Goal: Task Accomplishment & Management: Manage account settings

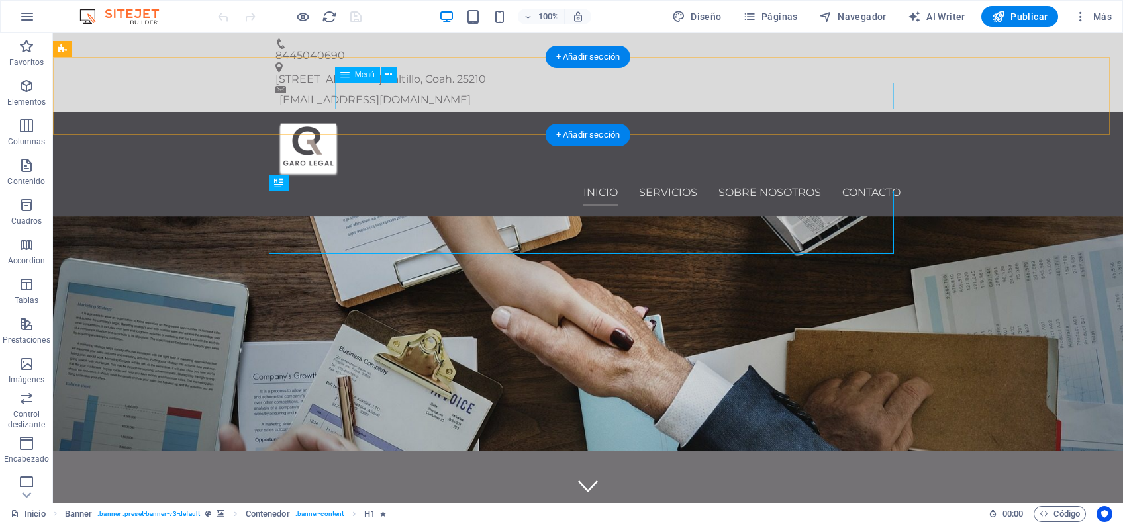
click at [789, 179] on nav "Inicio Servicios Sobre nosotros Contacto" at bounding box center [587, 192] width 625 height 26
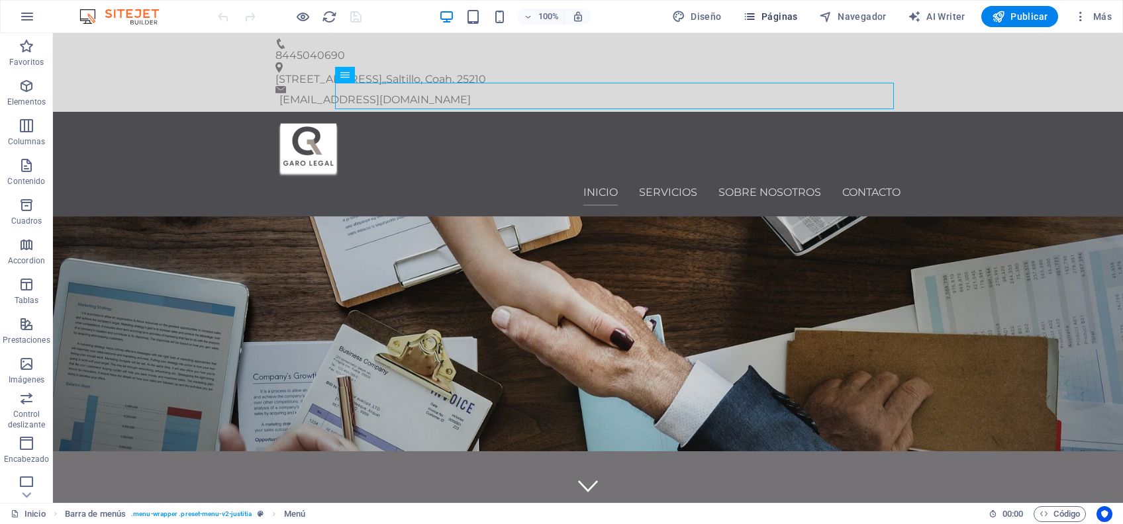
click at [792, 17] on span "Páginas" at bounding box center [770, 16] width 55 height 13
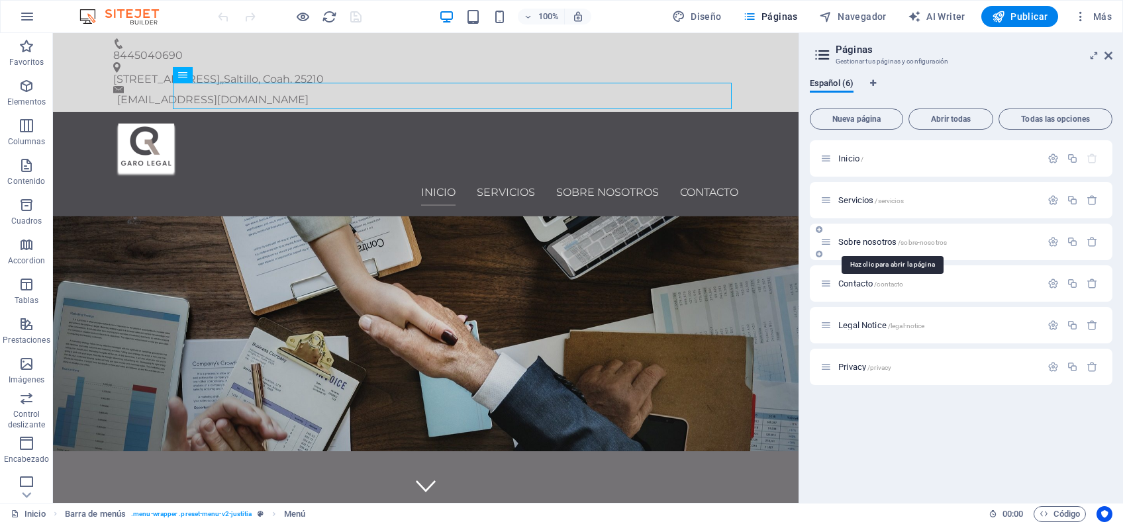
click at [842, 242] on span "Sobre nosotros /sobre-nosotros" at bounding box center [892, 242] width 109 height 10
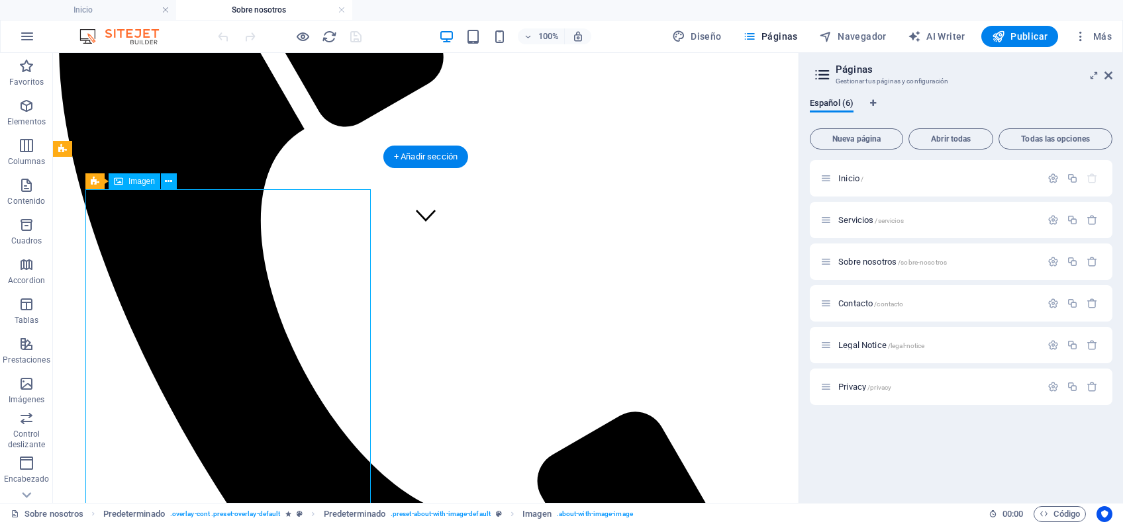
scroll to position [176, 0]
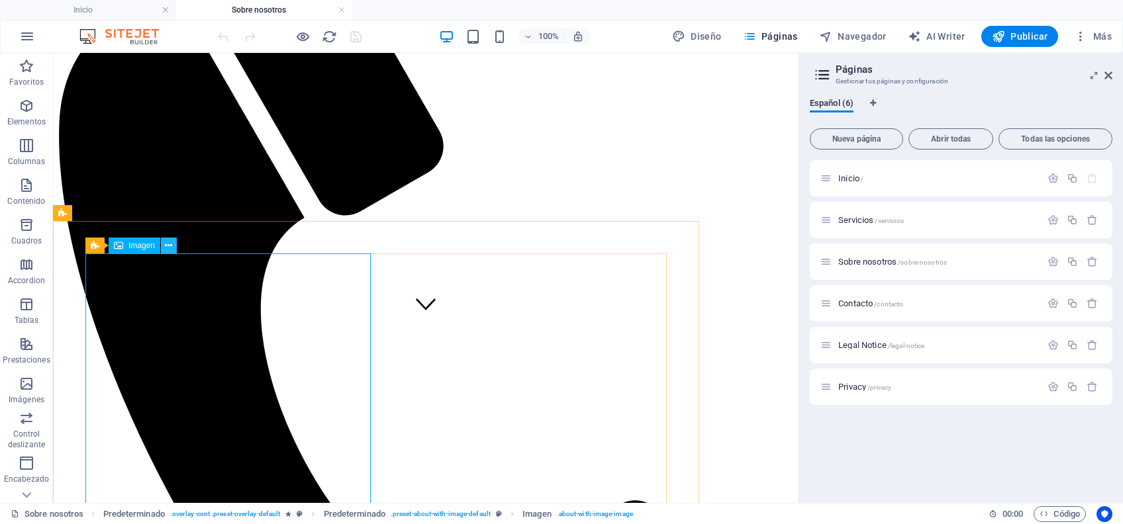
click at [169, 246] on icon at bounding box center [168, 246] width 7 height 14
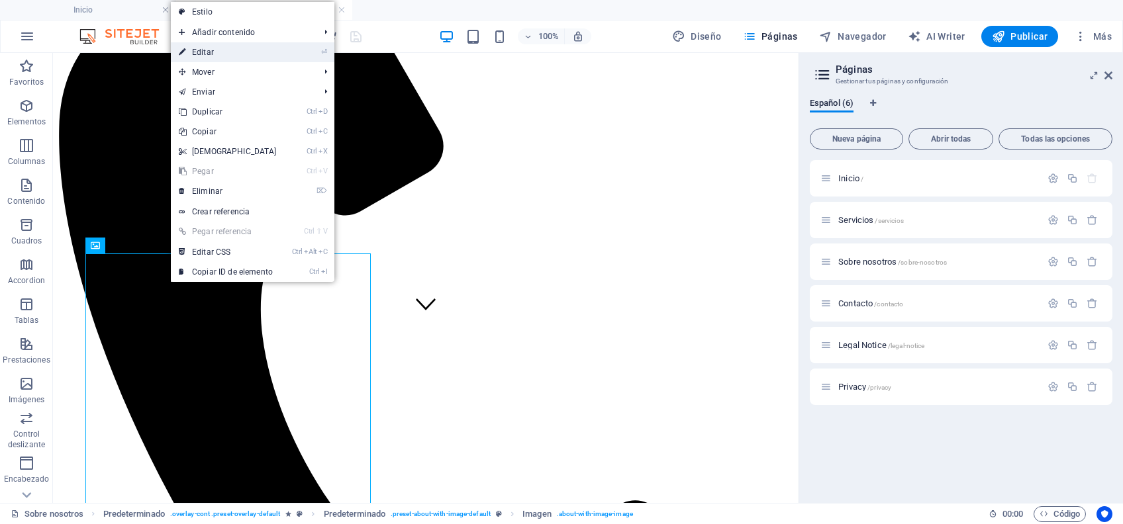
click at [232, 53] on link "⏎ Editar" at bounding box center [228, 52] width 114 height 20
select select "%"
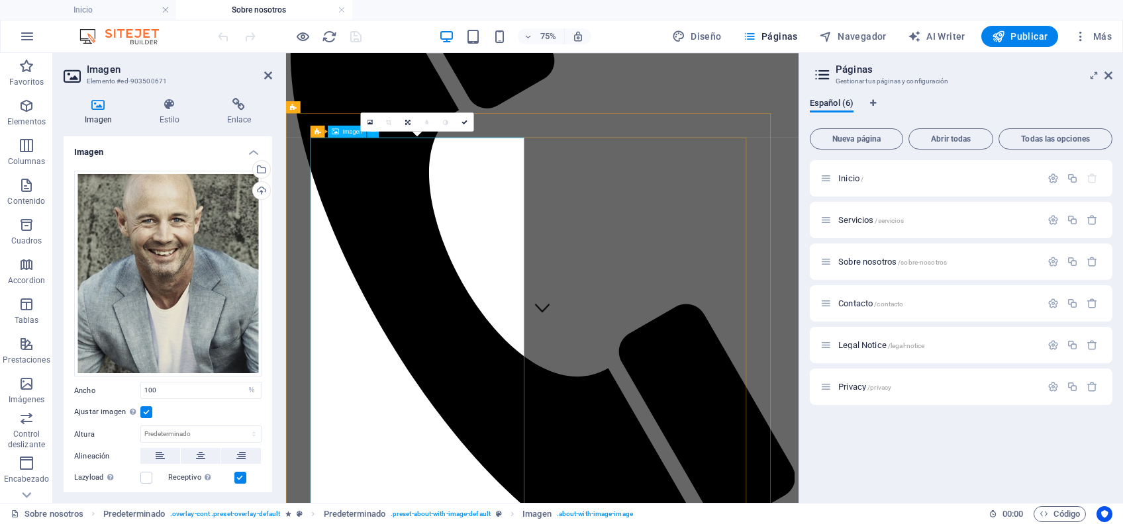
scroll to position [265, 0]
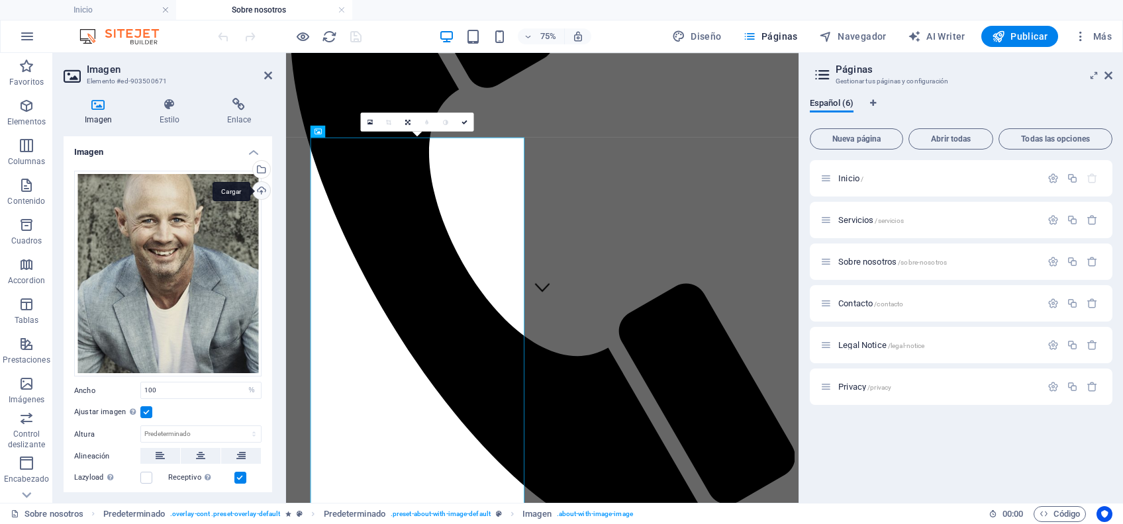
click at [259, 188] on div "Cargar" at bounding box center [260, 192] width 20 height 20
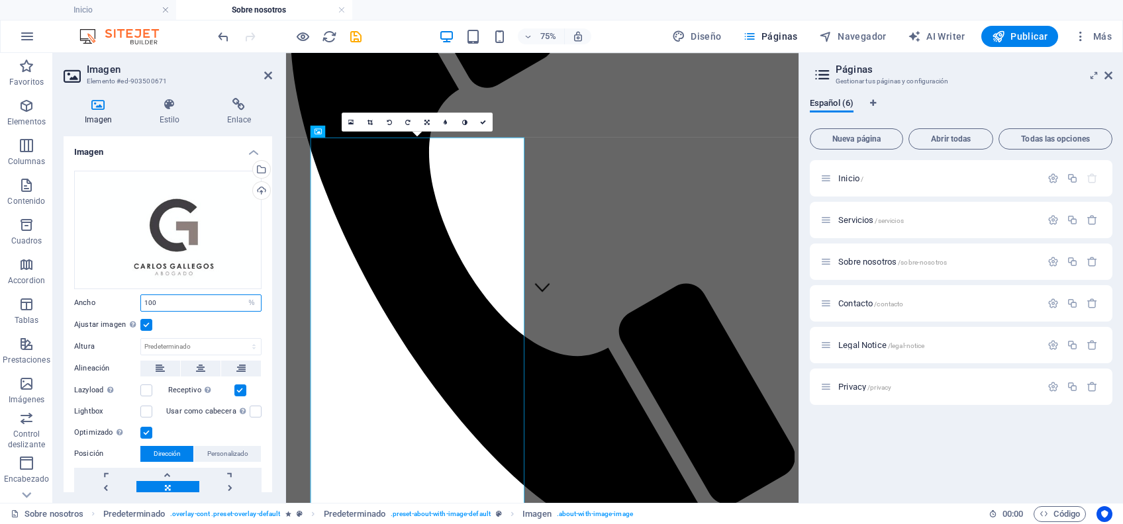
click at [196, 298] on input "100" at bounding box center [201, 303] width 120 height 16
type input "1"
type input "50"
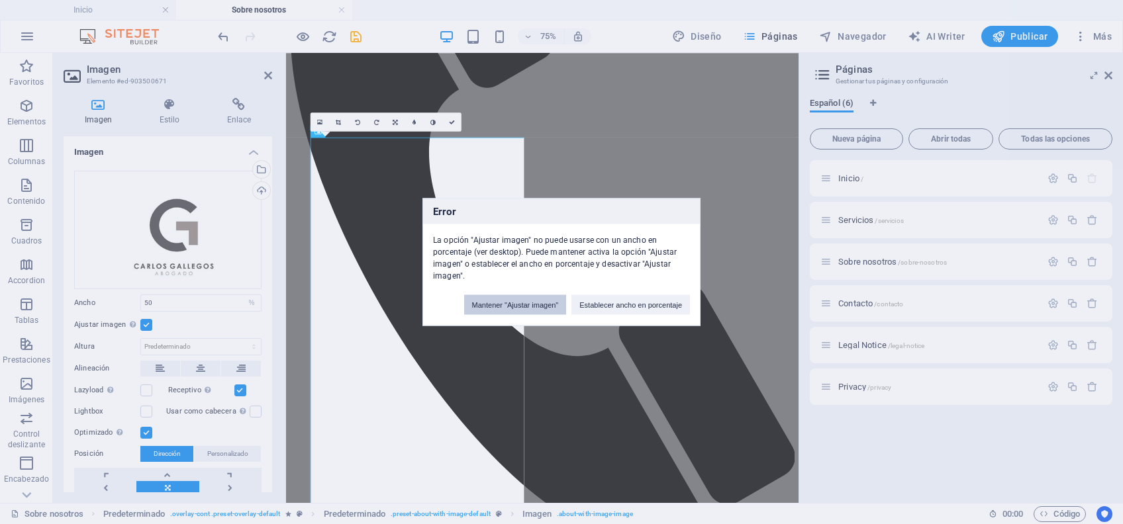
click at [547, 302] on button "Mantener "Ajustar imagen"" at bounding box center [515, 305] width 103 height 20
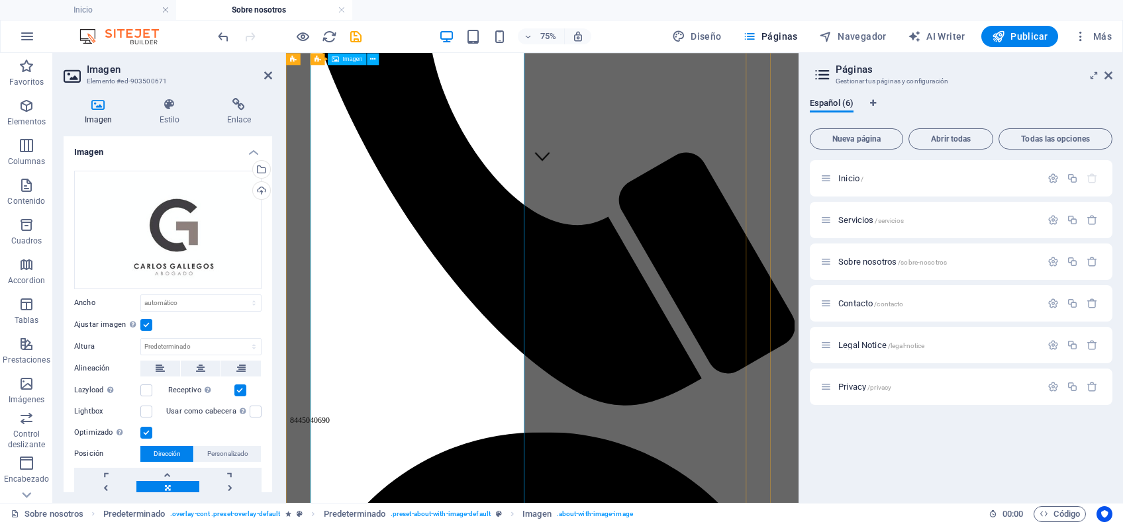
scroll to position [441, 0]
click at [162, 300] on select "Predeterminado automático px rem % em vh vw" at bounding box center [201, 303] width 120 height 16
select select "%"
click at [240, 295] on select "Predeterminado automático px rem % em vh vw" at bounding box center [201, 303] width 120 height 16
type input "48.2"
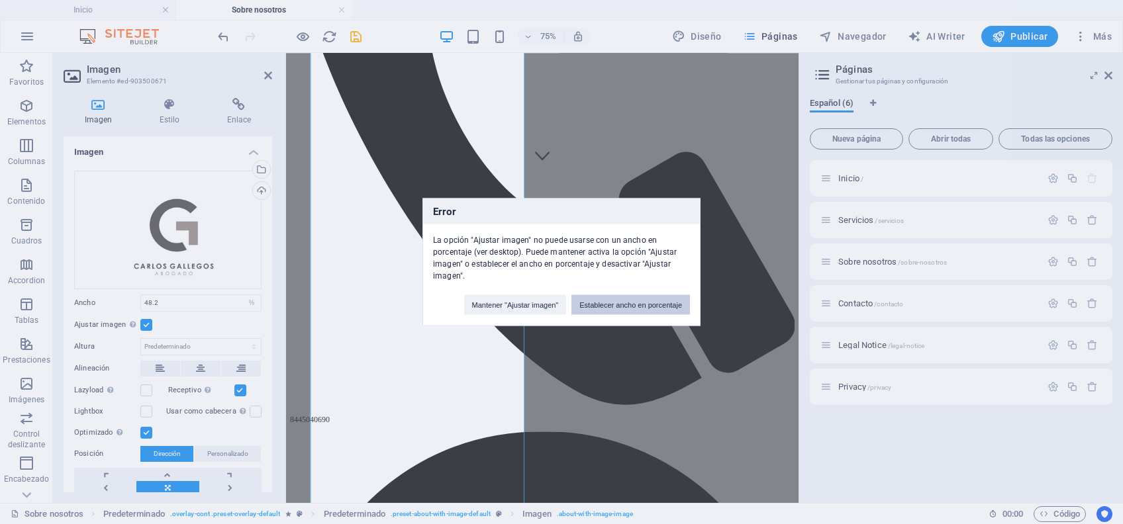
click at [618, 301] on button "Establecer ancho en porcentaje" at bounding box center [630, 305] width 118 height 20
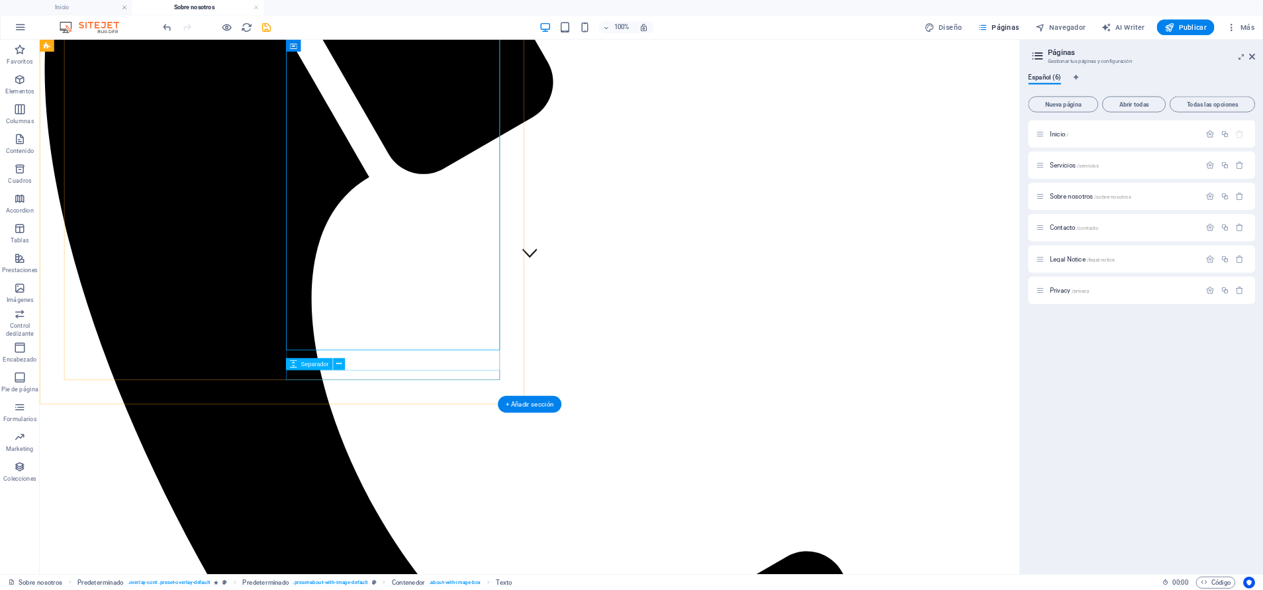
scroll to position [220, 0]
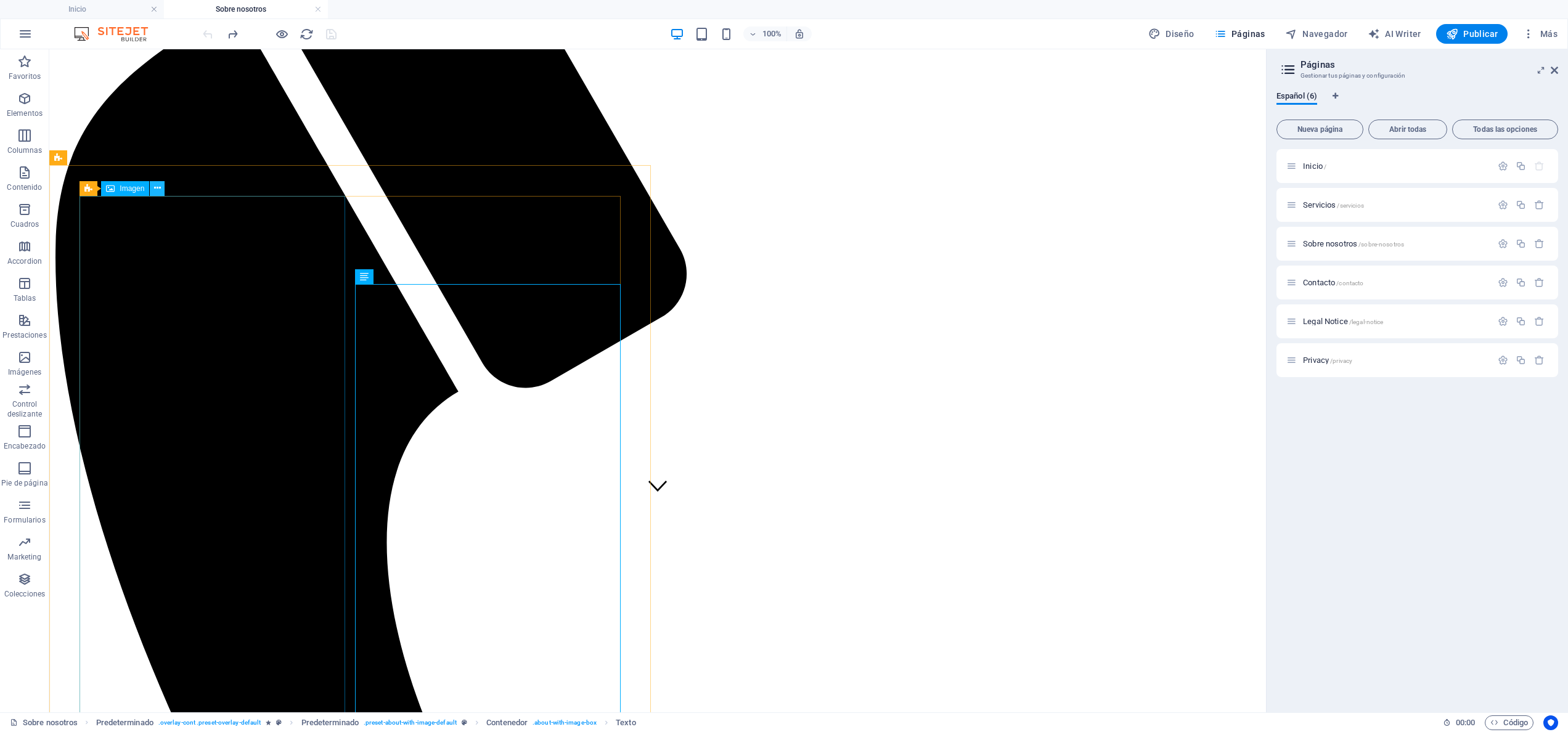
click at [164, 183] on button at bounding box center [157, 189] width 15 height 15
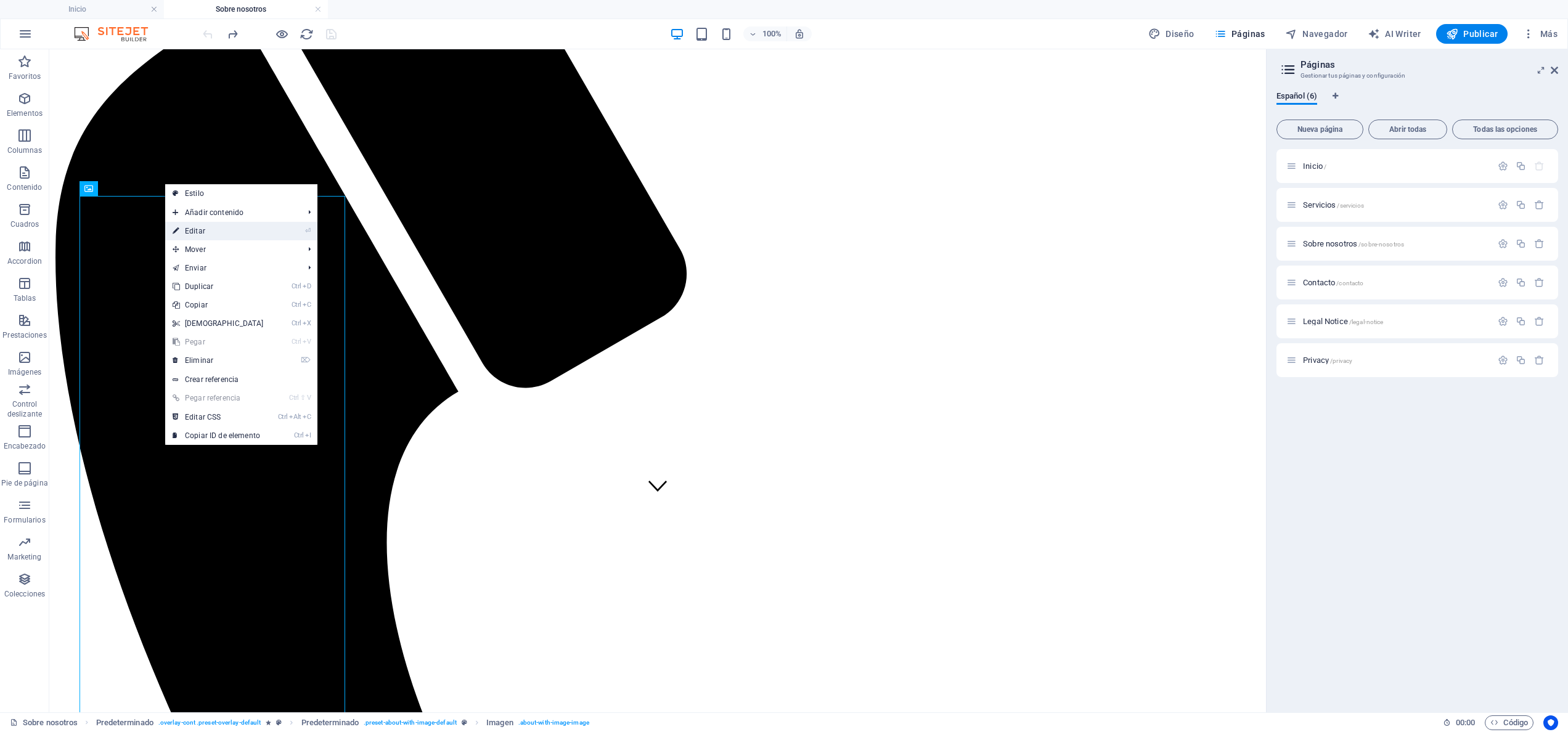
click at [205, 232] on link "⏎ Editar" at bounding box center [218, 231] width 106 height 19
select select "%"
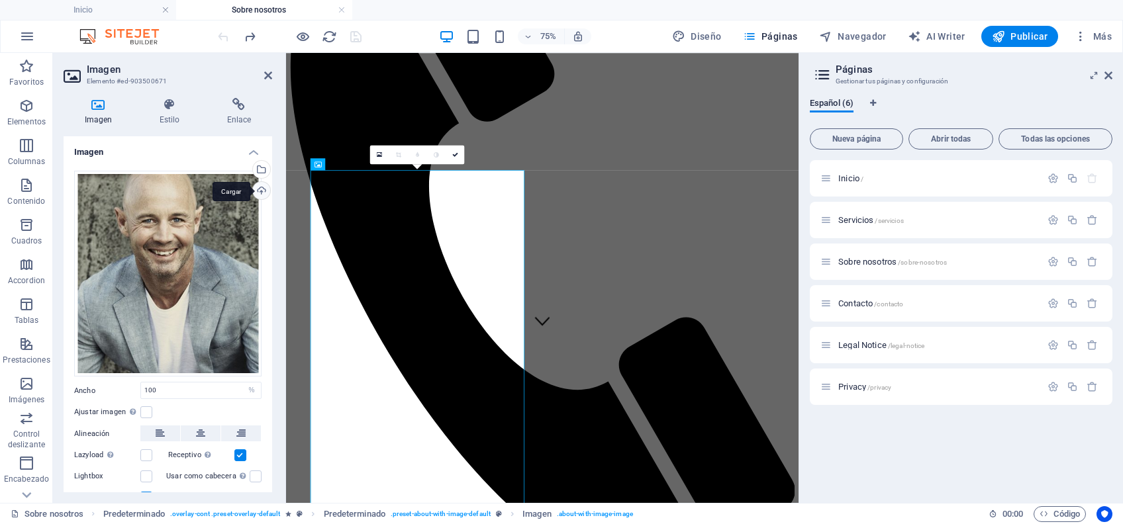
click at [257, 189] on div "Cargar" at bounding box center [260, 192] width 20 height 20
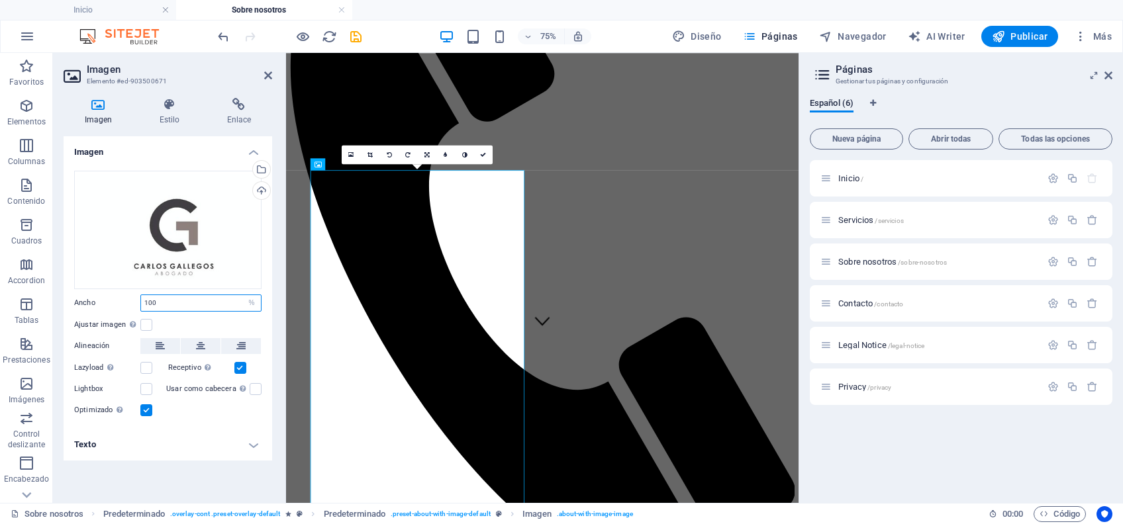
click at [186, 304] on input "100" at bounding box center [201, 303] width 120 height 16
type input "1"
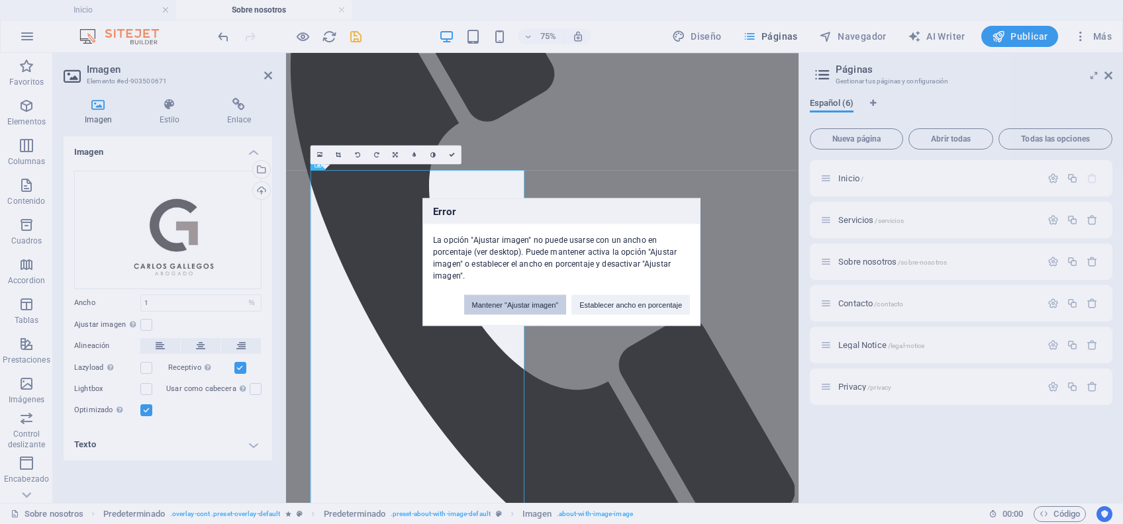
click at [528, 306] on button "Mantener "Ajustar imagen"" at bounding box center [515, 305] width 103 height 20
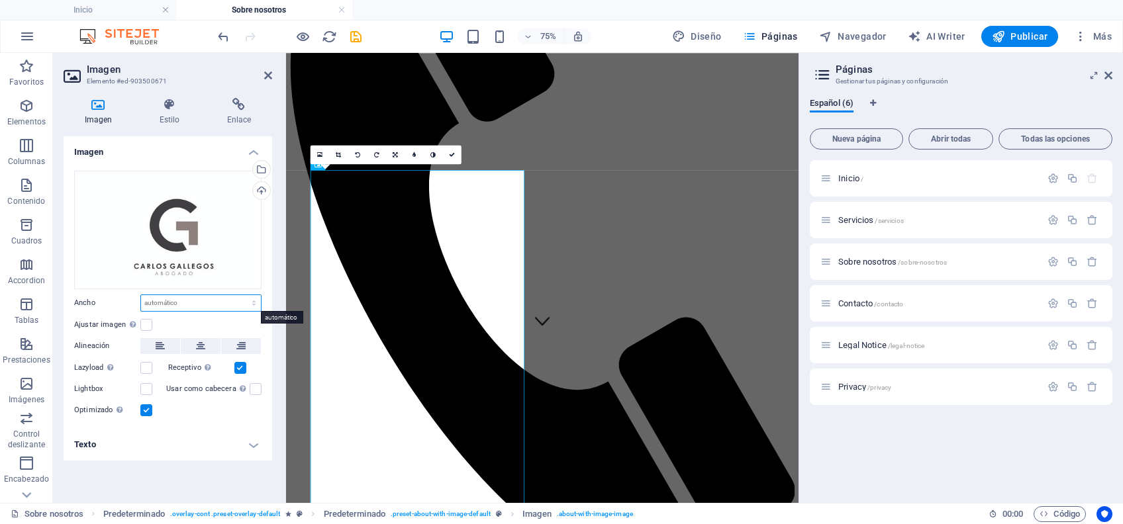
click at [154, 307] on select "Predeterminado automático px rem % em vh vw" at bounding box center [201, 303] width 120 height 16
select select "%"
click at [242, 295] on select "Predeterminado automático px rem % em vh vw" at bounding box center [201, 303] width 120 height 16
type input "48.2"
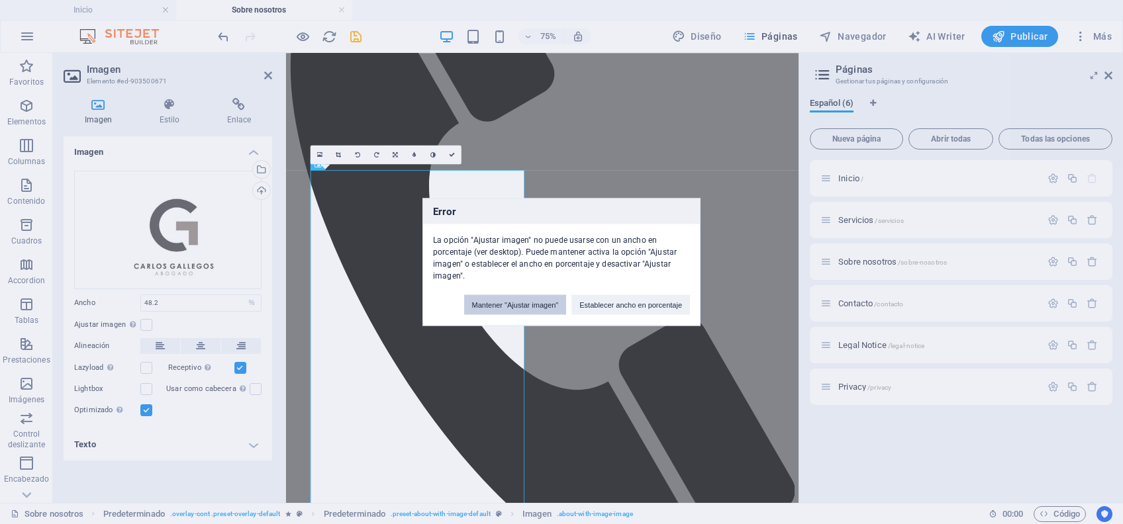
click at [545, 302] on button "Mantener "Ajustar imagen"" at bounding box center [515, 305] width 103 height 20
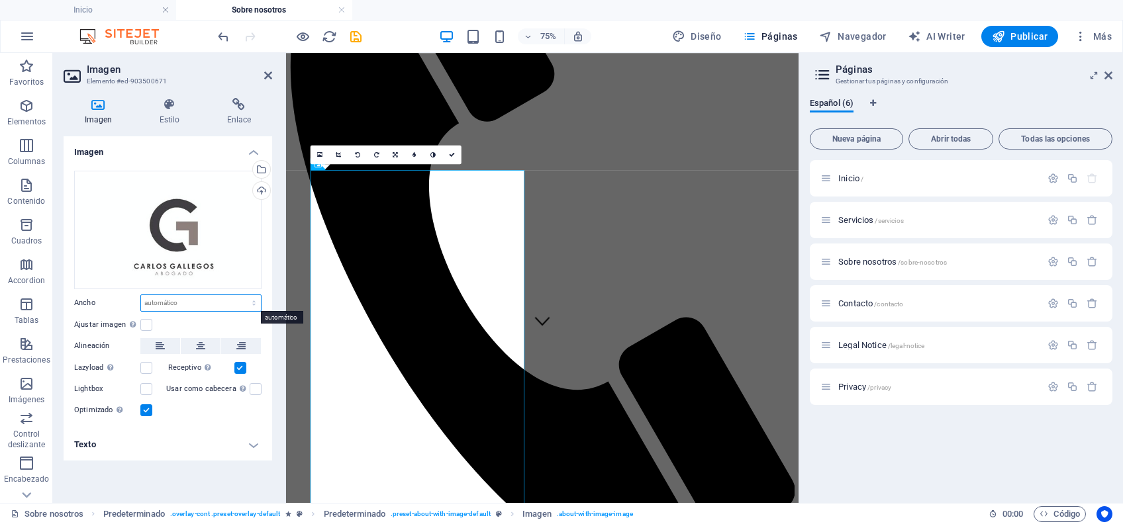
click at [161, 302] on select "Predeterminado automático px rem % em vh vw" at bounding box center [201, 303] width 120 height 16
select select "%"
click at [242, 295] on select "Predeterminado automático px rem % em vh vw" at bounding box center [201, 303] width 120 height 16
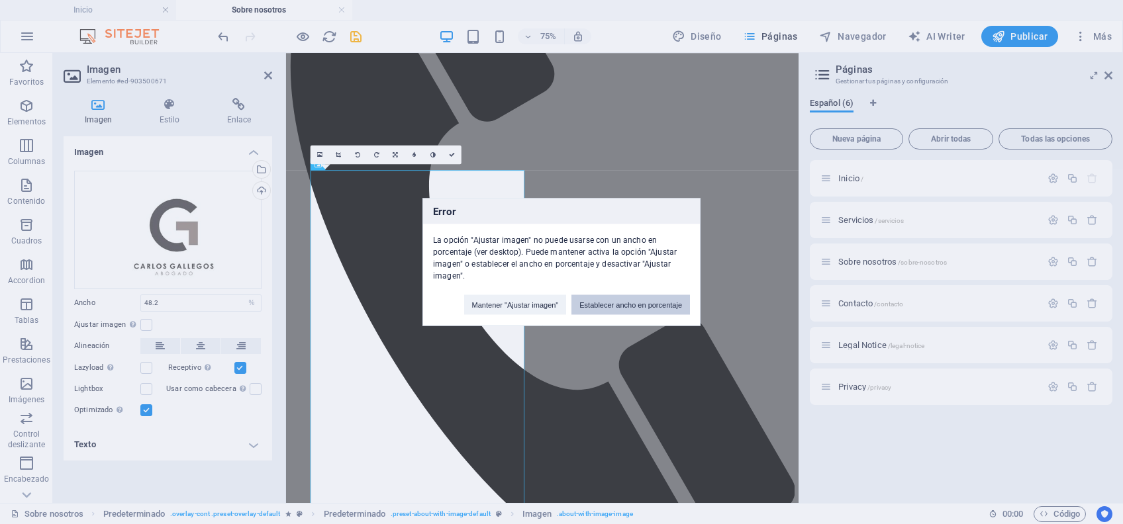
click at [620, 302] on button "Establecer ancho en porcentaje" at bounding box center [630, 305] width 118 height 20
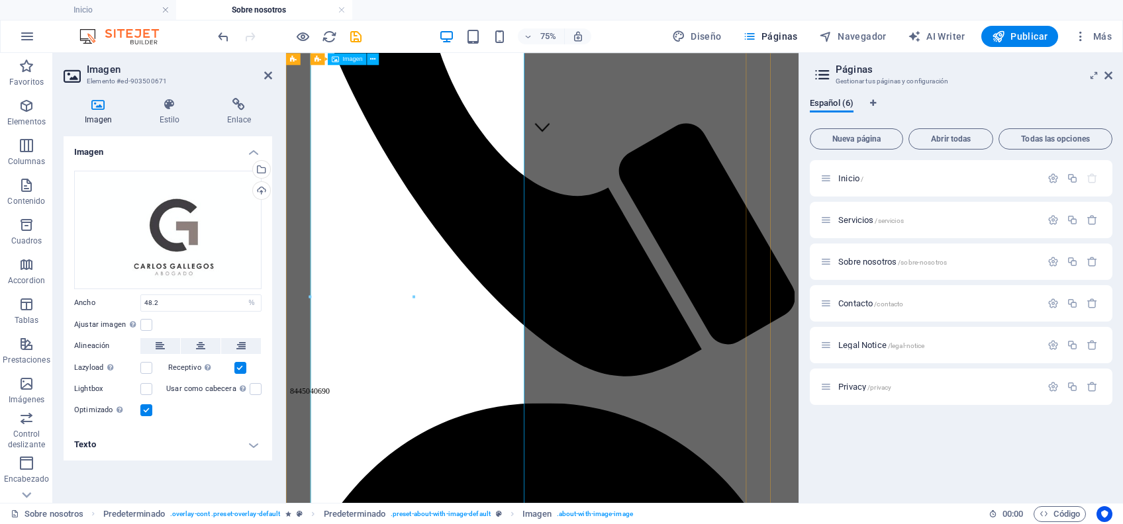
scroll to position [485, 0]
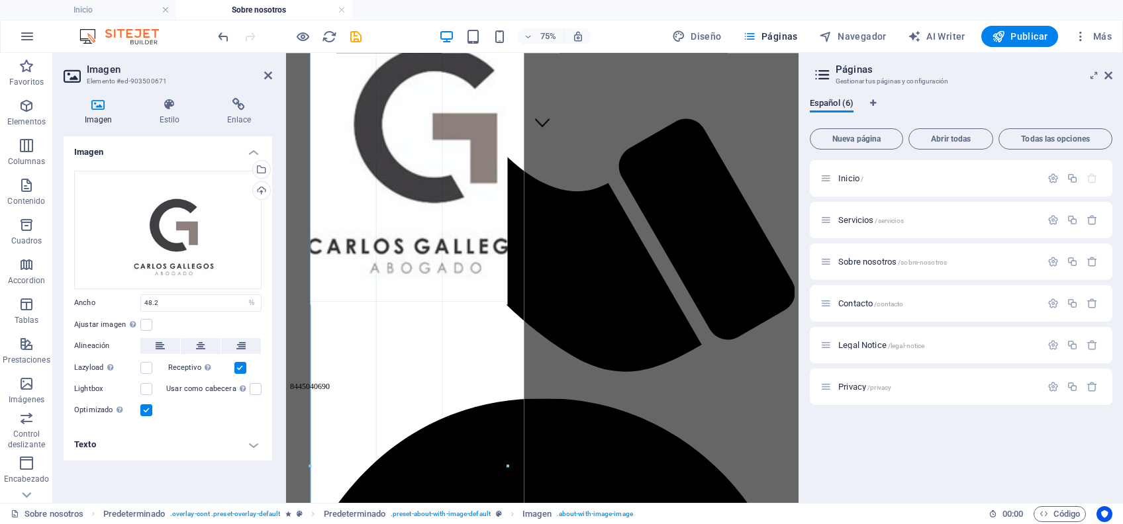
drag, startPoint x: 413, startPoint y: 492, endPoint x: 538, endPoint y: 412, distance: 148.5
type input "397"
select select "px"
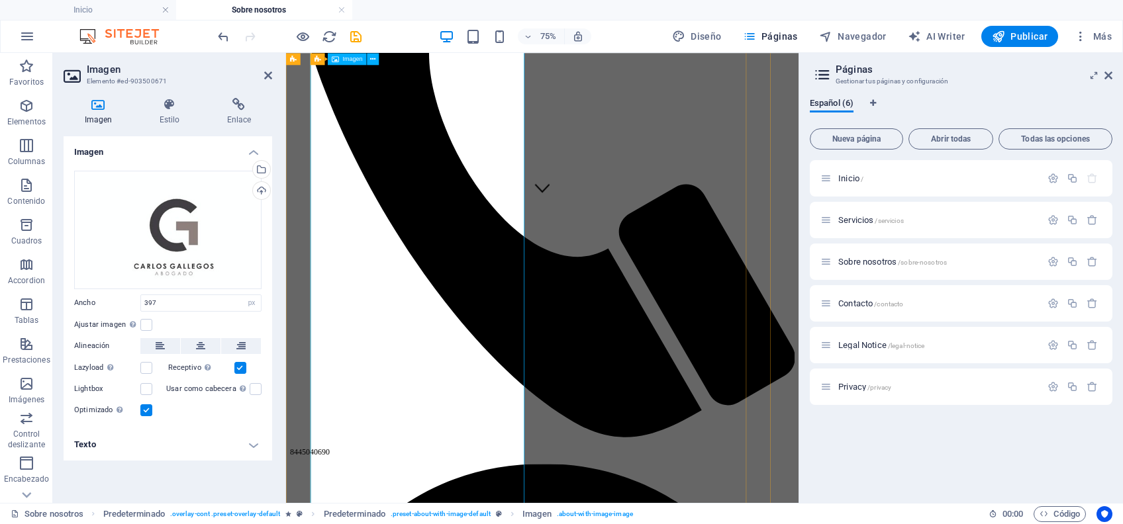
scroll to position [397, 0]
click at [183, 305] on input "397" at bounding box center [201, 303] width 120 height 16
type input "3"
type input "30"
click at [138, 320] on label "Ajustar imagen Ajustar imagen automáticamente a un ancho y alto fijo" at bounding box center [107, 325] width 66 height 16
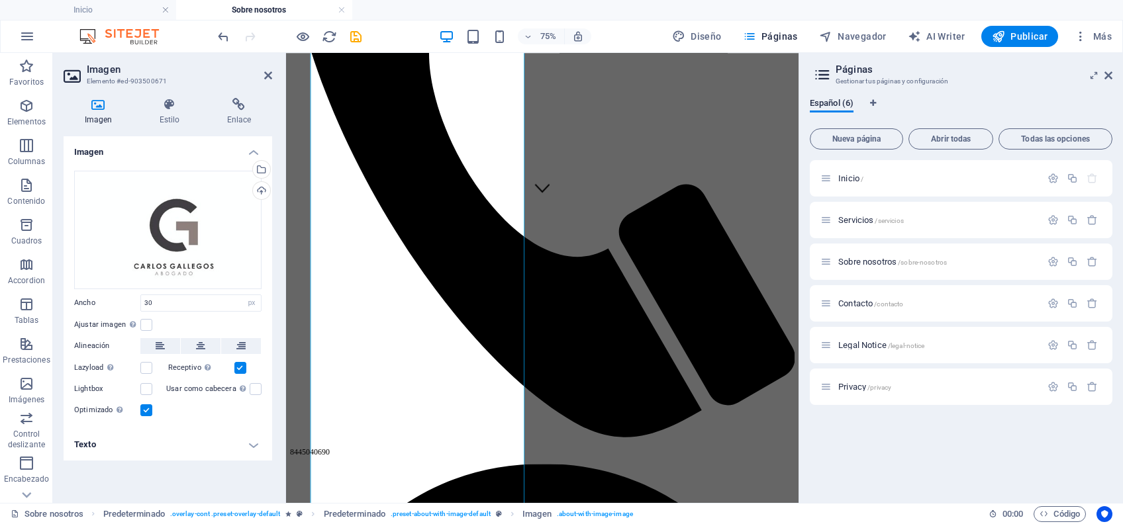
click at [0, 0] on input "Ajustar imagen Ajustar imagen automáticamente a un ancho y alto fijo" at bounding box center [0, 0] width 0 height 0
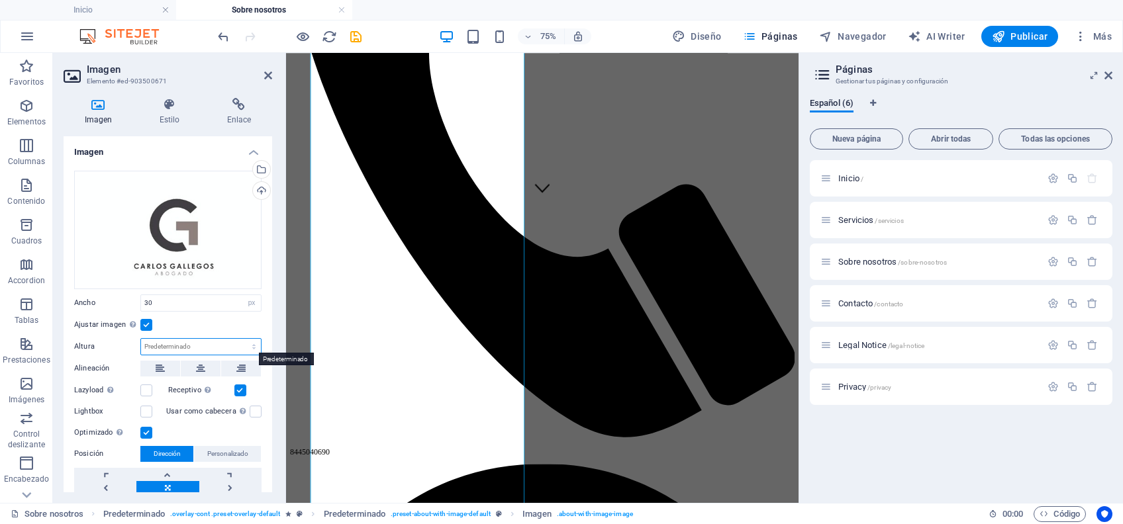
click at [187, 348] on select "Predeterminado automático px" at bounding box center [201, 347] width 120 height 16
click at [141, 339] on select "Predeterminado automático px" at bounding box center [201, 347] width 120 height 16
select select "DISABLED_OPTION_VALUE"
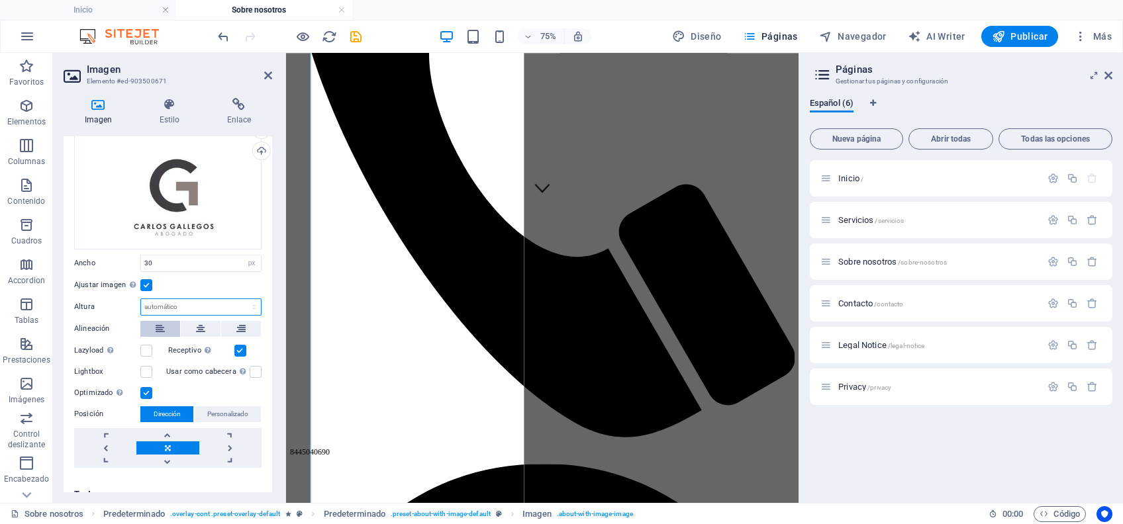
scroll to position [56, 0]
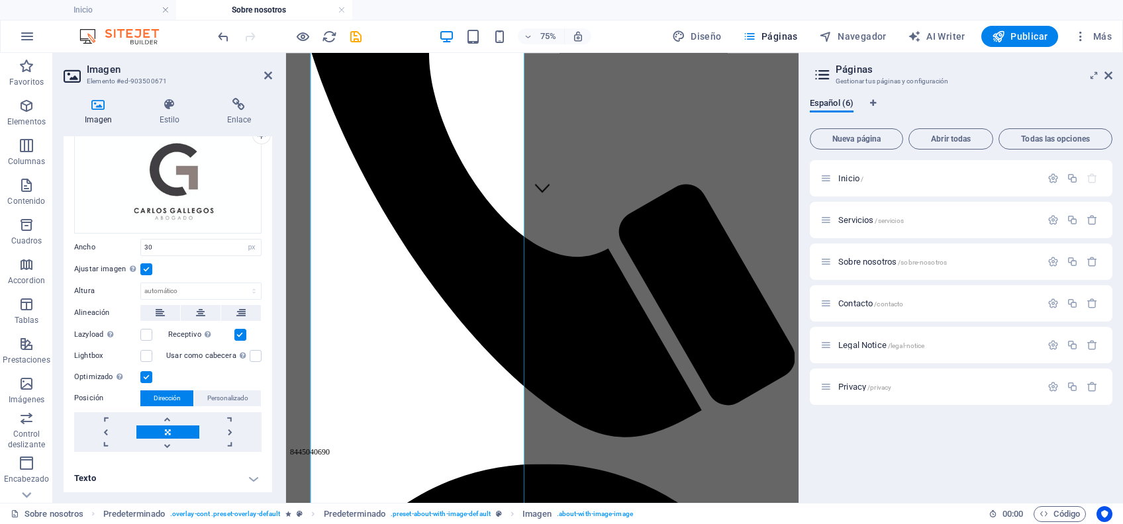
click at [173, 429] on link at bounding box center [167, 432] width 62 height 13
click at [223, 421] on link at bounding box center [230, 418] width 62 height 13
click at [165, 429] on link at bounding box center [167, 432] width 62 height 13
click at [165, 430] on link at bounding box center [167, 432] width 62 height 13
click at [191, 430] on link at bounding box center [167, 432] width 62 height 13
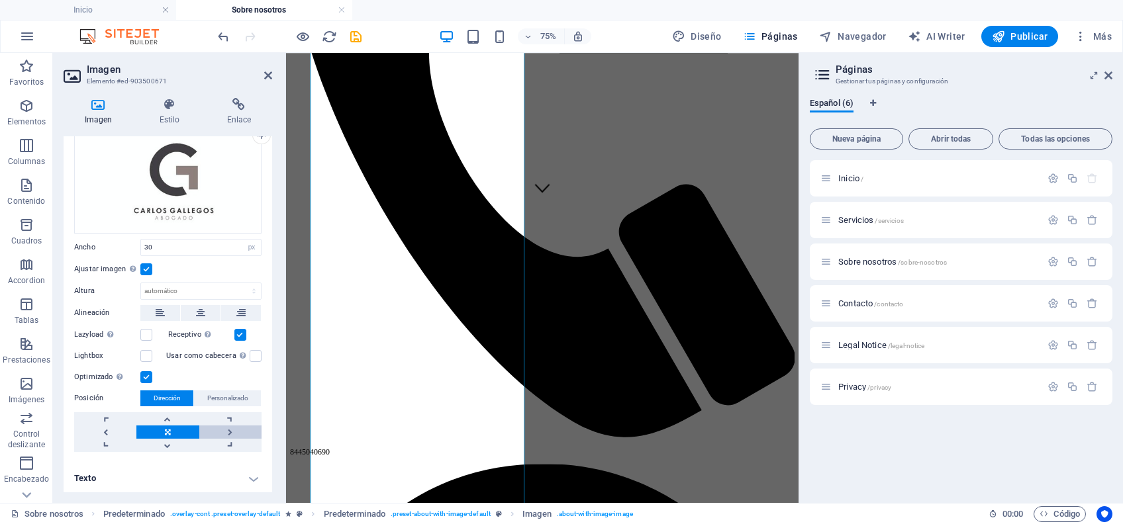
click at [206, 431] on link at bounding box center [230, 432] width 62 height 13
click at [217, 433] on link at bounding box center [230, 432] width 62 height 13
click at [117, 432] on link at bounding box center [105, 432] width 62 height 13
click at [117, 431] on link at bounding box center [105, 432] width 62 height 13
click at [116, 430] on link at bounding box center [105, 432] width 62 height 13
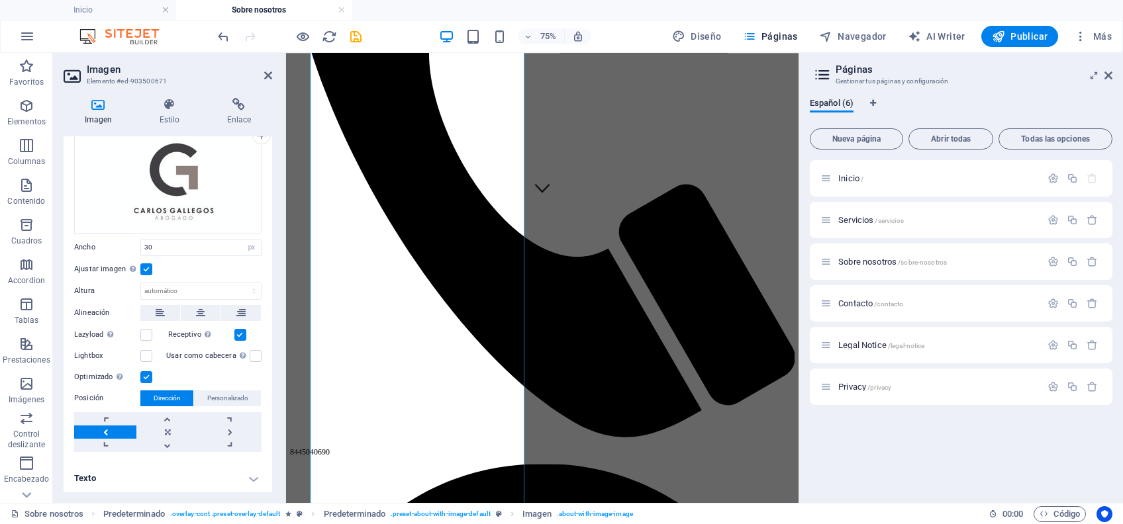
click at [116, 430] on link at bounding box center [105, 432] width 62 height 13
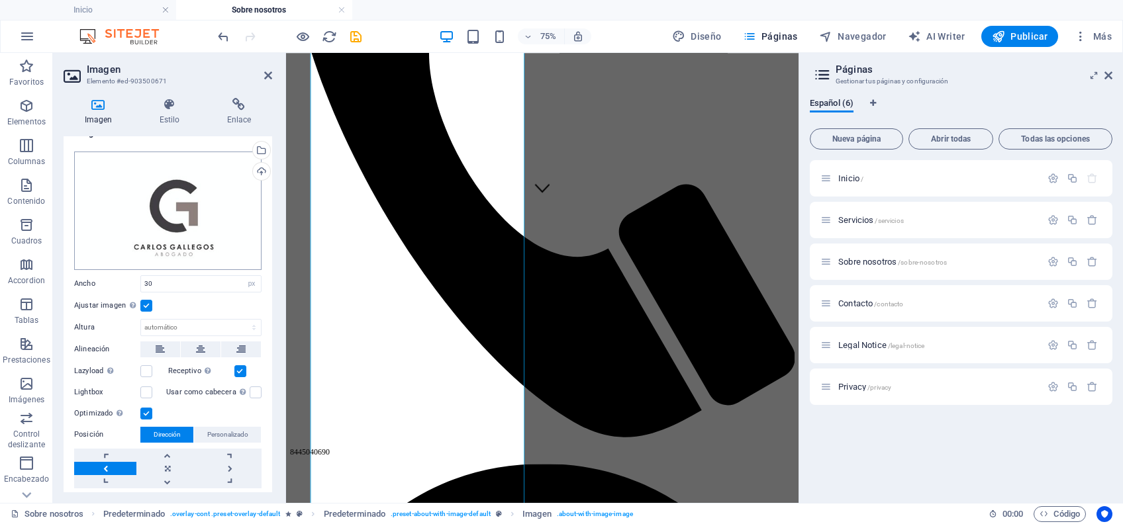
scroll to position [0, 0]
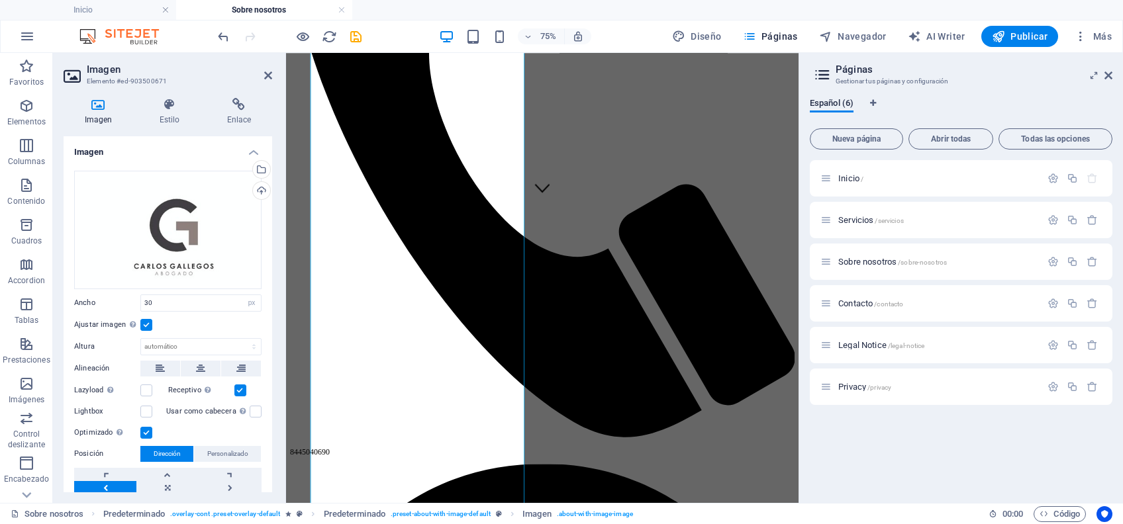
click at [145, 322] on label at bounding box center [146, 325] width 12 height 12
click at [0, 0] on input "Ajustar imagen Ajustar imagen automáticamente a un ancho y alto fijo" at bounding box center [0, 0] width 0 height 0
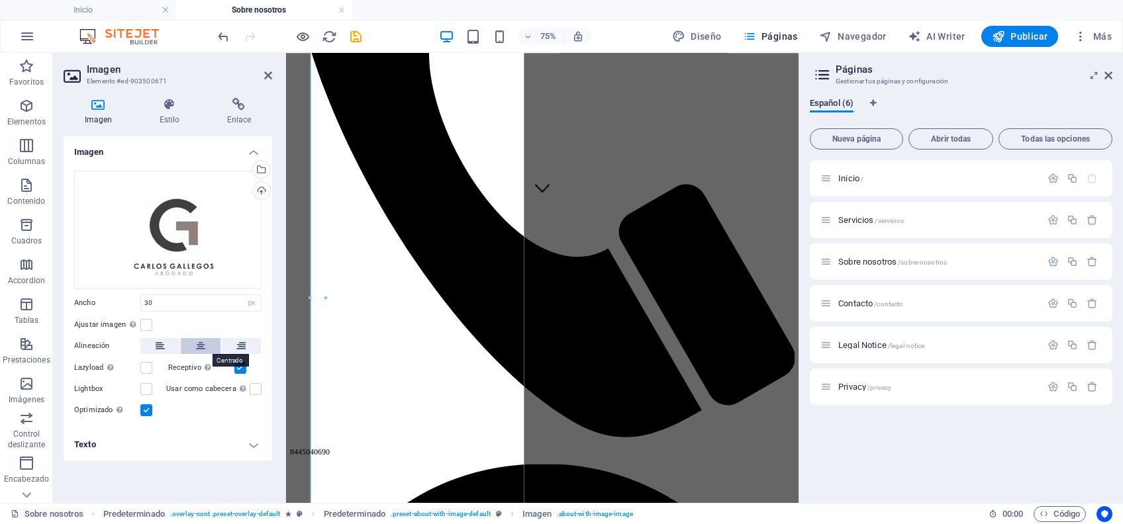
click at [201, 348] on icon at bounding box center [200, 346] width 9 height 16
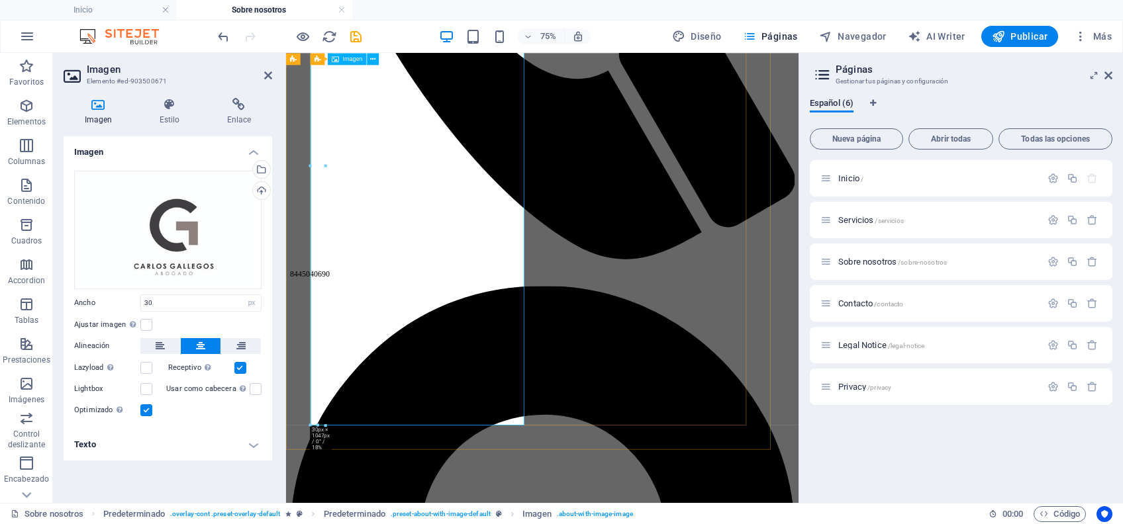
scroll to position [662, 0]
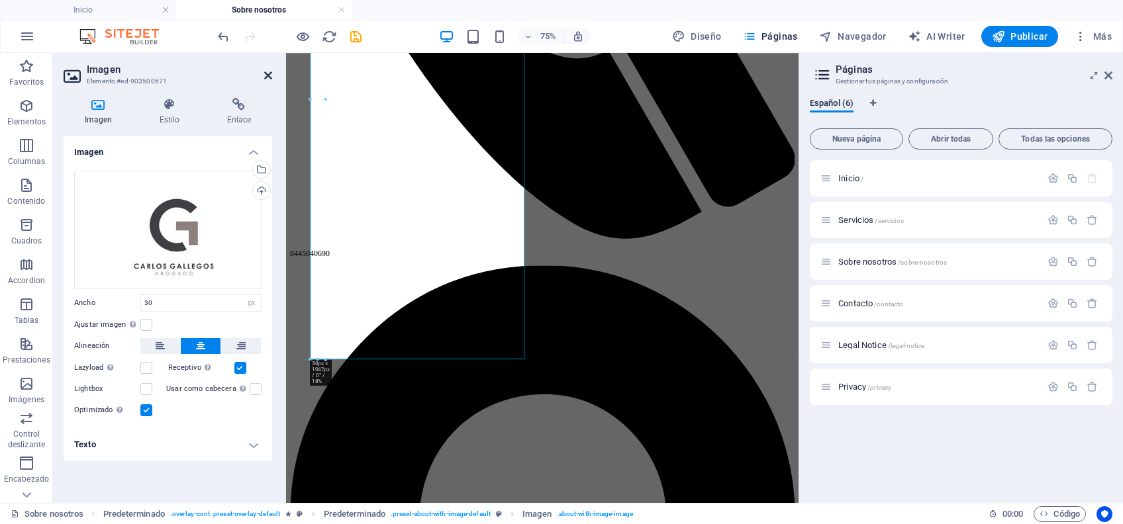
click at [265, 73] on icon at bounding box center [268, 75] width 8 height 11
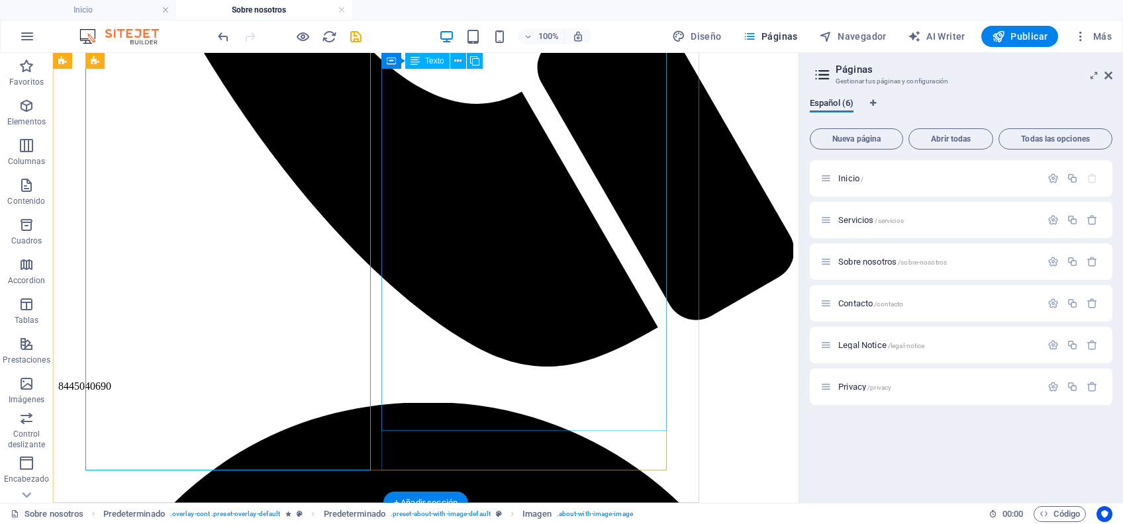
scroll to position [706, 0]
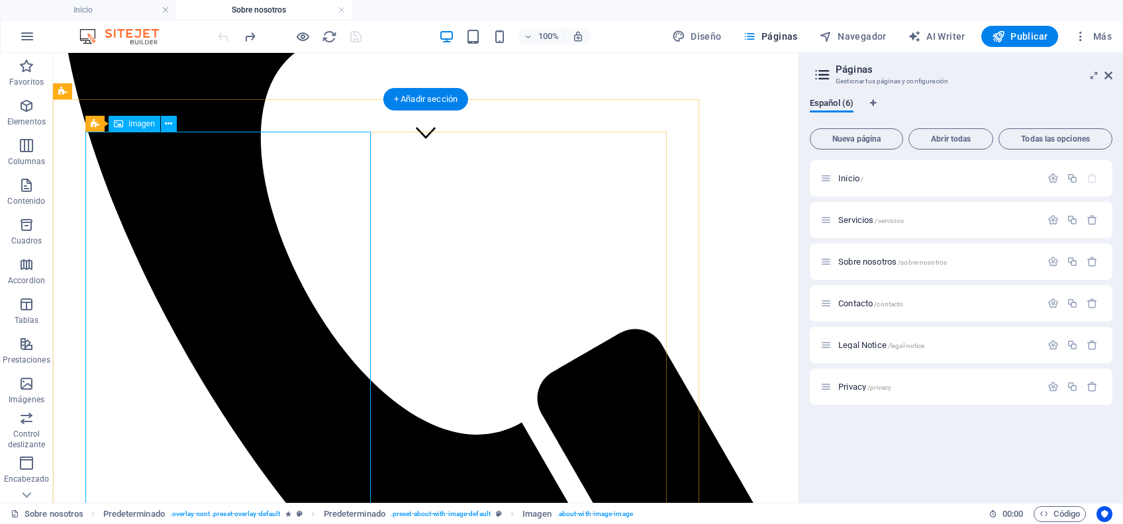
scroll to position [265, 0]
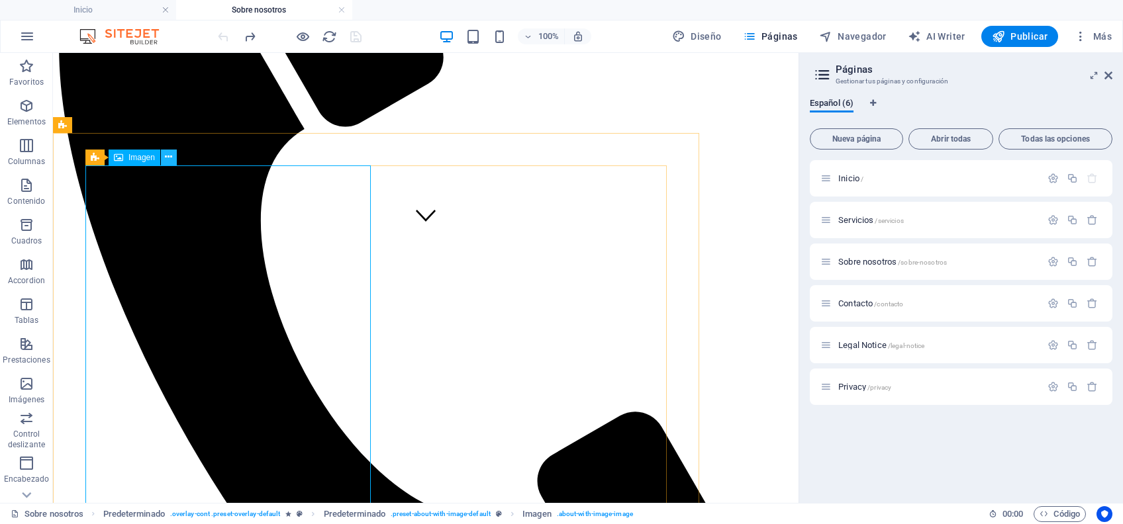
click at [169, 160] on icon at bounding box center [168, 157] width 7 height 14
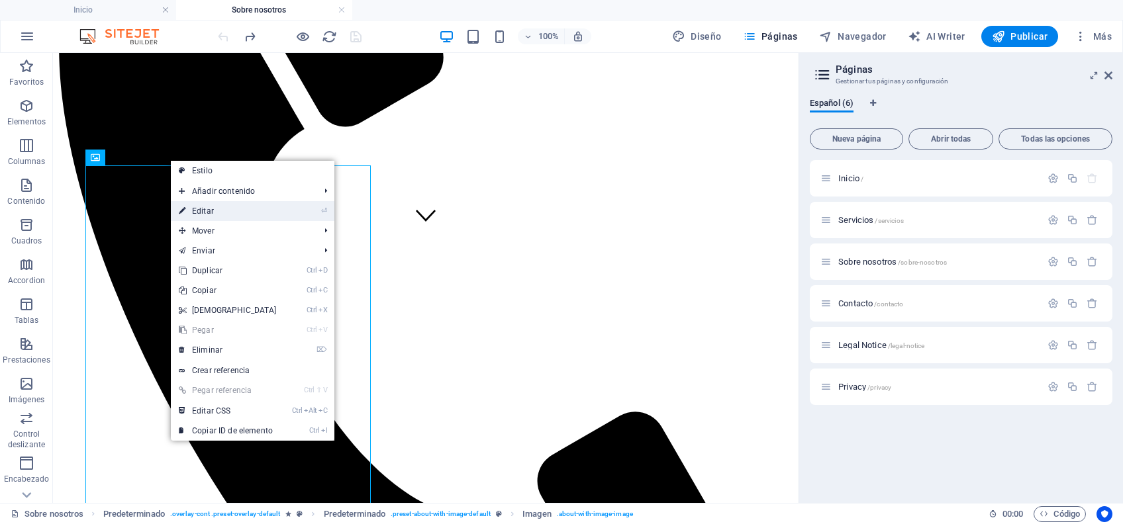
click at [222, 208] on link "⏎ Editar" at bounding box center [228, 211] width 114 height 20
select select "%"
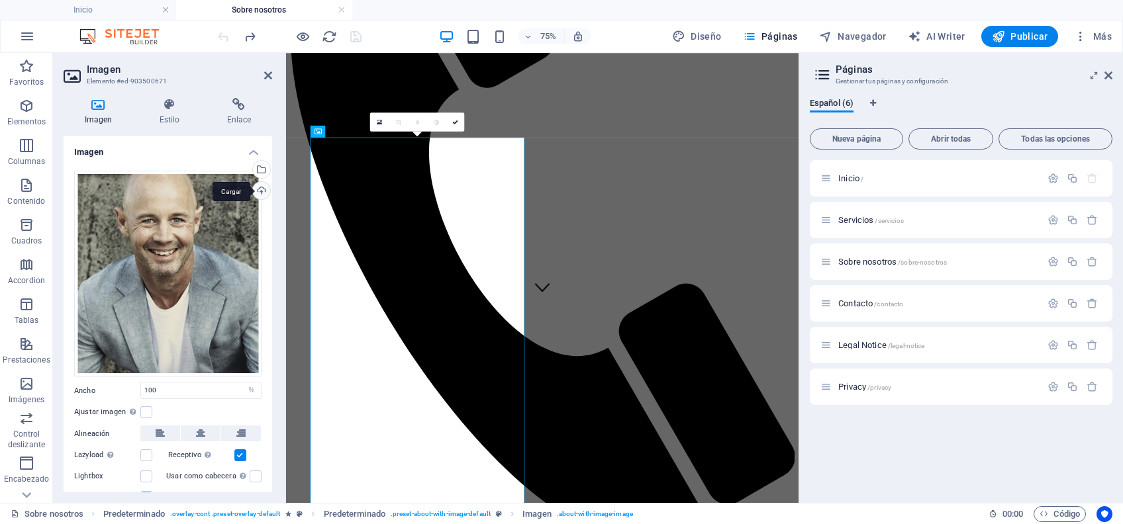
click at [259, 187] on div "Cargar" at bounding box center [260, 192] width 20 height 20
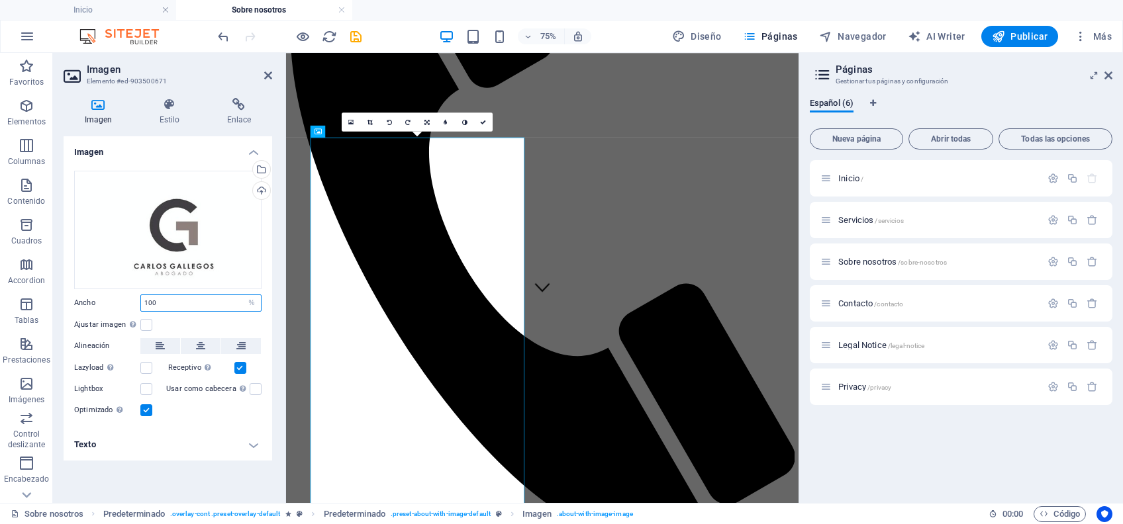
click at [206, 301] on input "100" at bounding box center [201, 303] width 120 height 16
click at [144, 299] on input "100" at bounding box center [201, 303] width 120 height 16
type input "0"
type input "40"
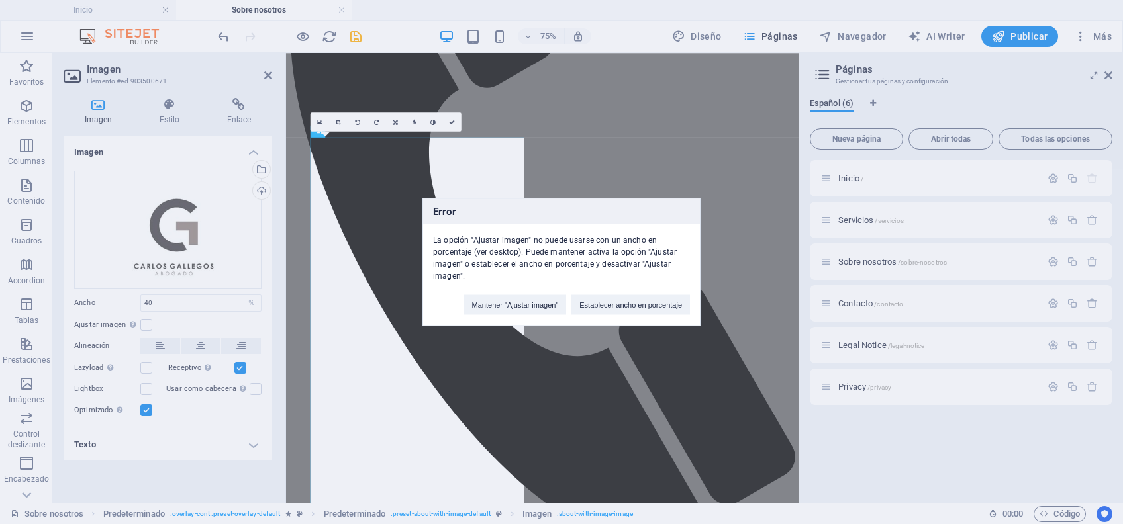
select select "DISABLED_OPTION_VALUE"
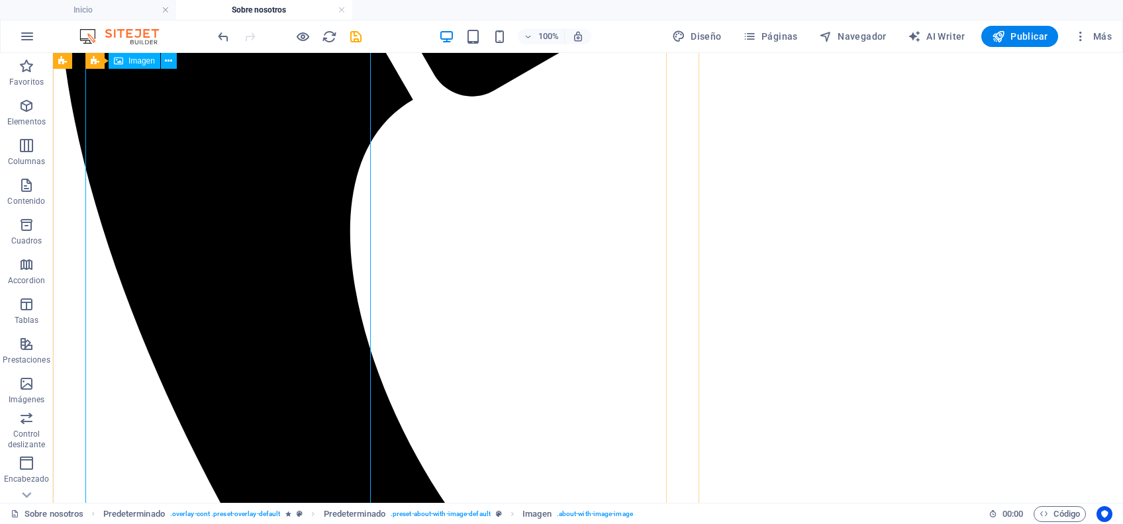
scroll to position [353, 0]
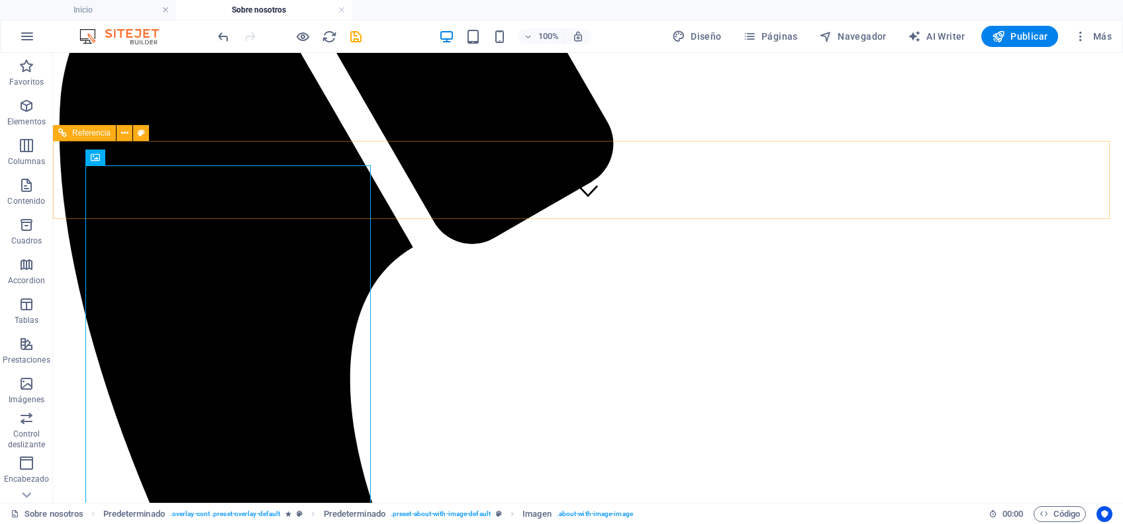
scroll to position [265, 0]
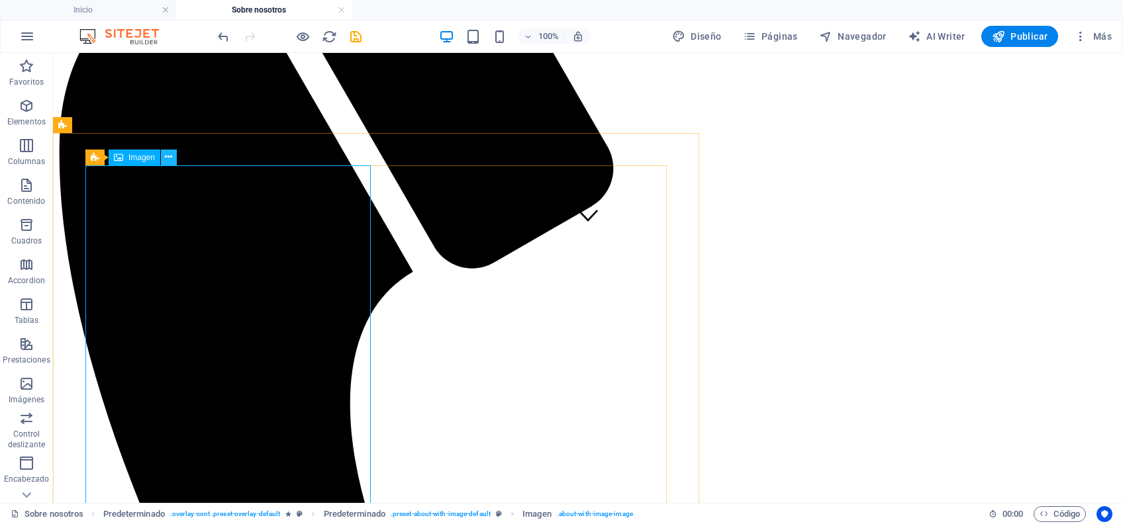
click at [166, 162] on icon at bounding box center [168, 157] width 7 height 14
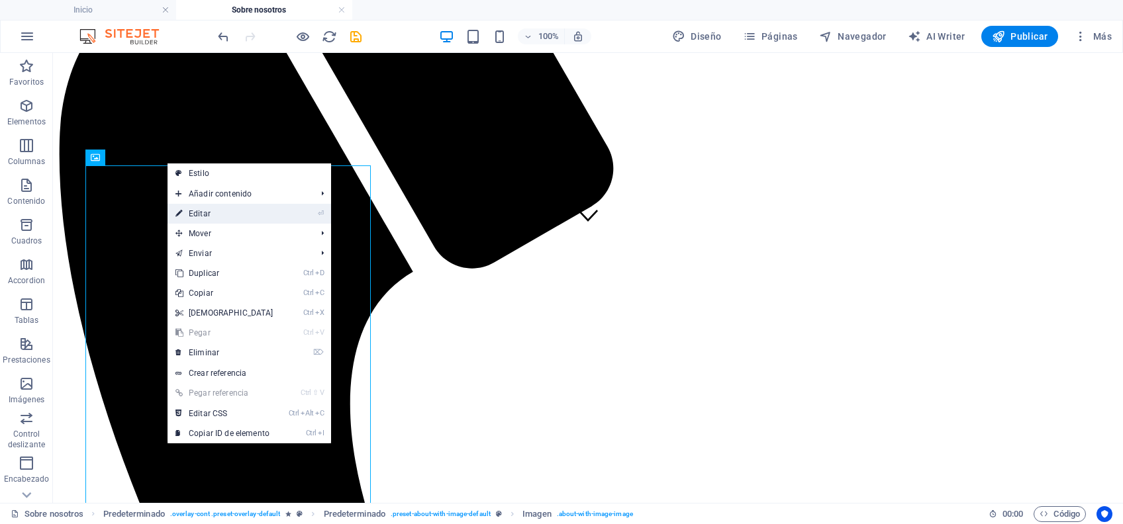
click at [199, 212] on link "⏎ Editar" at bounding box center [224, 214] width 114 height 20
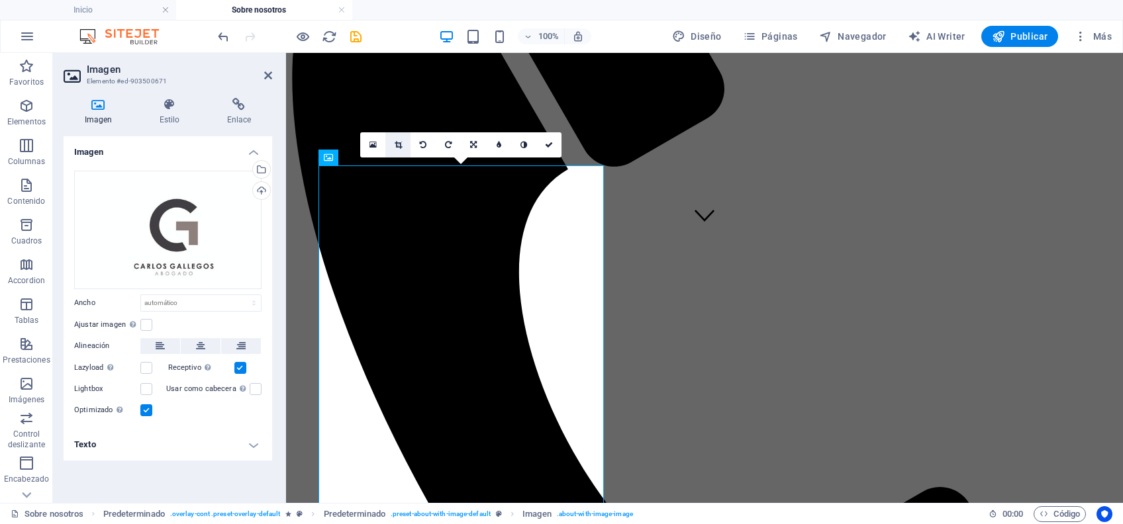
click at [399, 146] on icon at bounding box center [398, 145] width 7 height 8
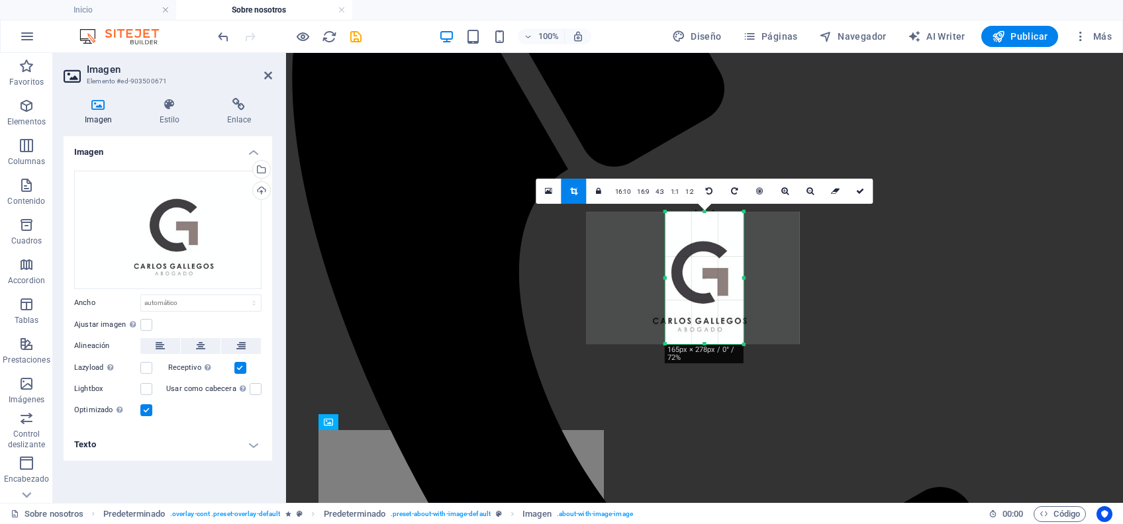
drag, startPoint x: 718, startPoint y: 298, endPoint x: 706, endPoint y: 302, distance: 11.9
click at [706, 302] on div at bounding box center [692, 278] width 213 height 132
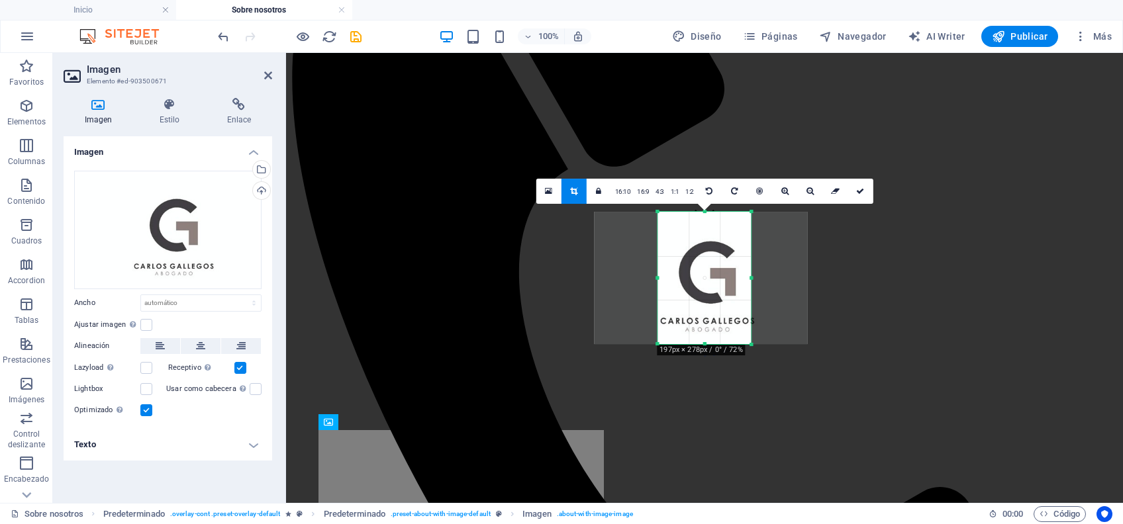
drag, startPoint x: 667, startPoint y: 341, endPoint x: 652, endPoint y: 341, distance: 15.2
click at [657, 341] on div "180 170 160 150 140 130 120 110 100 90 80 70 60 50 40 30 20 10 0 -10 -20 -30 -4…" at bounding box center [703, 278] width 93 height 132
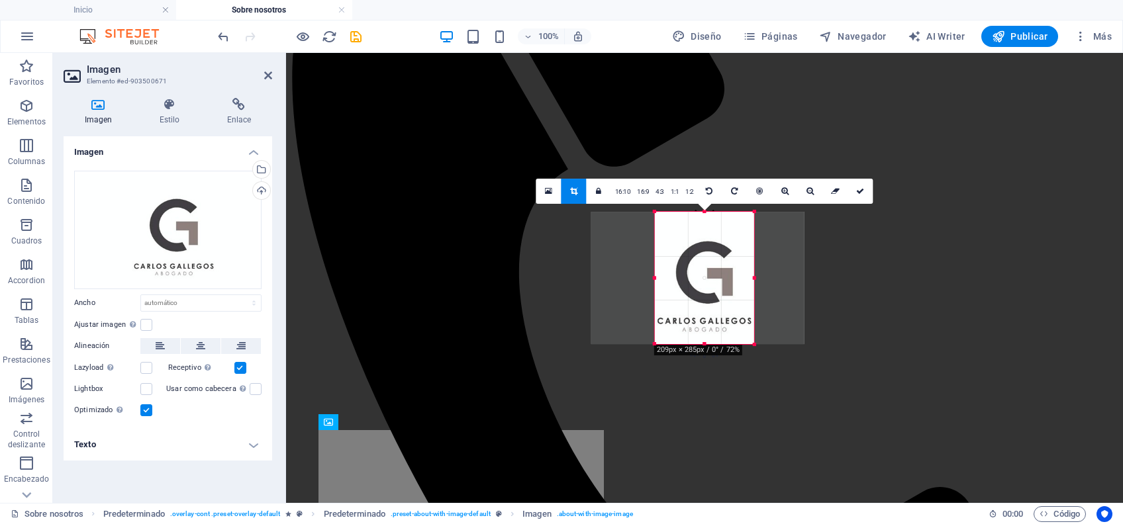
drag, startPoint x: 750, startPoint y: 341, endPoint x: 756, endPoint y: 344, distance: 6.8
click at [756, 344] on div at bounding box center [755, 345] width 8 height 8
click at [862, 190] on icon at bounding box center [860, 191] width 8 height 8
type input "150"
select select "px"
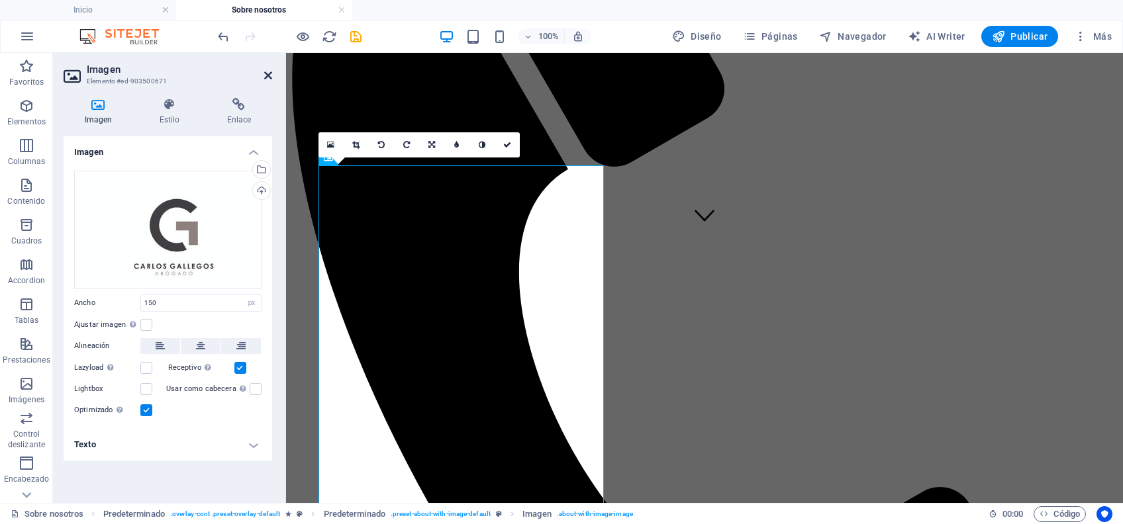
click at [267, 75] on icon at bounding box center [268, 75] width 8 height 11
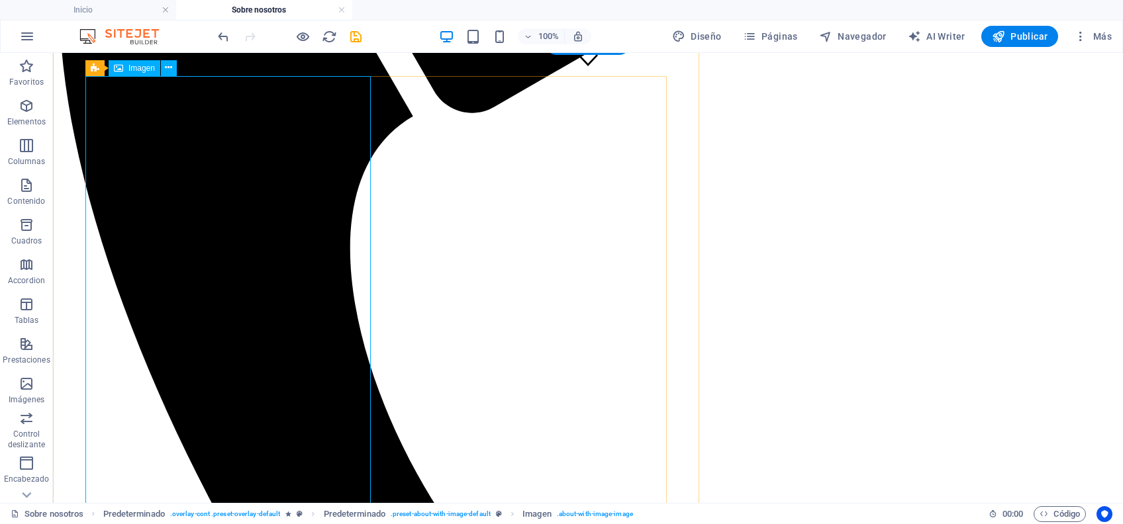
scroll to position [441, 0]
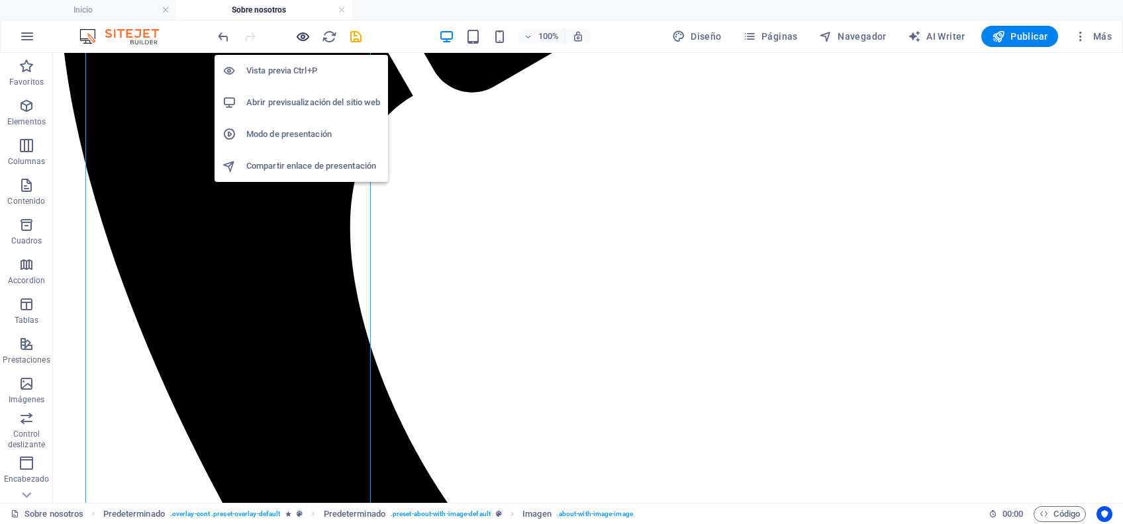
click at [295, 40] on span "button" at bounding box center [303, 36] width 16 height 15
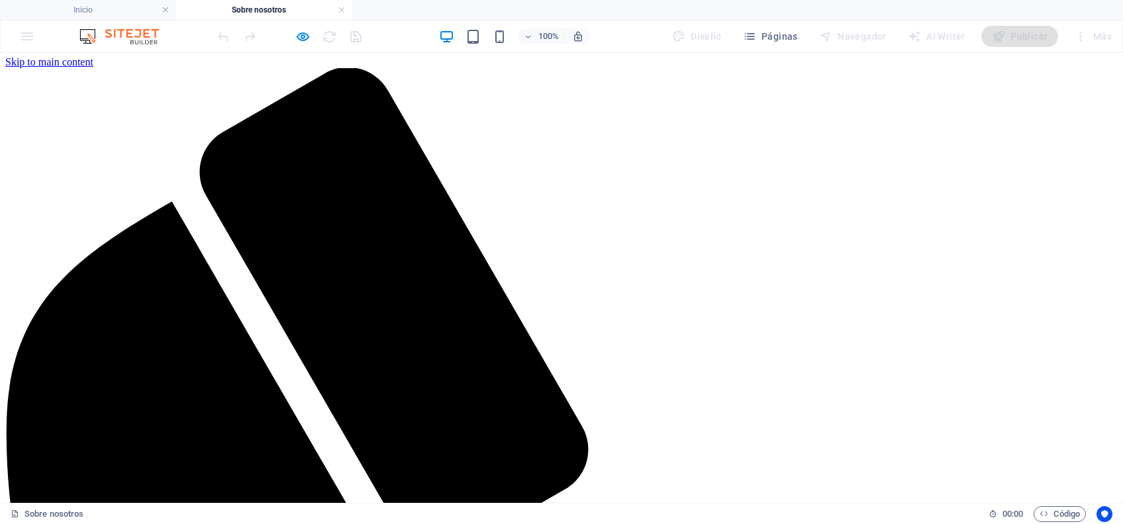
scroll to position [0, 0]
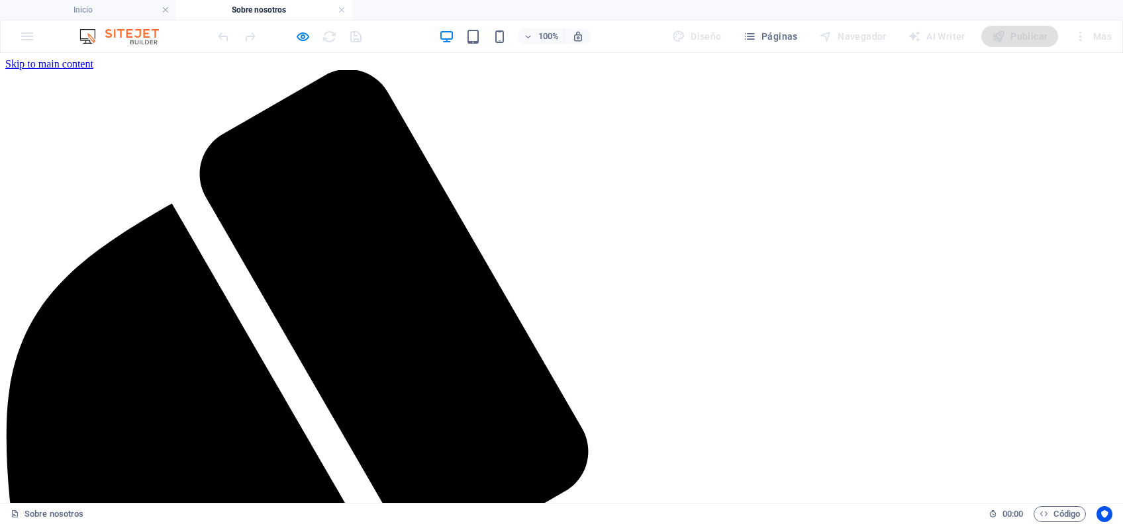
scroll to position [176, 0]
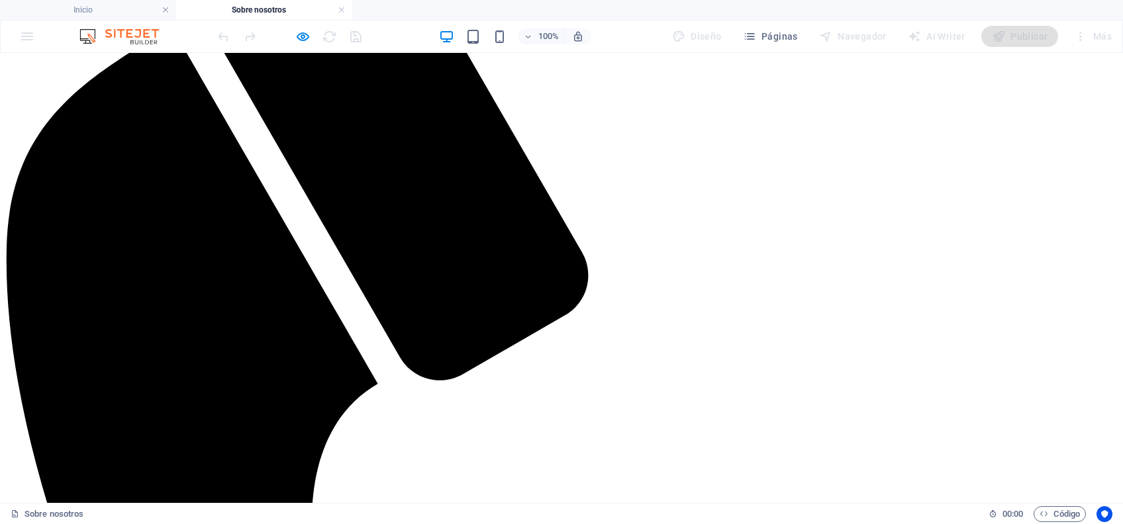
click at [556, 294] on icon at bounding box center [561, 304] width 20 height 20
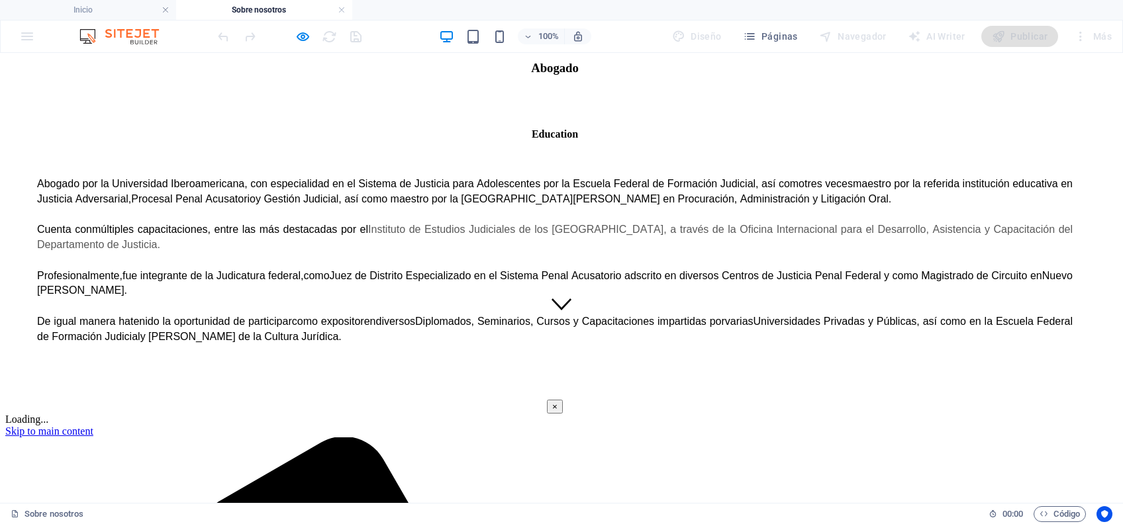
scroll to position [0, 0]
click at [304, 40] on icon "button" at bounding box center [302, 36] width 15 height 15
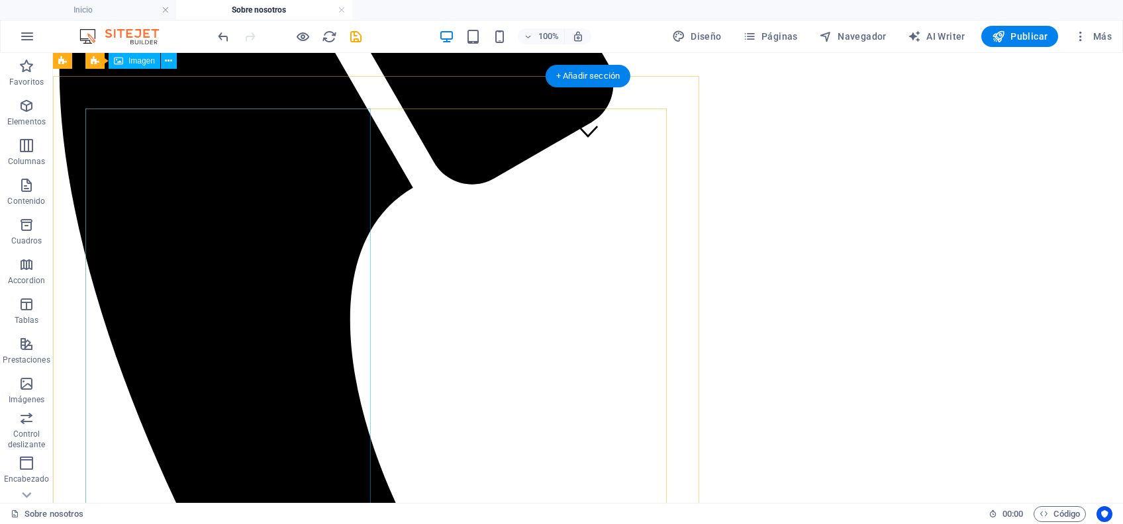
scroll to position [265, 0]
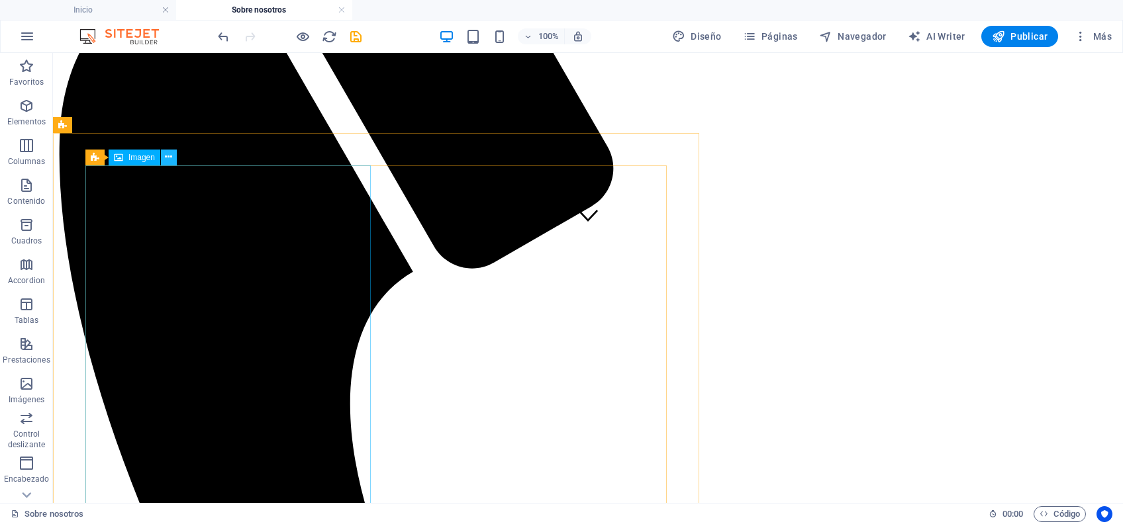
click at [169, 156] on icon at bounding box center [168, 157] width 7 height 14
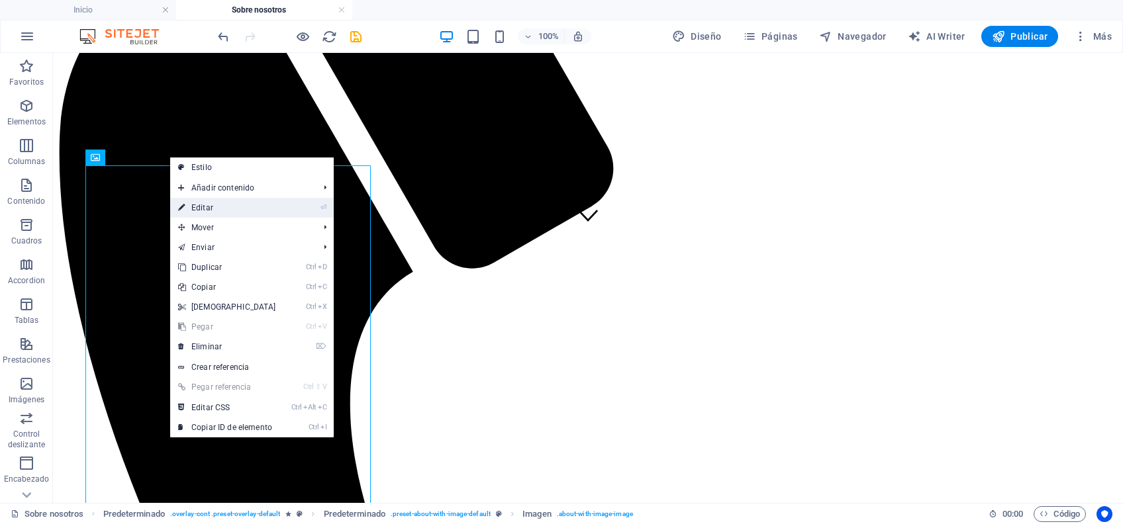
click at [207, 202] on link "⏎ Editar" at bounding box center [227, 208] width 114 height 20
select select "px"
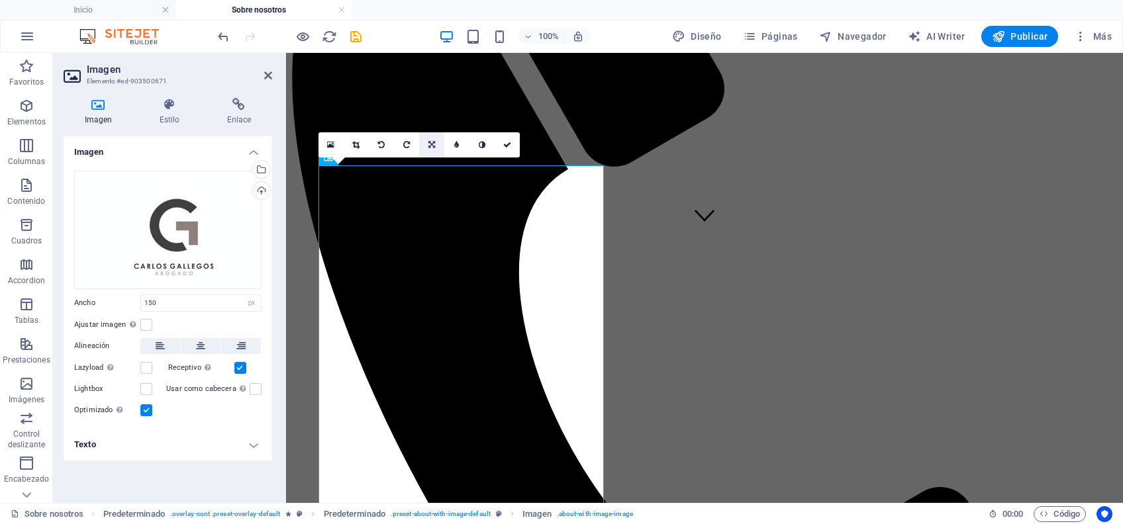
click at [434, 148] on icon at bounding box center [431, 145] width 7 height 8
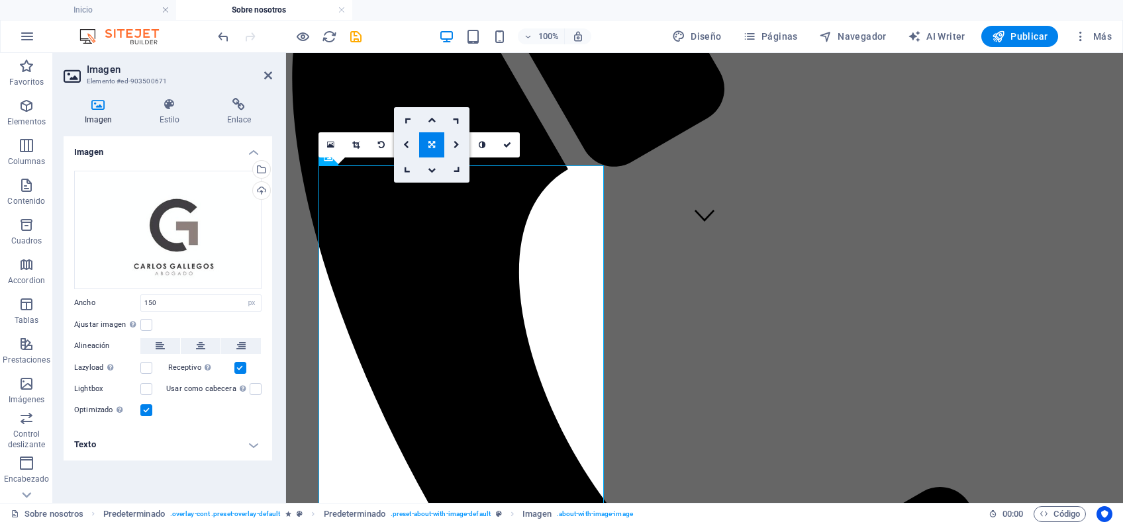
click at [431, 147] on icon at bounding box center [431, 145] width 7 height 8
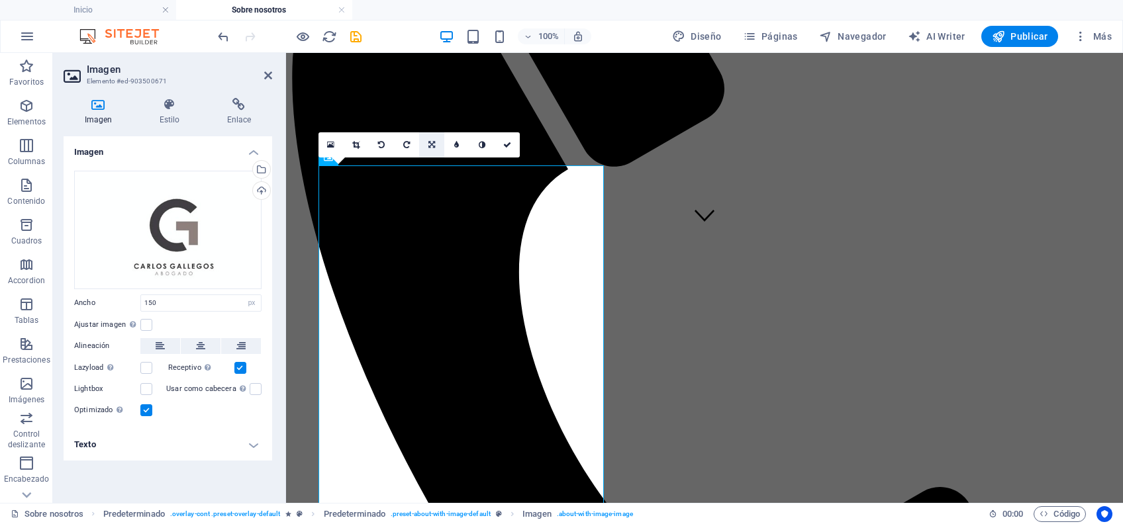
click at [440, 146] on link at bounding box center [431, 144] width 25 height 25
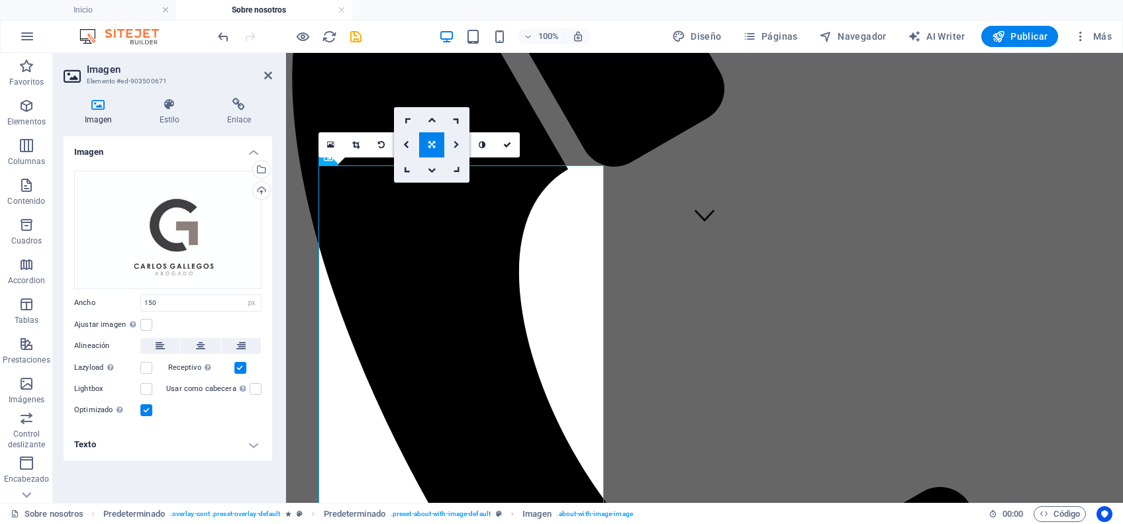
click at [457, 142] on icon at bounding box center [456, 145] width 6 height 8
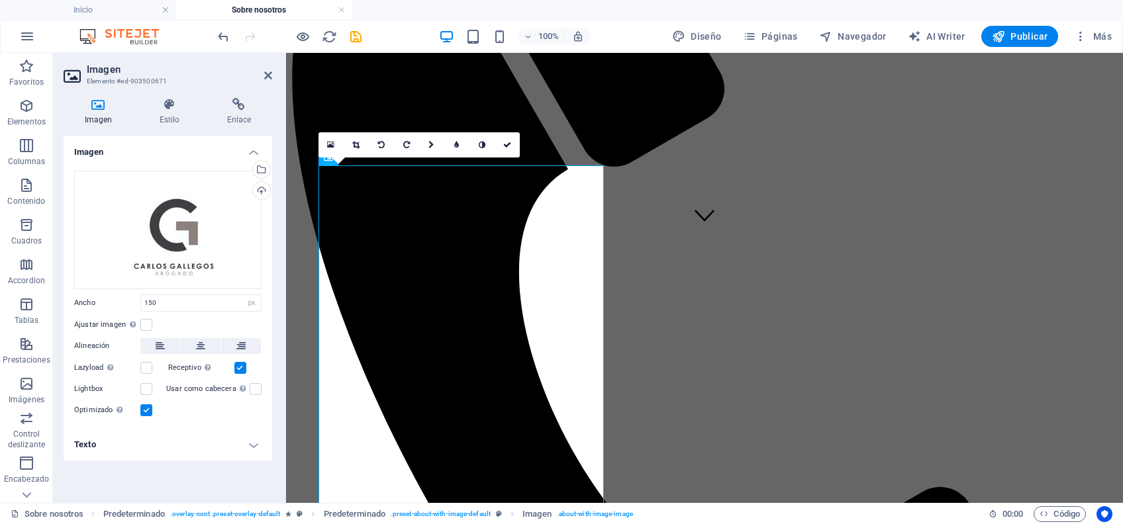
click at [457, 142] on icon at bounding box center [456, 145] width 5 height 8
click at [440, 143] on link at bounding box center [431, 144] width 25 height 25
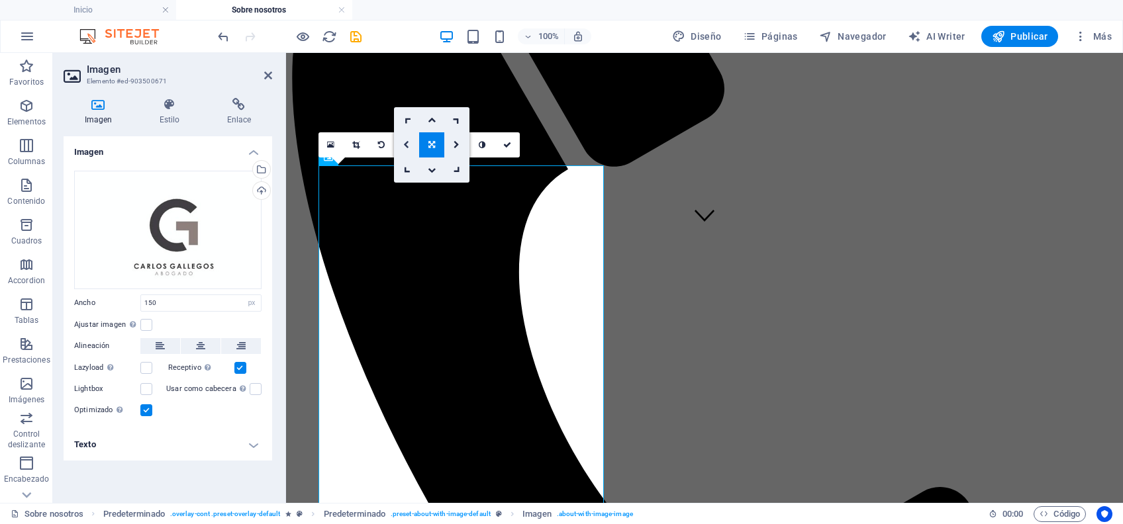
click at [407, 144] on icon at bounding box center [406, 145] width 6 height 8
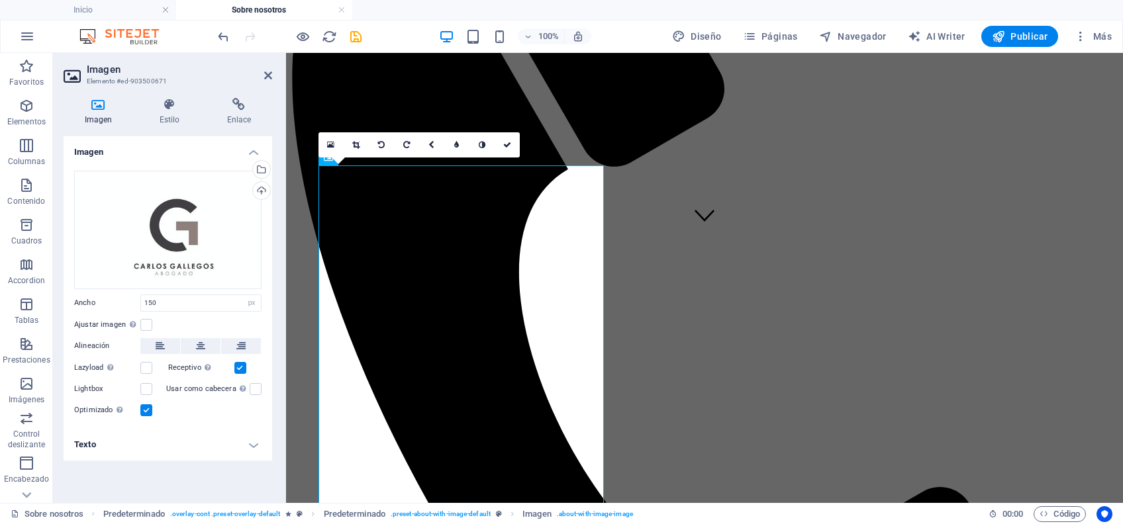
click at [407, 144] on icon at bounding box center [406, 145] width 7 height 8
click at [427, 147] on link at bounding box center [431, 144] width 25 height 25
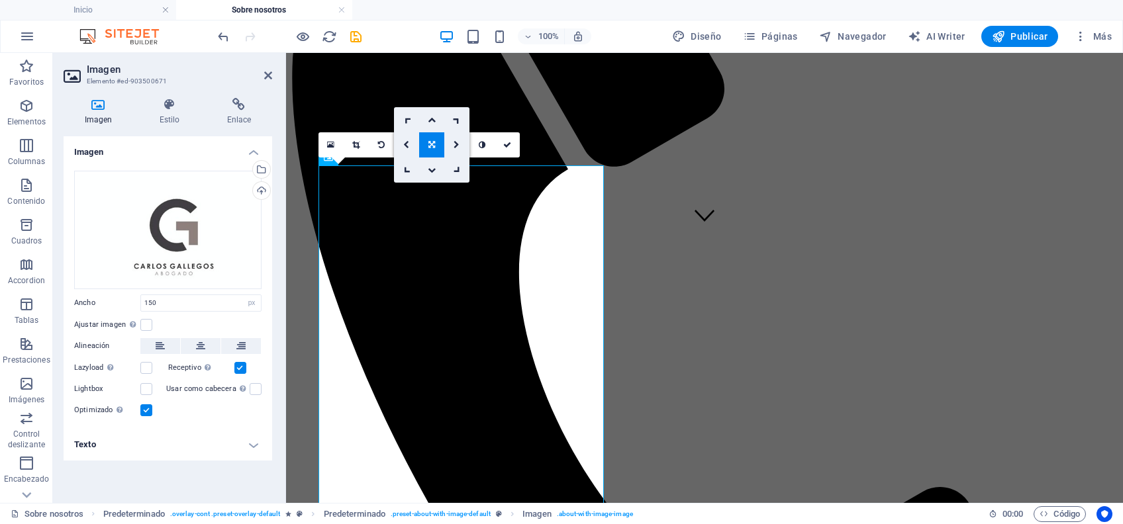
click at [412, 144] on link at bounding box center [406, 144] width 25 height 25
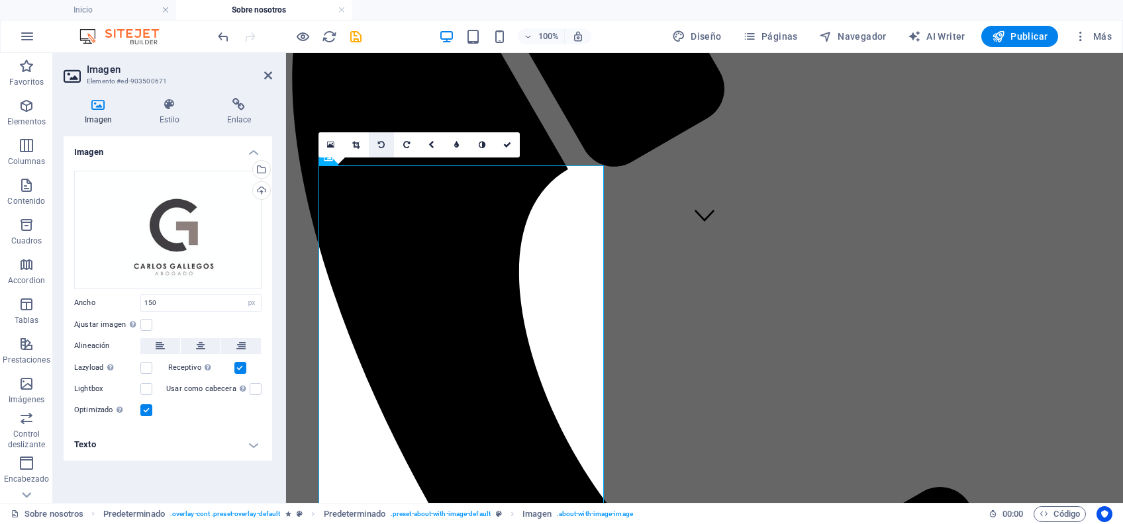
click at [376, 144] on link at bounding box center [381, 144] width 25 height 25
click at [380, 146] on icon at bounding box center [381, 145] width 7 height 8
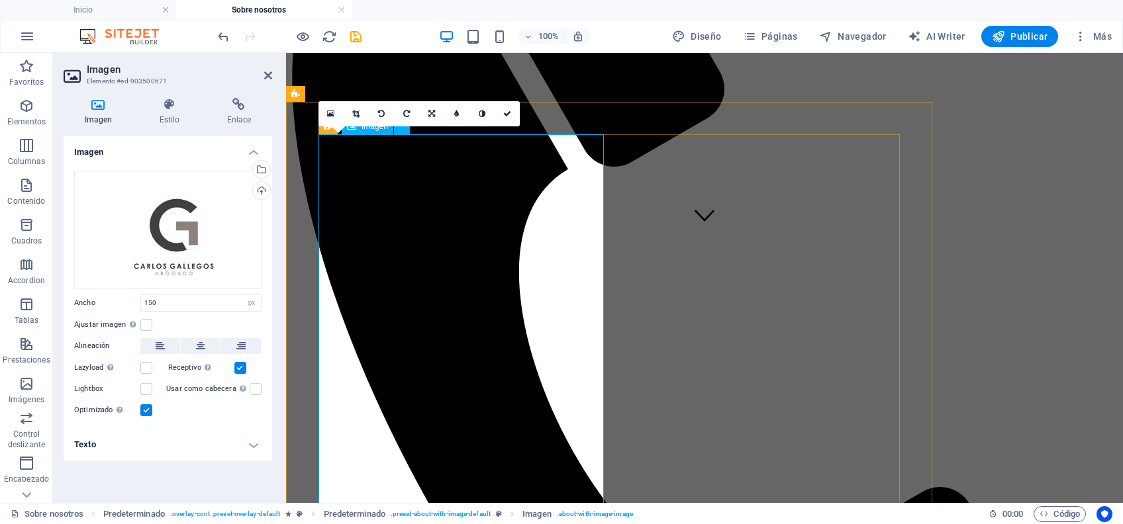
scroll to position [441, 0]
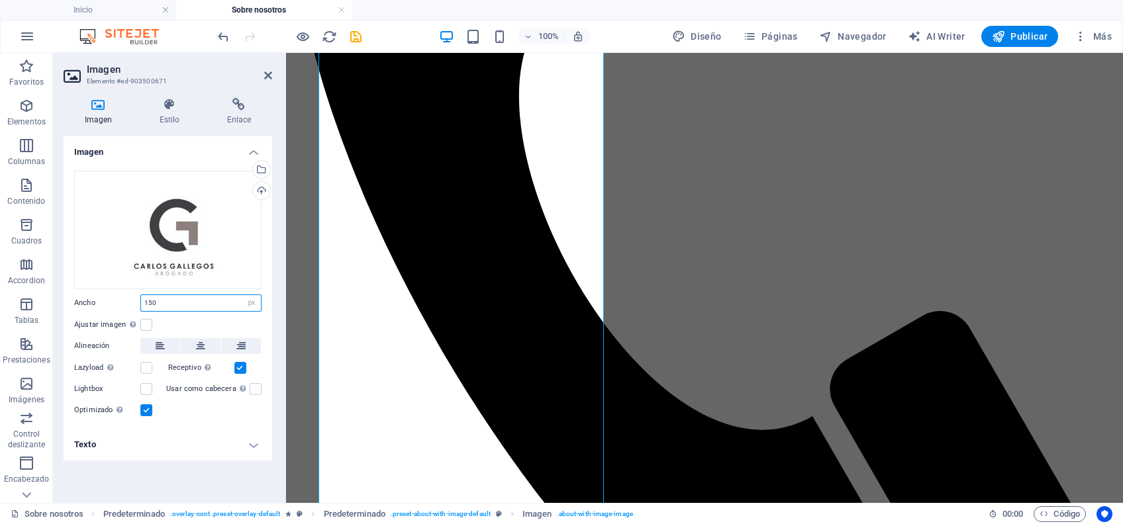
click at [187, 300] on input "150" at bounding box center [201, 303] width 120 height 16
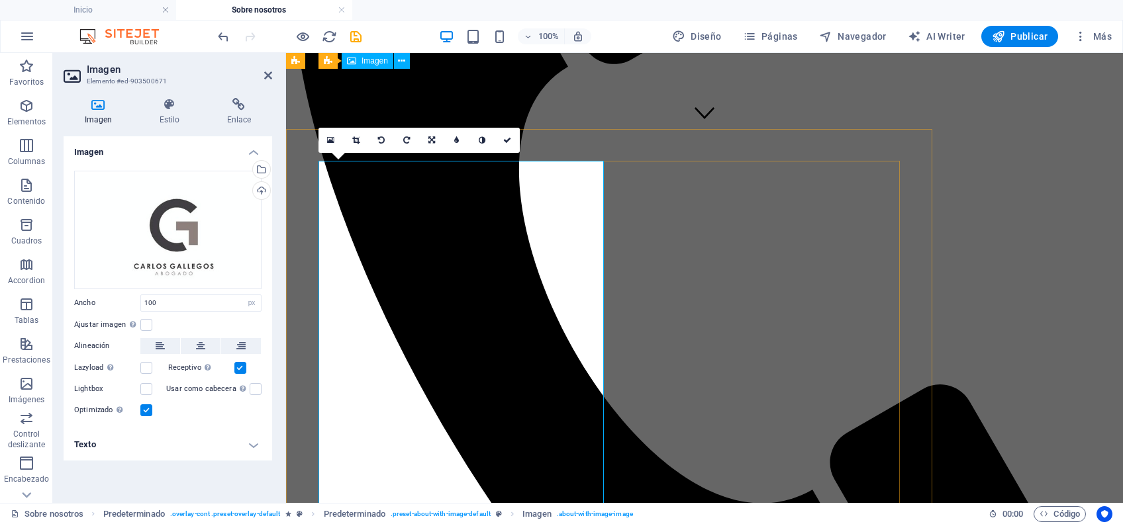
scroll to position [265, 0]
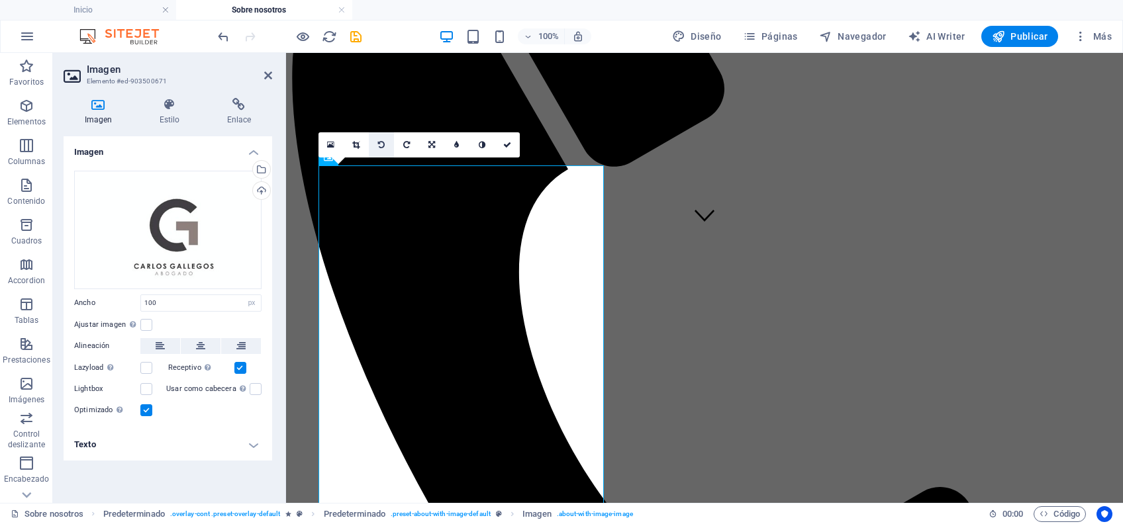
click at [383, 145] on icon at bounding box center [381, 145] width 7 height 8
click at [260, 190] on div "Cargar" at bounding box center [260, 192] width 20 height 20
click at [359, 144] on icon at bounding box center [355, 145] width 7 height 8
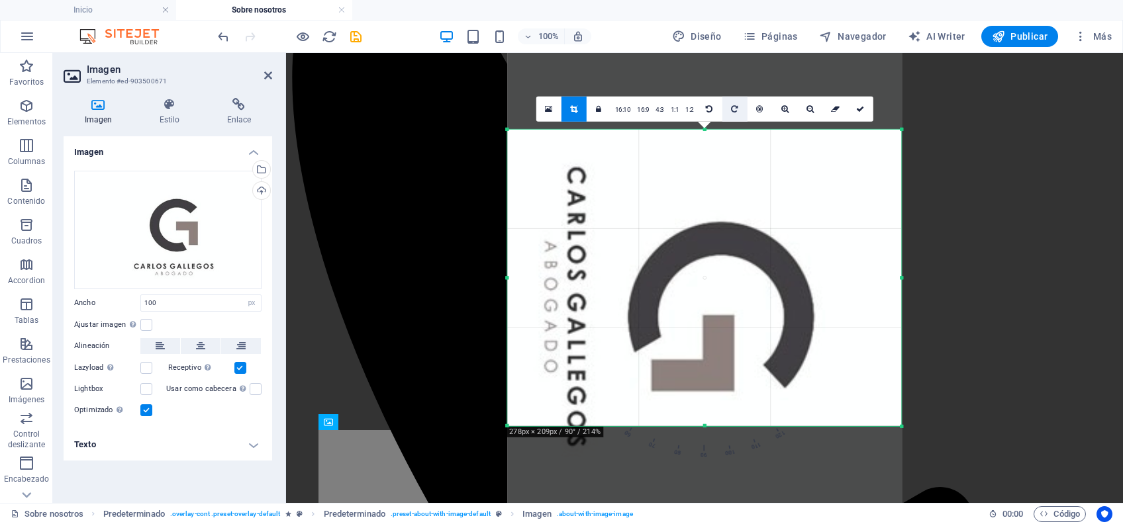
click at [732, 107] on icon at bounding box center [734, 109] width 7 height 8
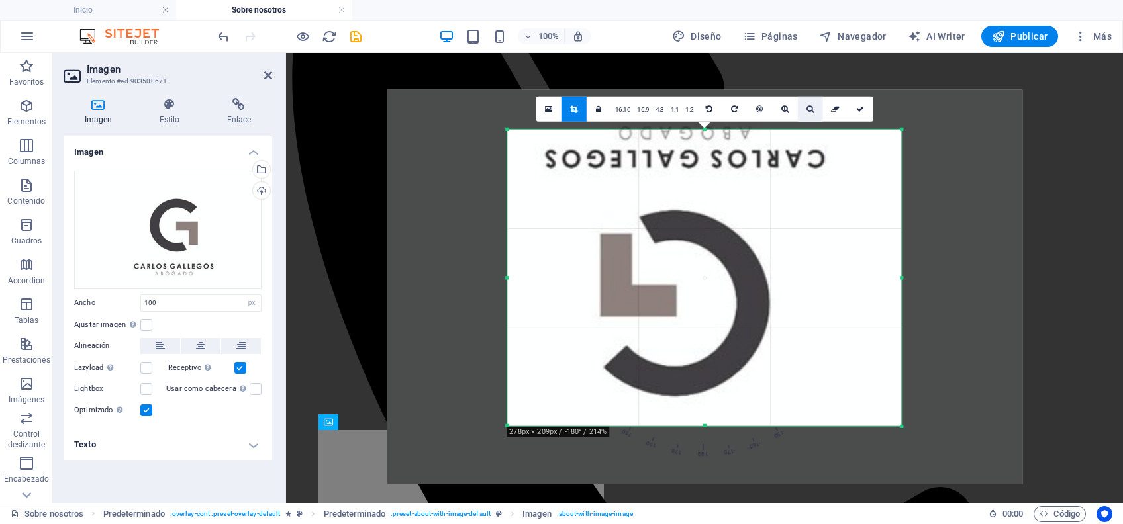
click at [806, 107] on icon at bounding box center [809, 109] width 7 height 8
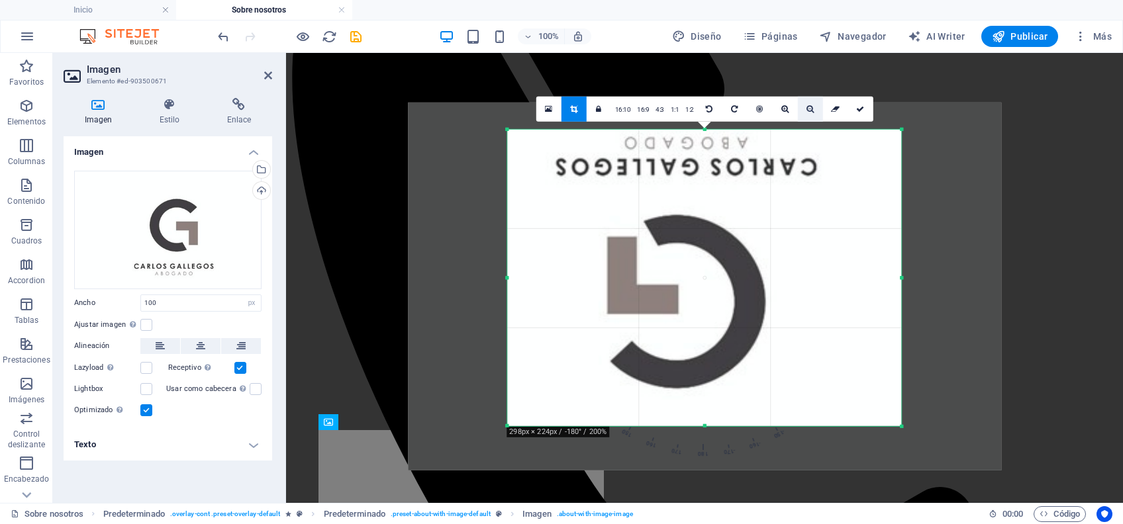
click at [806, 107] on icon at bounding box center [809, 109] width 7 height 8
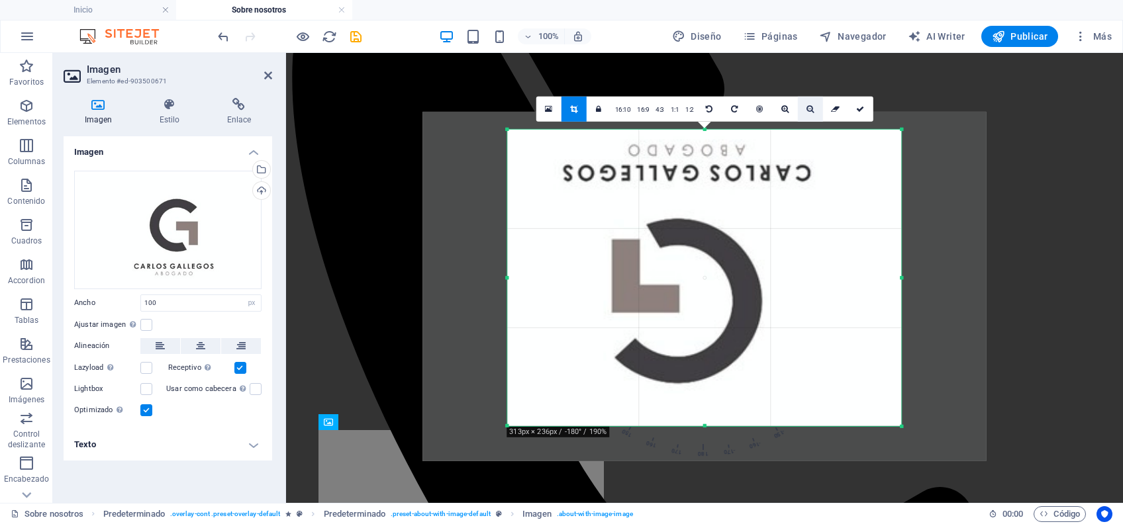
click at [806, 107] on icon at bounding box center [809, 109] width 7 height 8
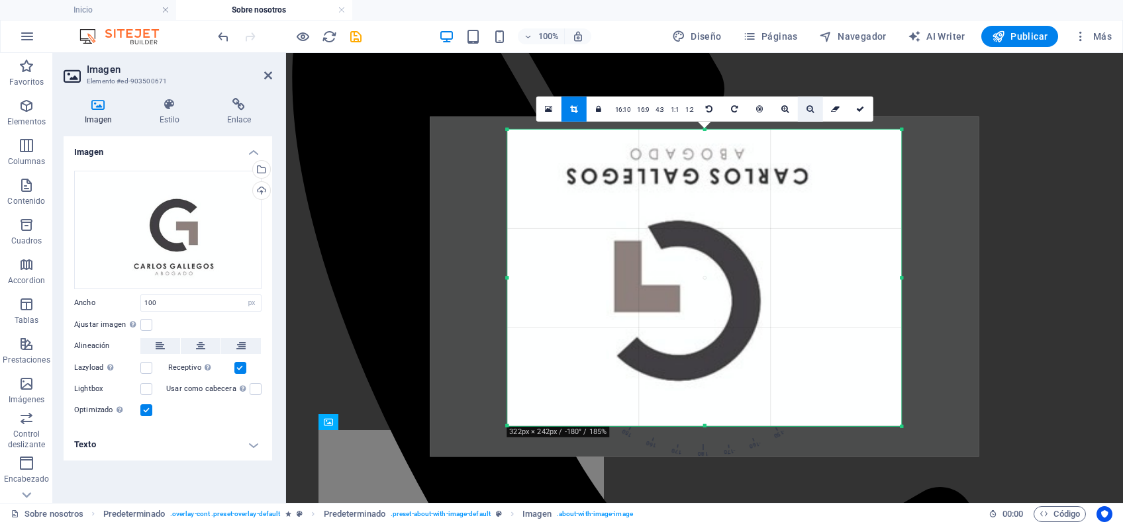
click at [806, 107] on icon at bounding box center [809, 109] width 7 height 8
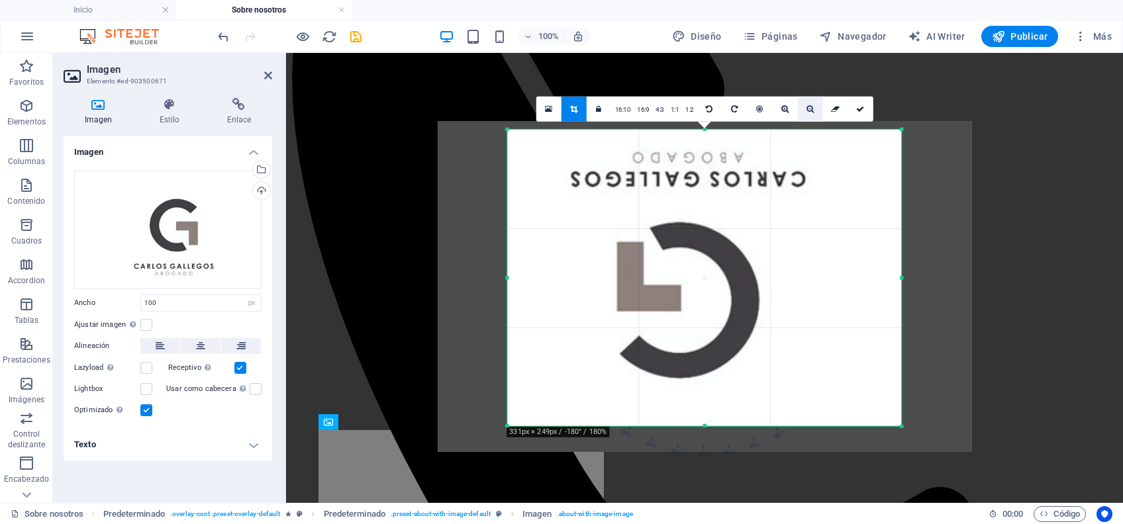
click at [806, 107] on icon at bounding box center [809, 109] width 7 height 8
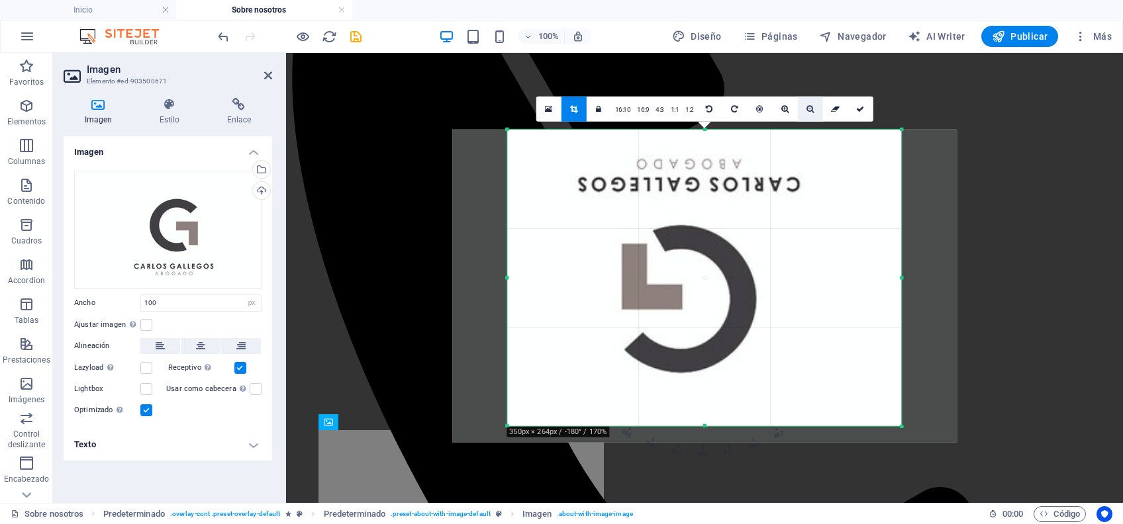
click at [806, 107] on icon at bounding box center [809, 109] width 7 height 8
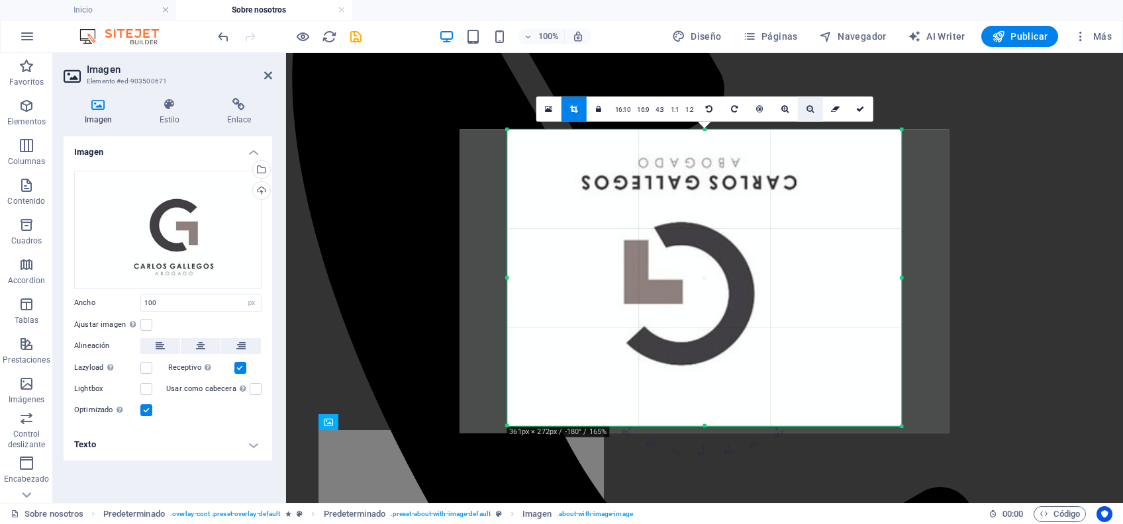
click at [806, 107] on icon at bounding box center [809, 109] width 7 height 8
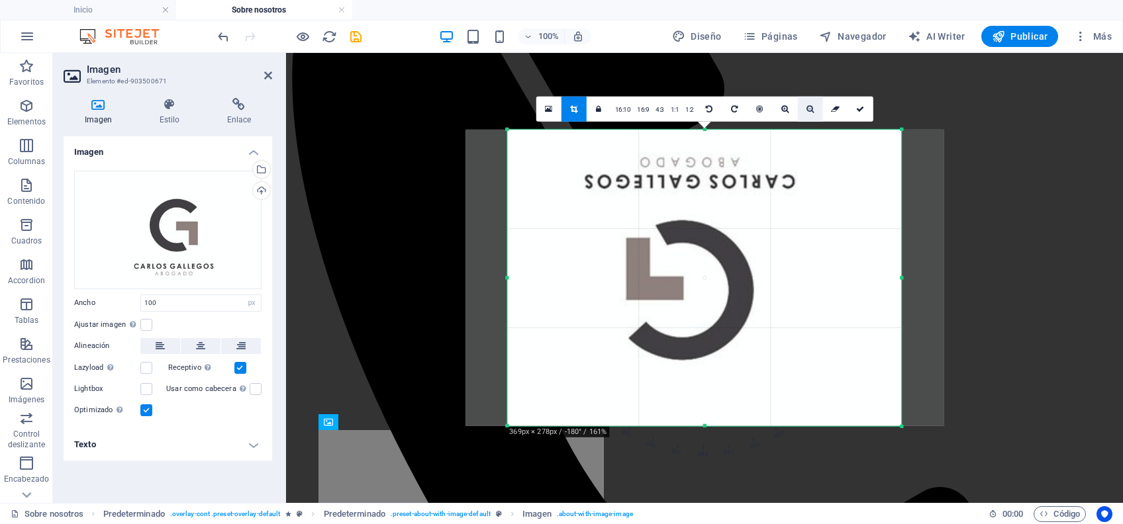
click at [806, 107] on icon at bounding box center [809, 109] width 7 height 8
click at [806, 108] on icon at bounding box center [809, 109] width 7 height 8
click at [806, 109] on icon at bounding box center [809, 109] width 7 height 8
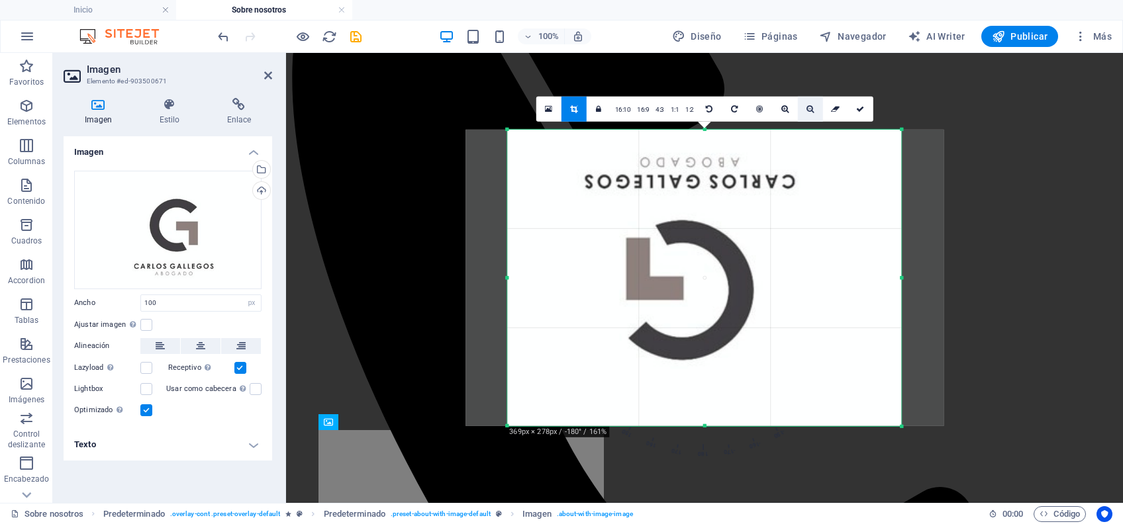
click at [806, 109] on icon at bounding box center [809, 109] width 7 height 8
click at [728, 111] on link at bounding box center [734, 109] width 25 height 25
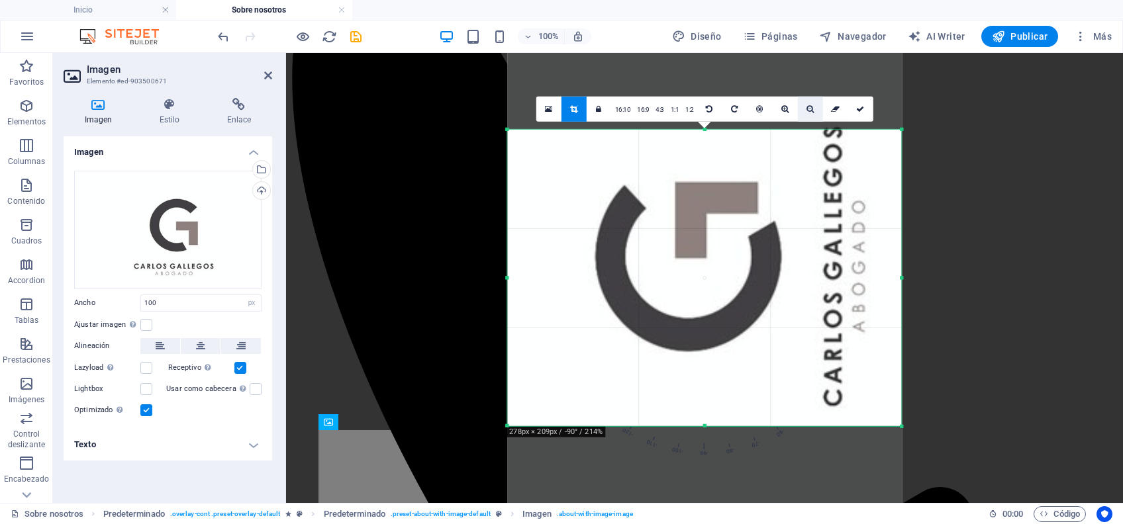
click at [808, 102] on link at bounding box center [810, 109] width 25 height 25
click at [809, 107] on icon at bounding box center [809, 109] width 7 height 8
click at [810, 108] on icon at bounding box center [809, 109] width 7 height 8
click at [786, 110] on icon at bounding box center [784, 109] width 7 height 8
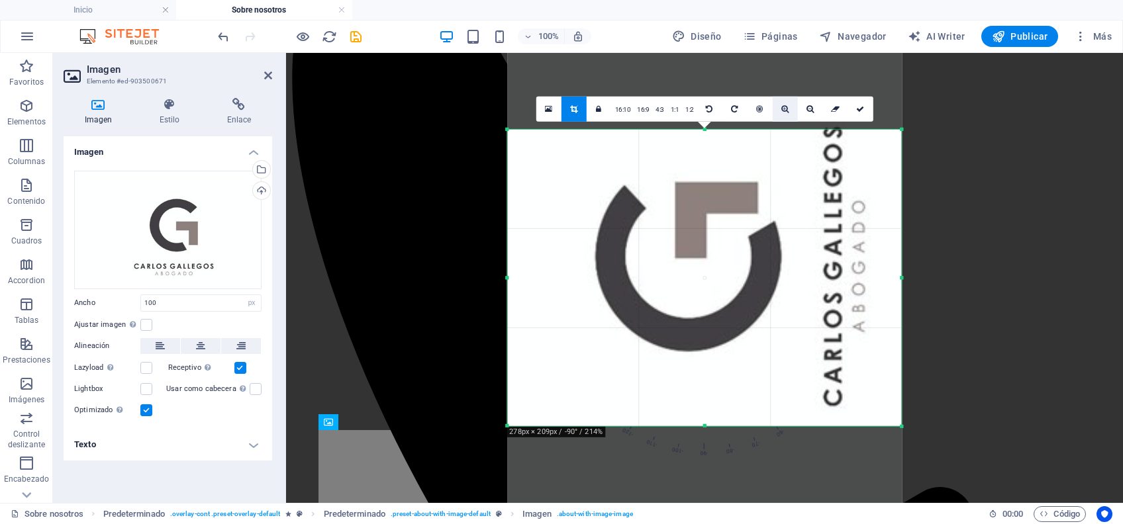
click at [786, 110] on icon at bounding box center [784, 109] width 7 height 8
click at [579, 111] on link at bounding box center [573, 109] width 25 height 25
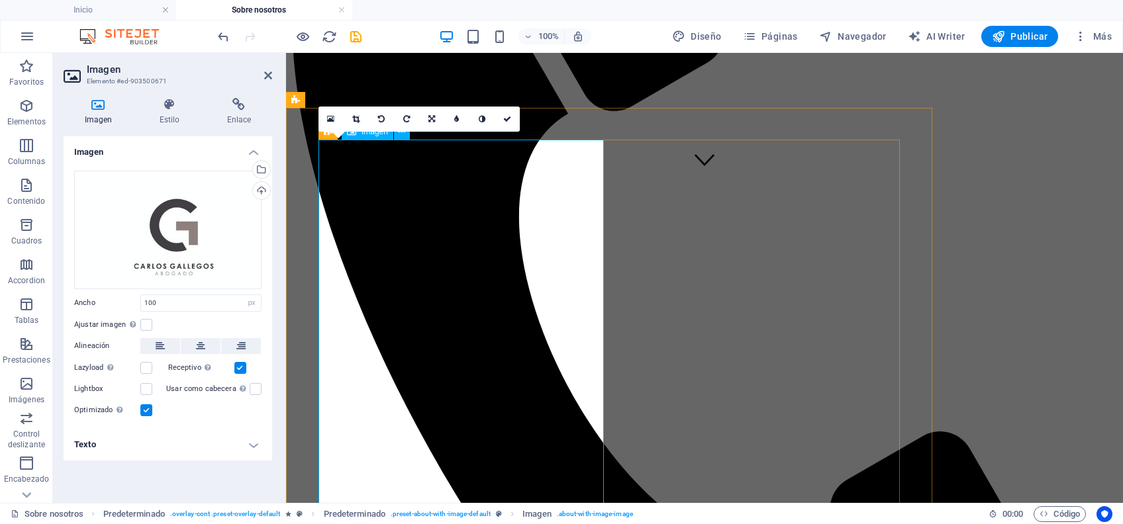
scroll to position [232, 0]
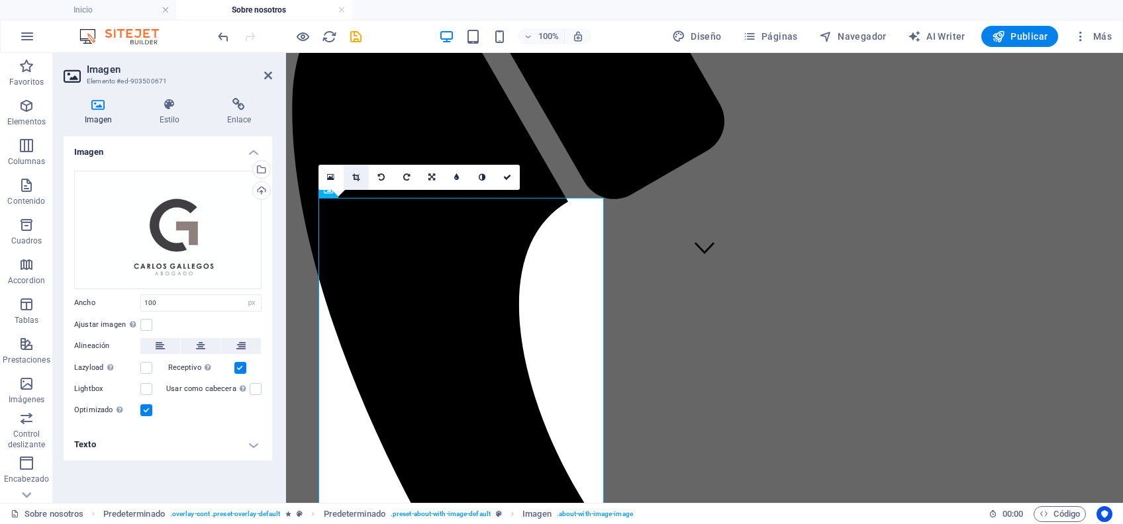
click at [361, 179] on link at bounding box center [356, 177] width 25 height 25
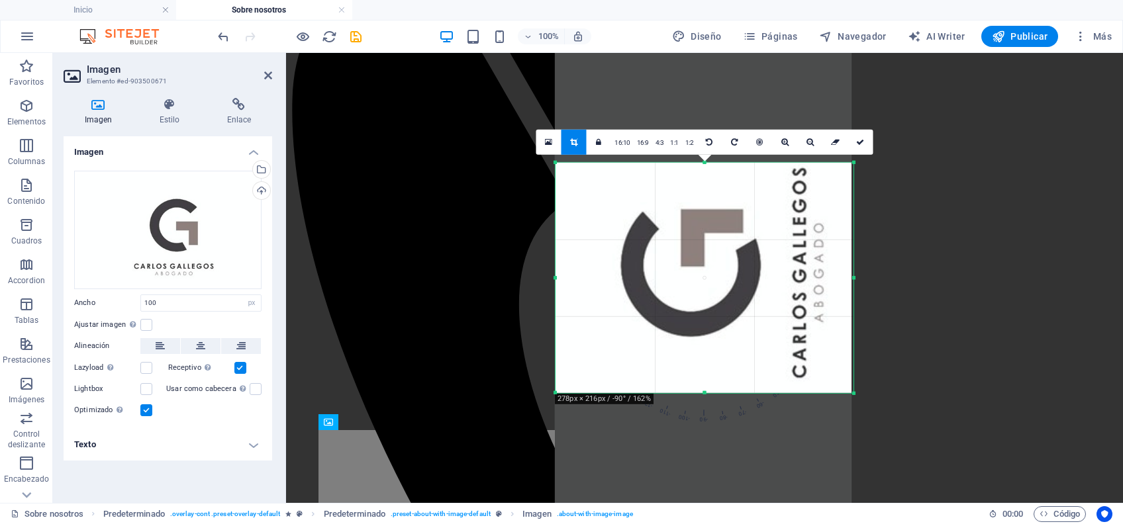
drag, startPoint x: 703, startPoint y: 167, endPoint x: 704, endPoint y: 160, distance: 7.4
click at [704, 160] on div at bounding box center [704, 162] width 298 height 5
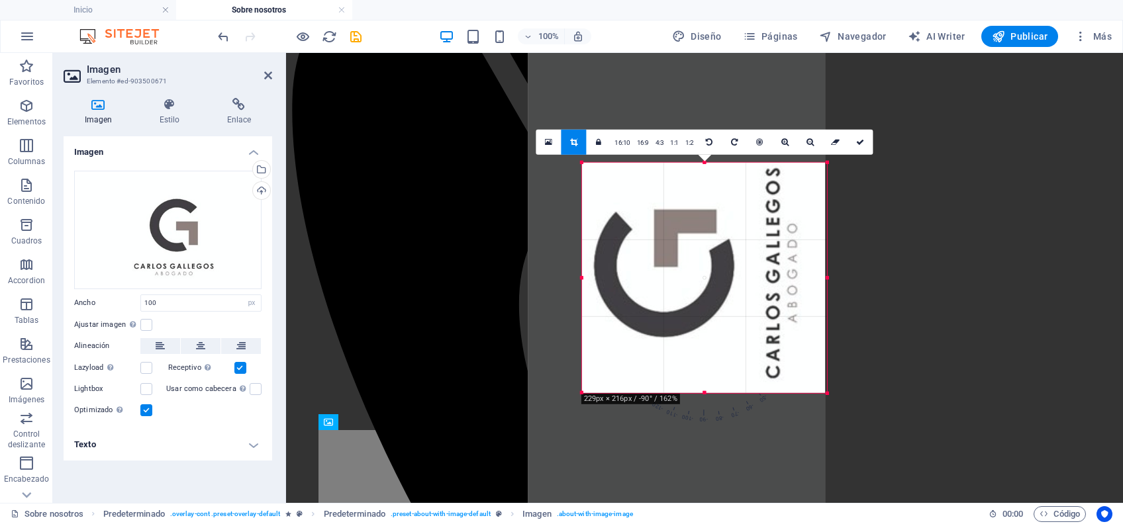
drag, startPoint x: 554, startPoint y: 279, endPoint x: 608, endPoint y: 286, distance: 54.8
click at [608, 286] on div "180 170 160 150 140 130 120 110 100 90 80 70 60 50 40 30 20 10 0 -10 -20 -30 -4…" at bounding box center [704, 278] width 245 height 230
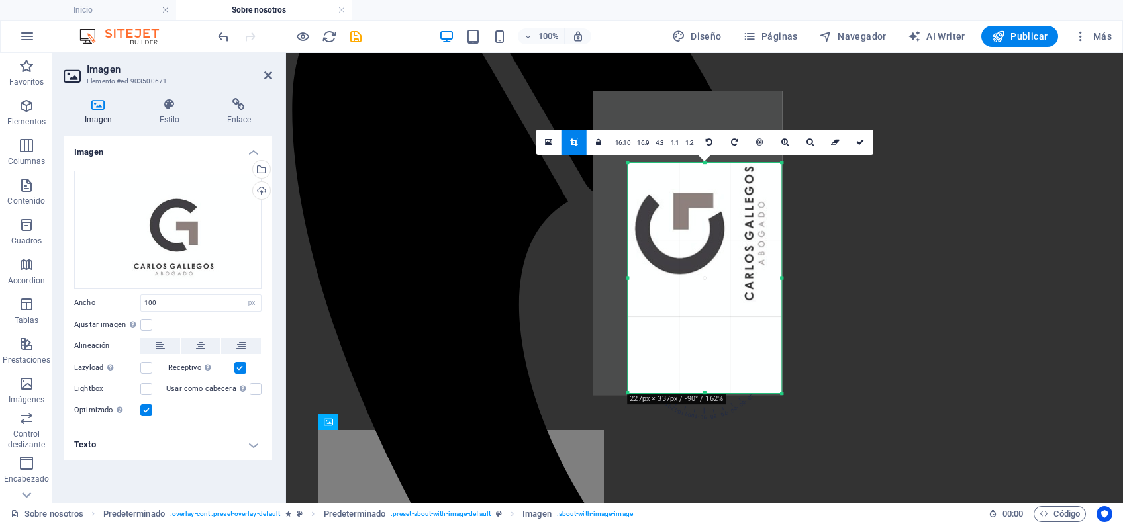
drag, startPoint x: 826, startPoint y: 279, endPoint x: 736, endPoint y: 277, distance: 90.1
click at [736, 277] on div "180 170 160 150 140 130 120 110 100 90 80 70 60 50 40 30 20 10 0 -10 -20 -30 -4…" at bounding box center [704, 278] width 154 height 230
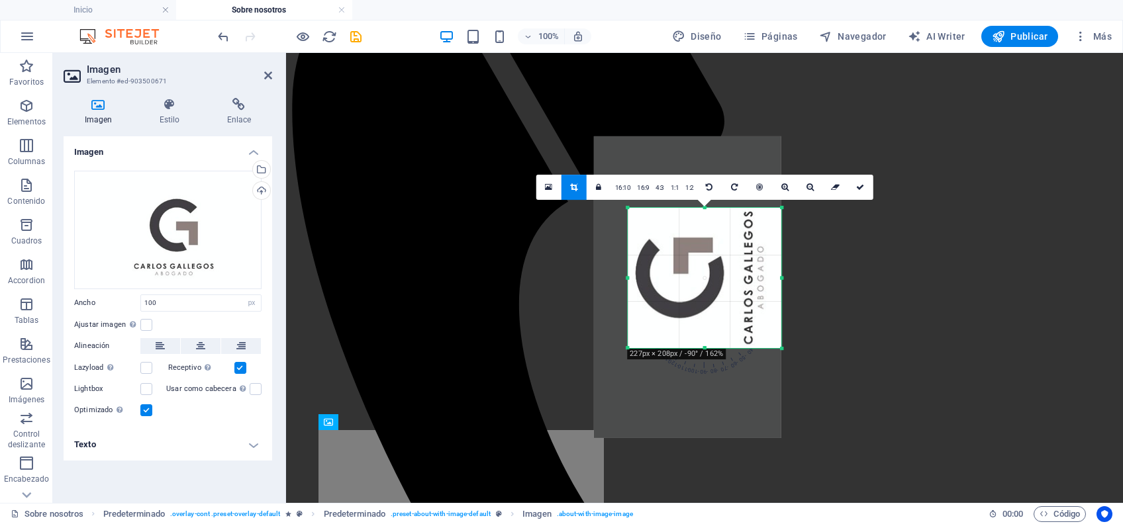
drag, startPoint x: 704, startPoint y: 391, endPoint x: 703, endPoint y: 301, distance: 90.0
click at [704, 301] on div "180 170 160 150 140 130 120 110 100 90 80 70 60 50 40 30 20 10 0 -10 -20 -30 -4…" at bounding box center [704, 278] width 154 height 140
click at [860, 184] on icon at bounding box center [860, 188] width 8 height 8
type input "231"
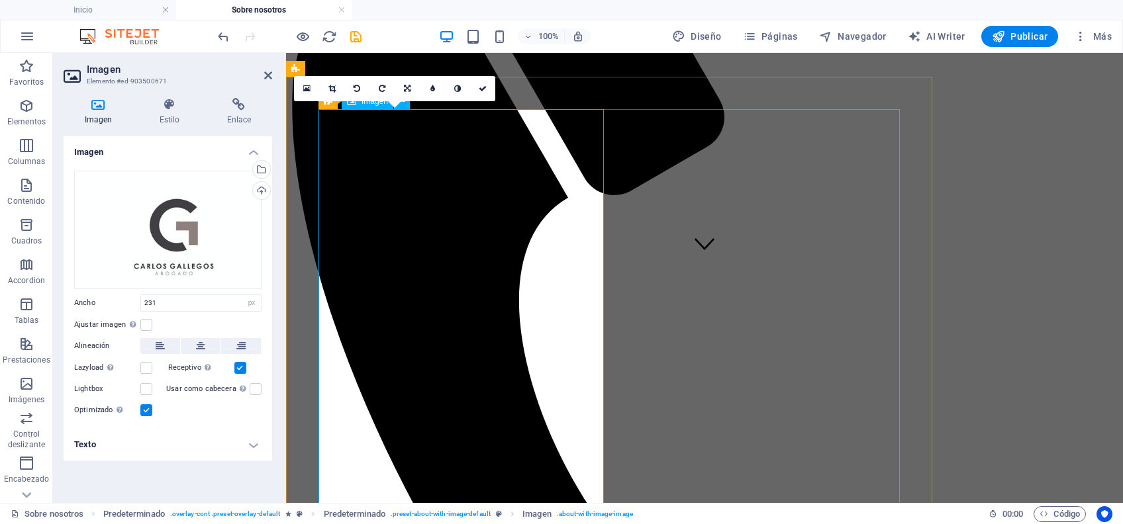
scroll to position [320, 0]
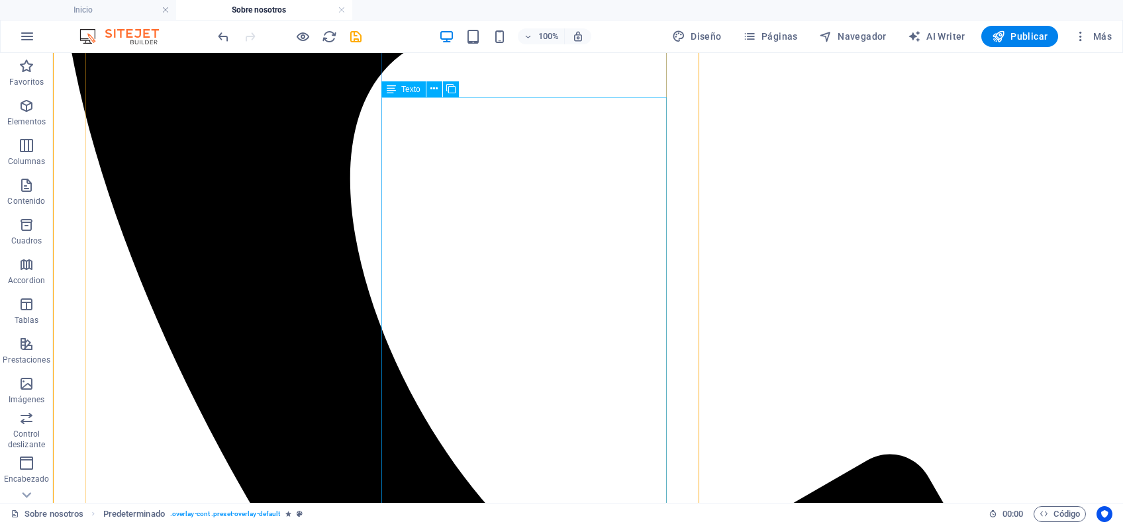
scroll to position [497, 0]
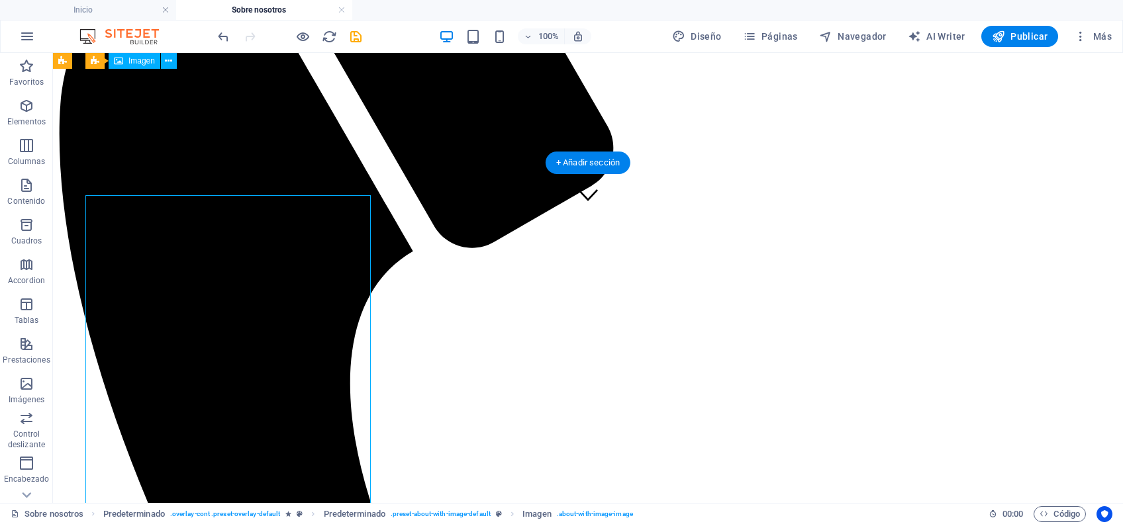
scroll to position [232, 0]
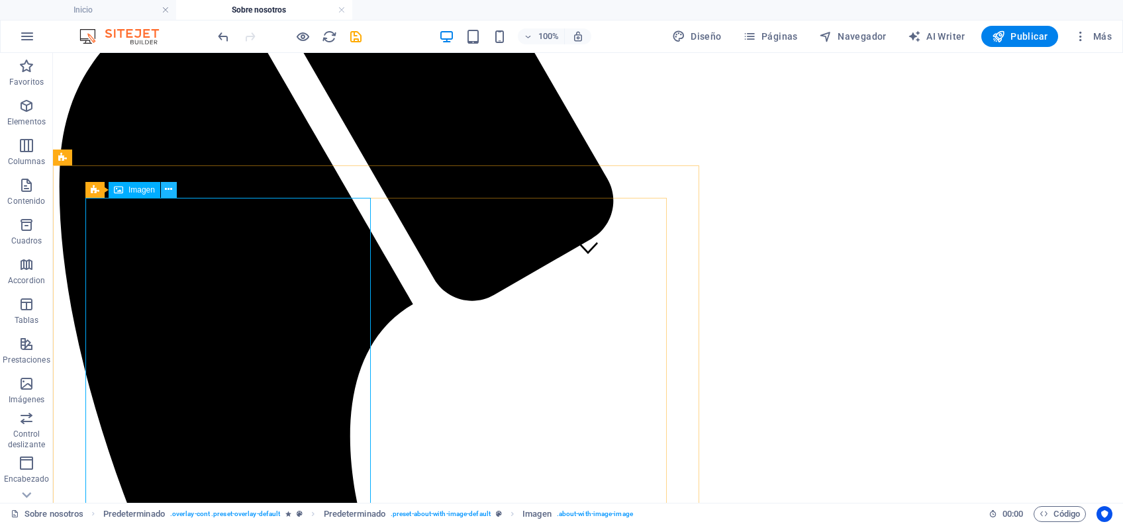
click at [167, 191] on icon at bounding box center [168, 190] width 7 height 14
click at [25, 387] on icon "button" at bounding box center [27, 384] width 16 height 16
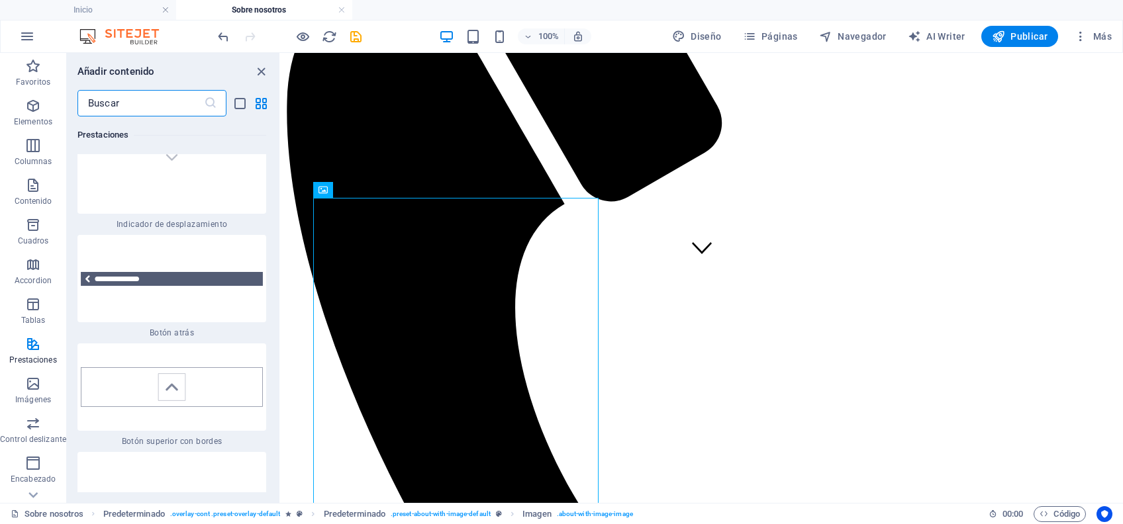
scroll to position [12258, 0]
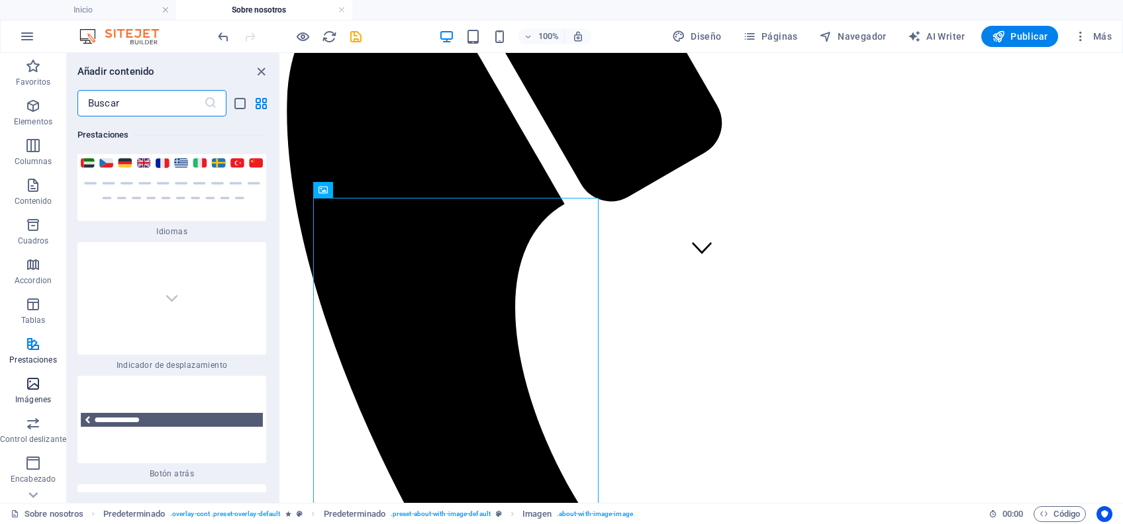
click at [37, 391] on icon "button" at bounding box center [33, 384] width 16 height 16
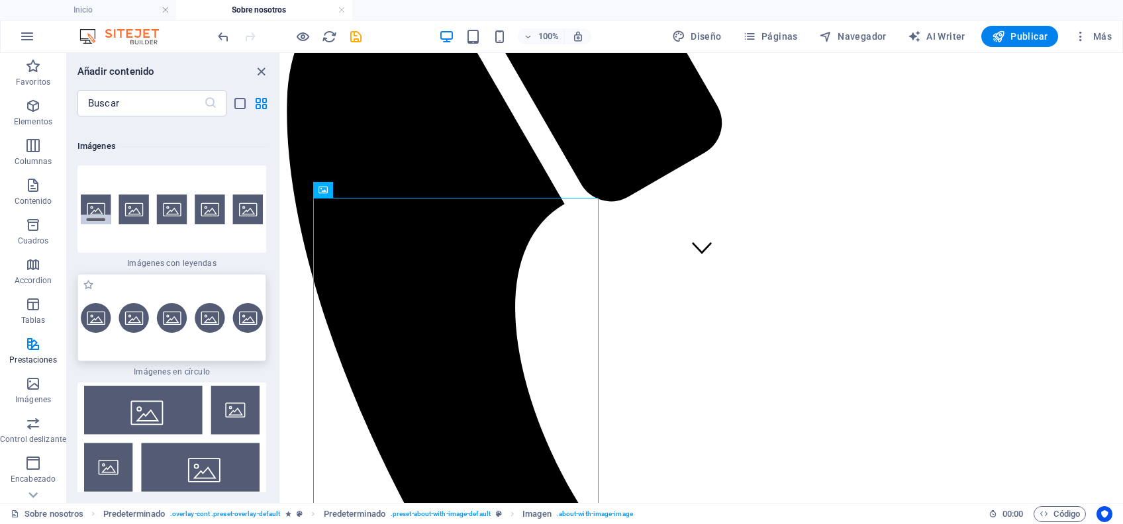
scroll to position [13197, 0]
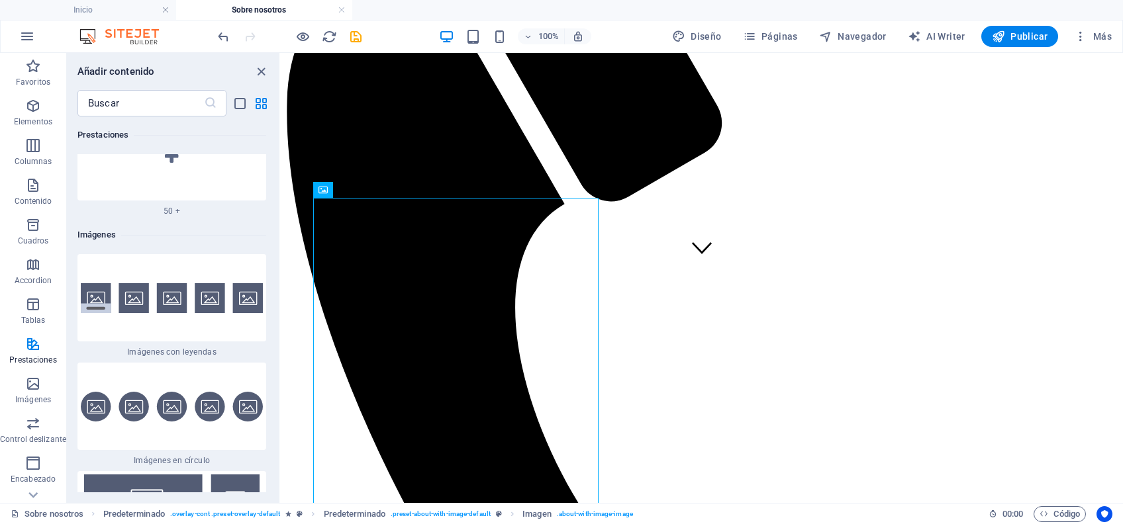
click at [134, 287] on img at bounding box center [172, 298] width 182 height 30
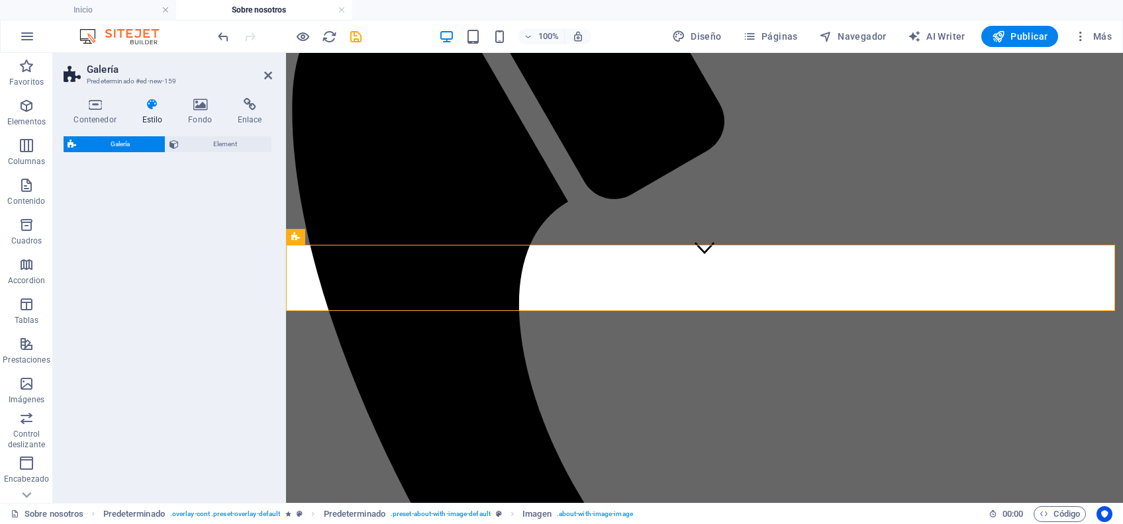
select select "rem"
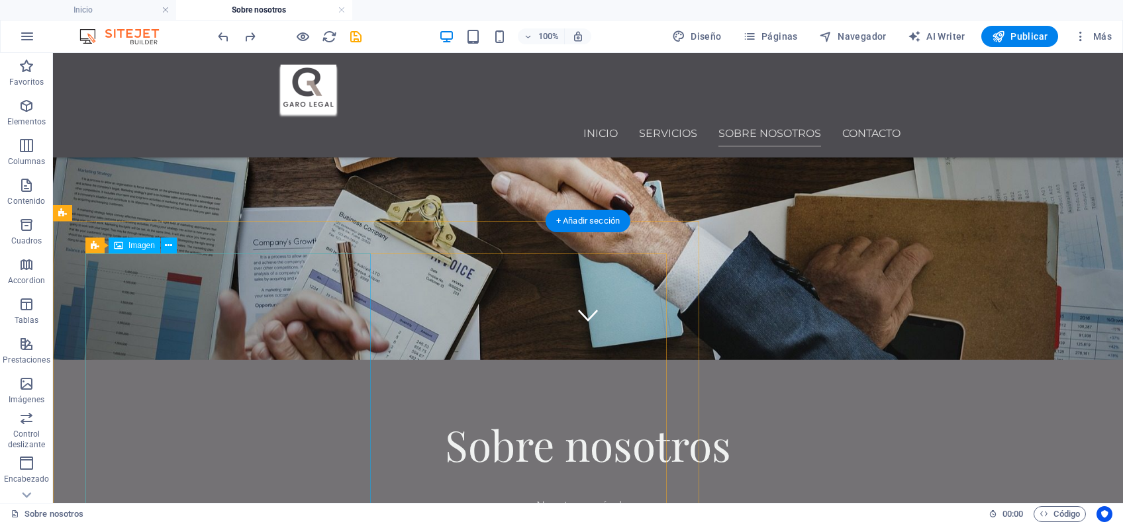
scroll to position [176, 0]
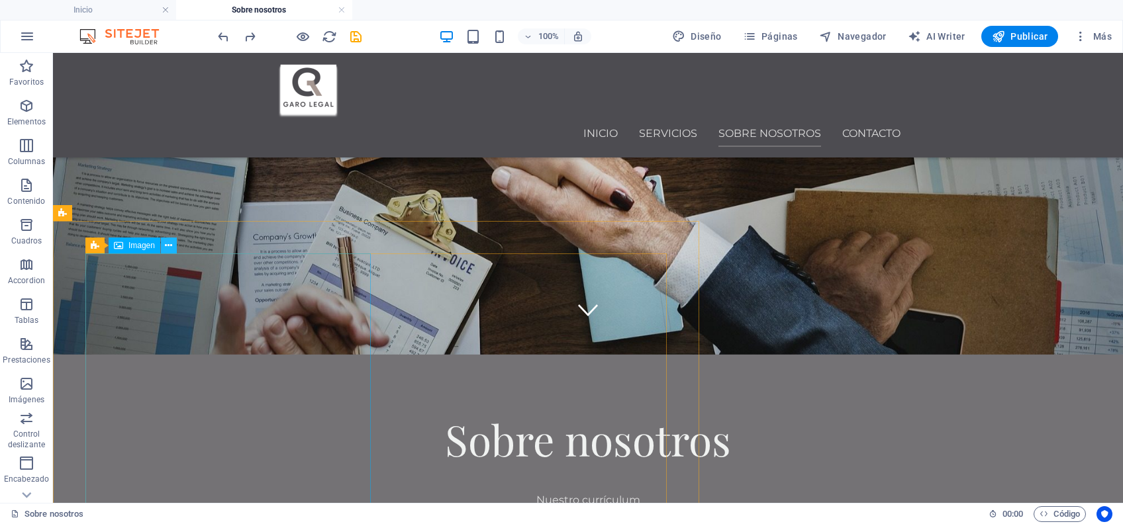
click at [167, 241] on icon at bounding box center [168, 246] width 7 height 14
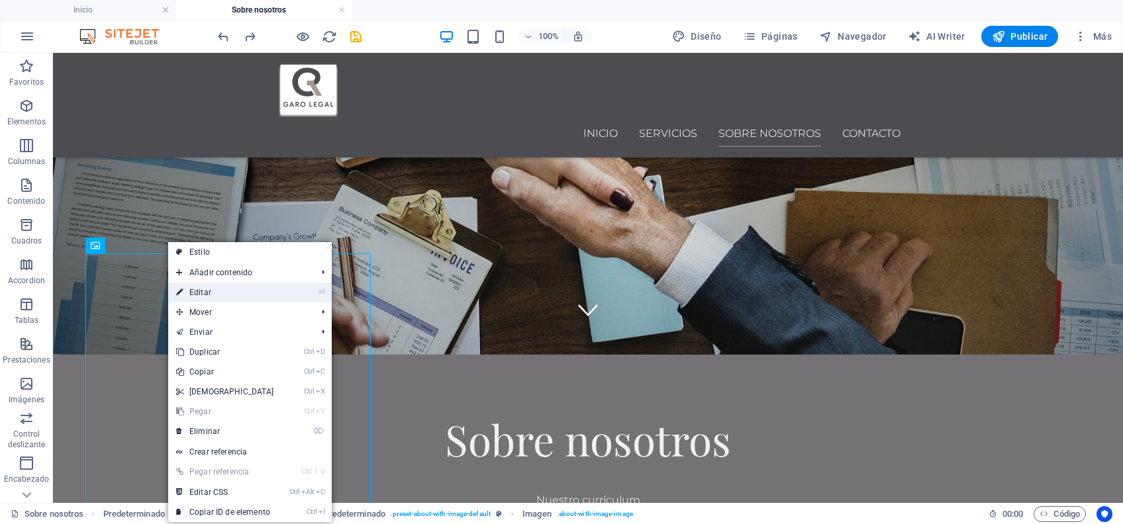
click at [236, 289] on link "⏎ Editar" at bounding box center [225, 293] width 114 height 20
select select "px"
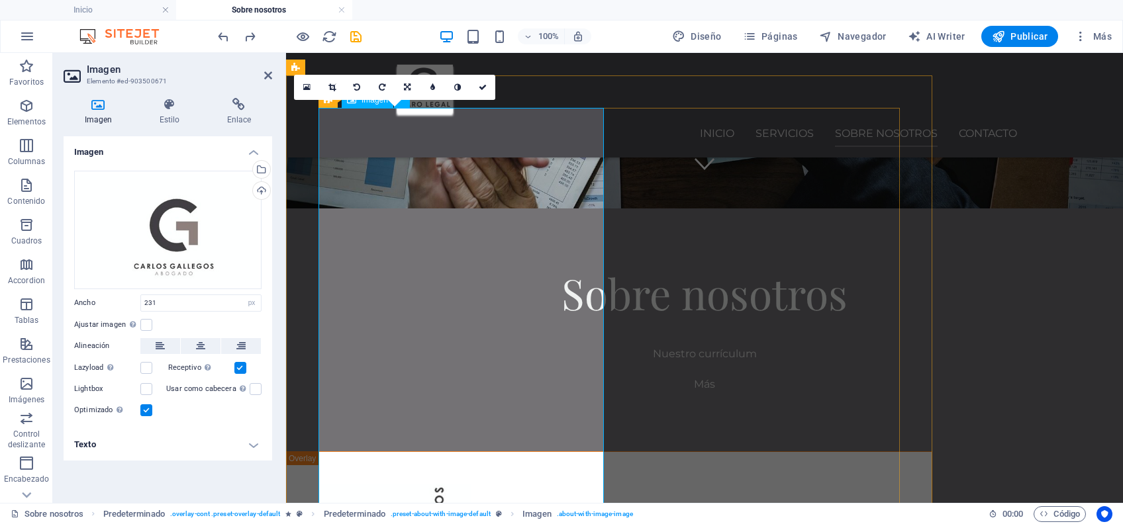
scroll to position [265, 0]
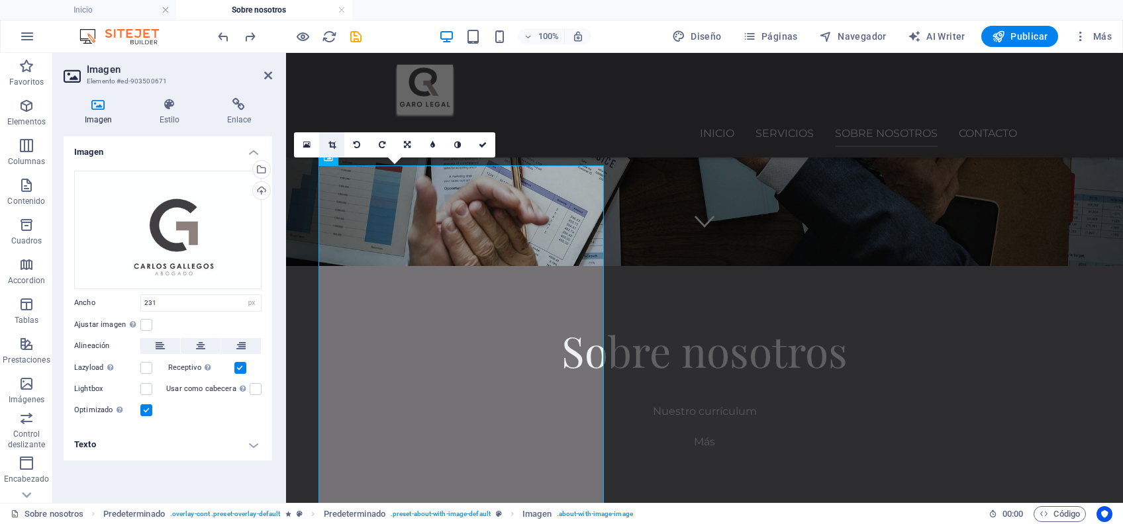
click at [331, 141] on icon at bounding box center [331, 145] width 7 height 8
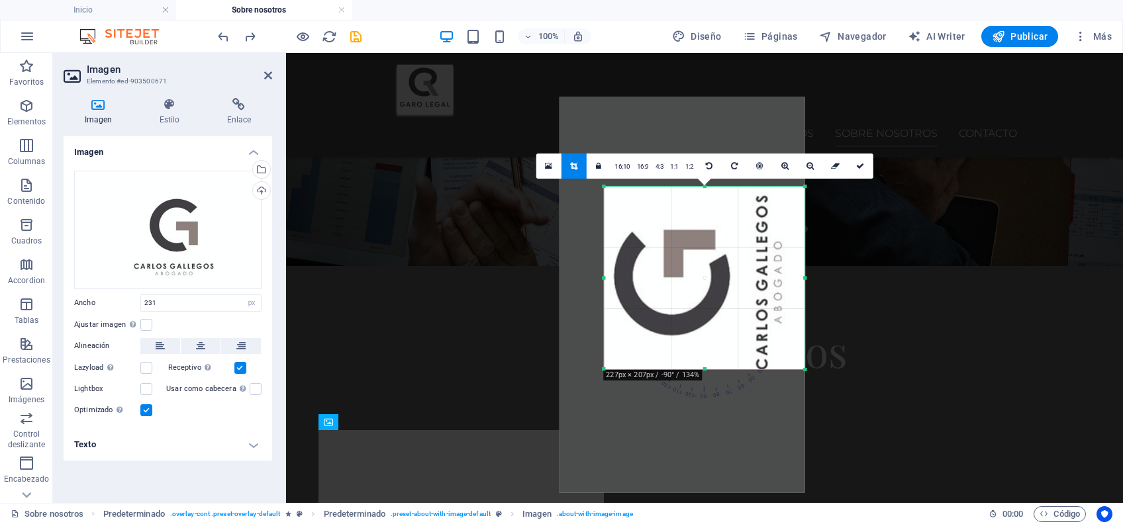
click at [686, 297] on div at bounding box center [682, 295] width 246 height 396
click at [621, 163] on link "16:10" at bounding box center [622, 166] width 23 height 25
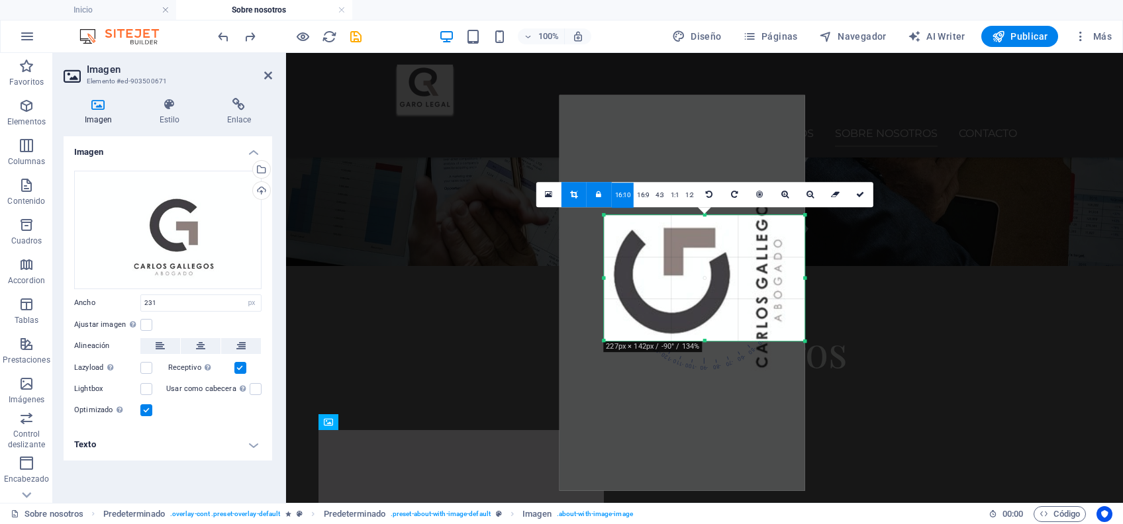
drag, startPoint x: 712, startPoint y: 302, endPoint x: 710, endPoint y: 272, distance: 30.5
click at [710, 272] on div at bounding box center [682, 293] width 246 height 396
click at [644, 195] on link "16:9" at bounding box center [642, 195] width 19 height 25
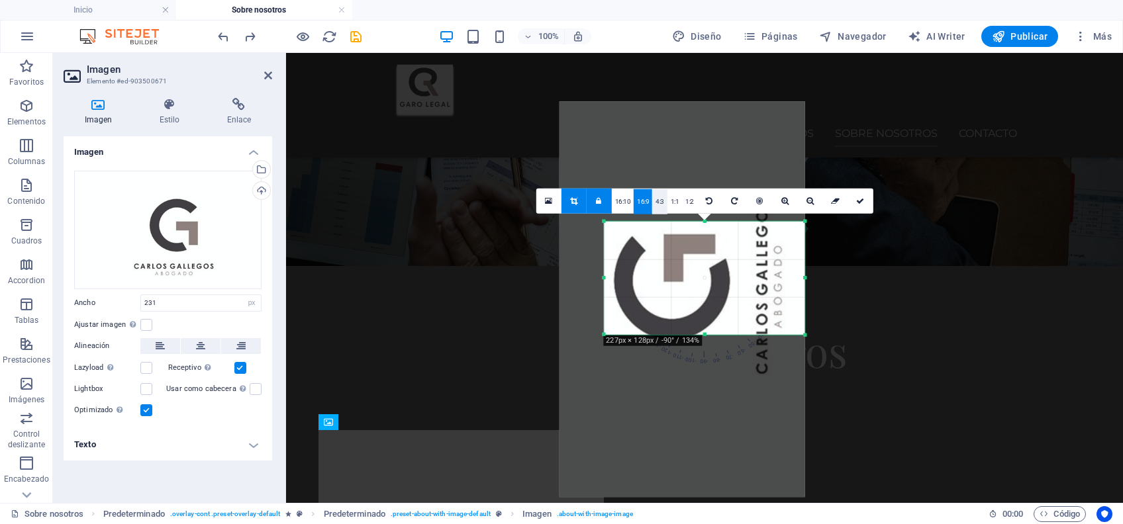
click at [657, 199] on link "4:3" at bounding box center [659, 201] width 15 height 25
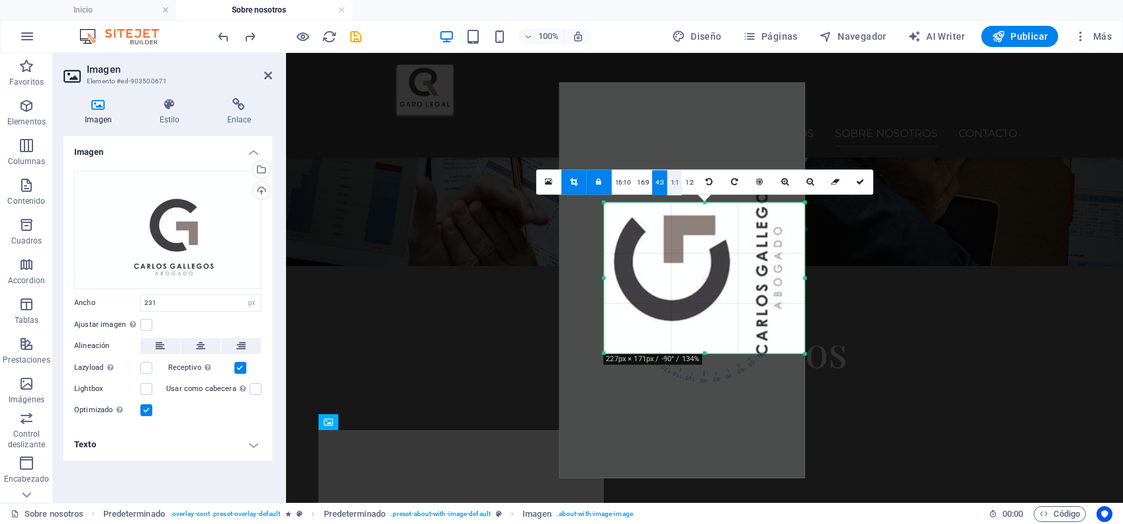
click at [679, 185] on link "1:1" at bounding box center [674, 182] width 15 height 25
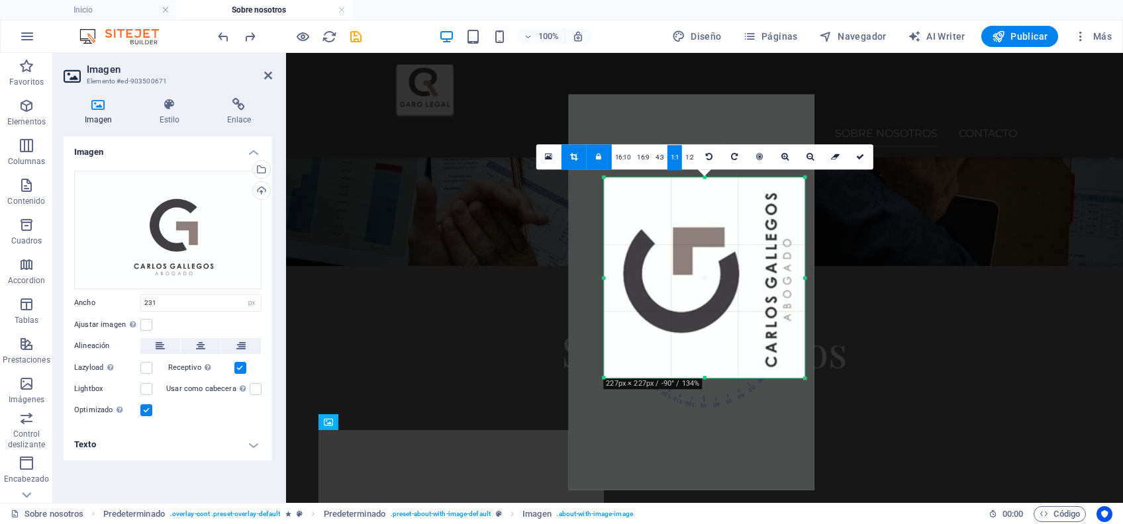
drag, startPoint x: 693, startPoint y: 313, endPoint x: 702, endPoint y: 350, distance: 38.2
click at [702, 350] on div at bounding box center [692, 293] width 246 height 396
click at [757, 158] on icon at bounding box center [759, 157] width 7 height 8
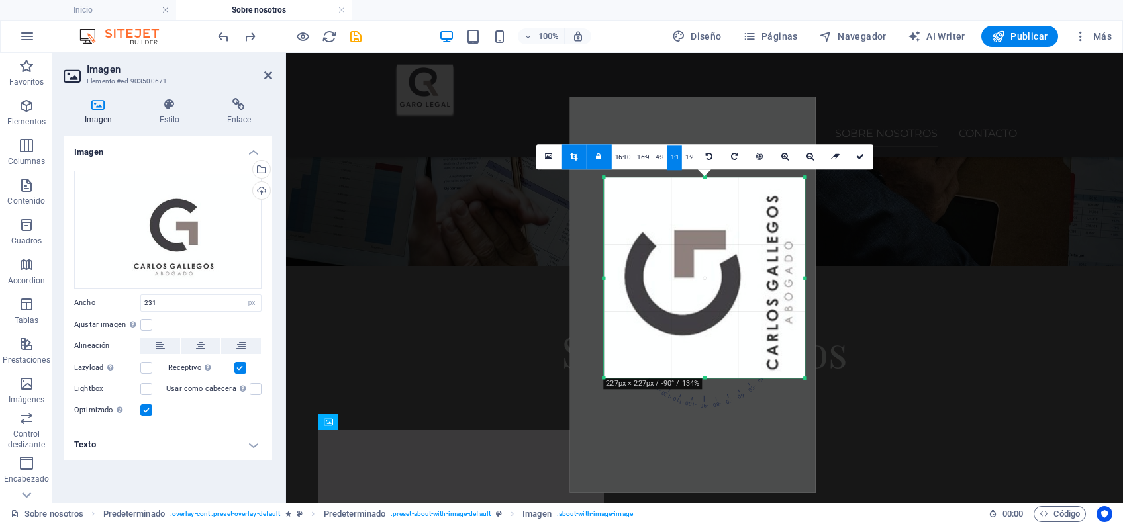
drag, startPoint x: 732, startPoint y: 250, endPoint x: 721, endPoint y: 268, distance: 21.1
click at [721, 268] on div at bounding box center [692, 295] width 246 height 396
click at [603, 159] on link at bounding box center [598, 156] width 25 height 25
click at [857, 158] on icon at bounding box center [860, 157] width 8 height 8
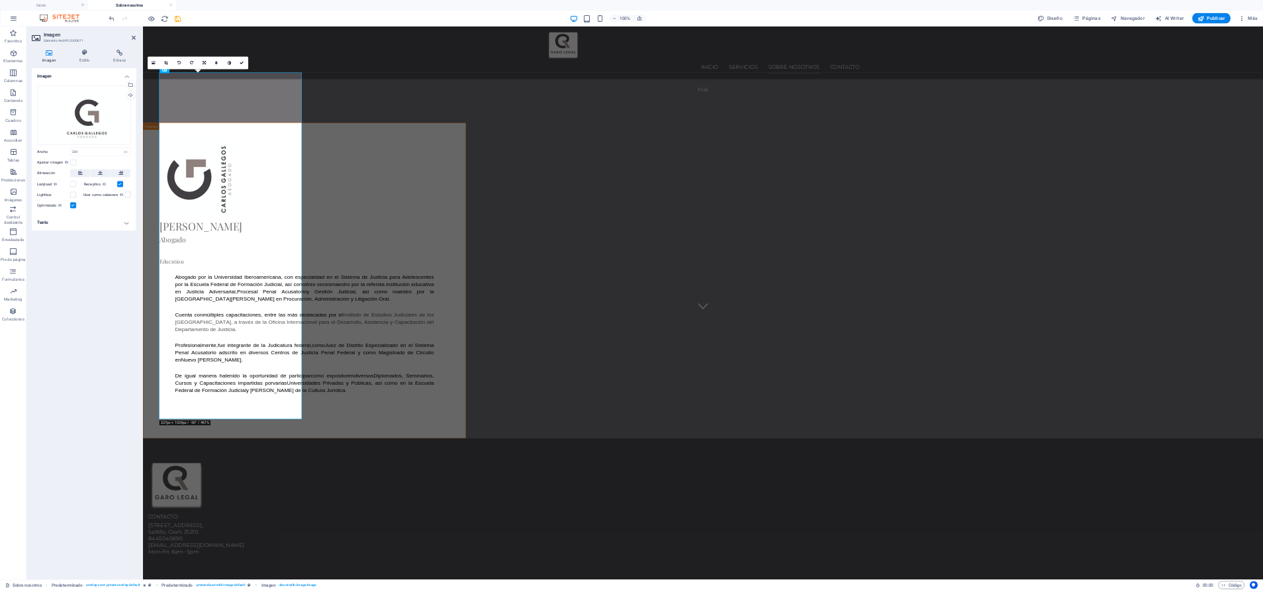
scroll to position [286, 0]
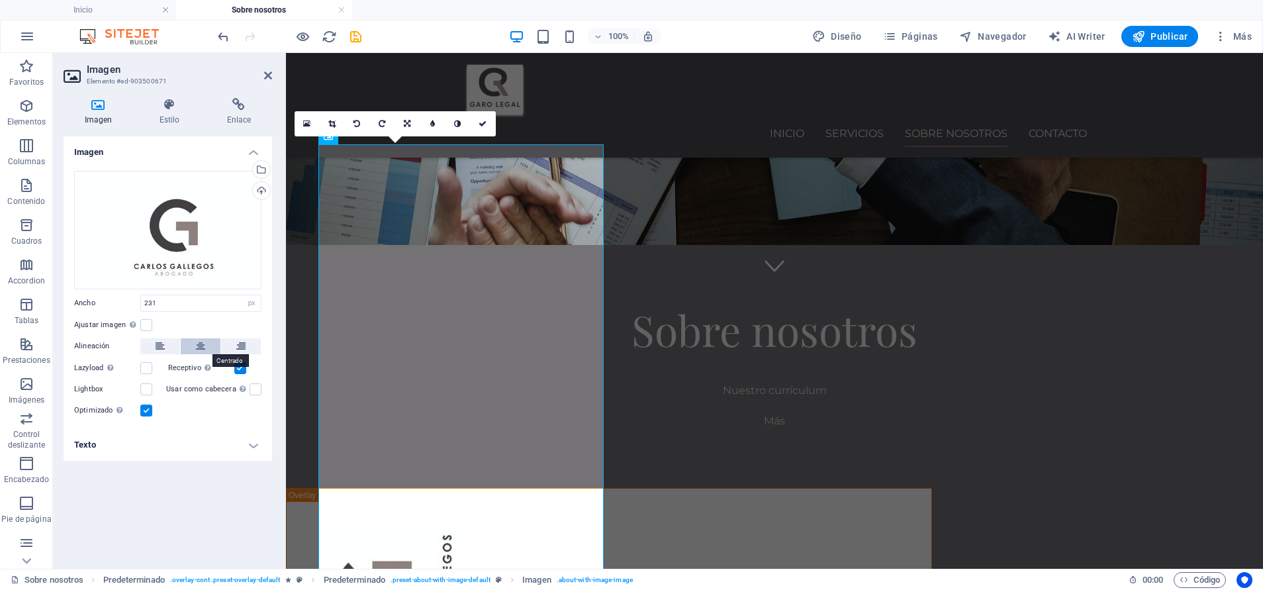
click at [202, 347] on icon at bounding box center [200, 346] width 9 height 16
drag, startPoint x: 169, startPoint y: 302, endPoint x: 139, endPoint y: 301, distance: 30.5
click at [139, 301] on div "Ancho 231 Predeterminado automático px rem % em vh vw" at bounding box center [167, 303] width 187 height 17
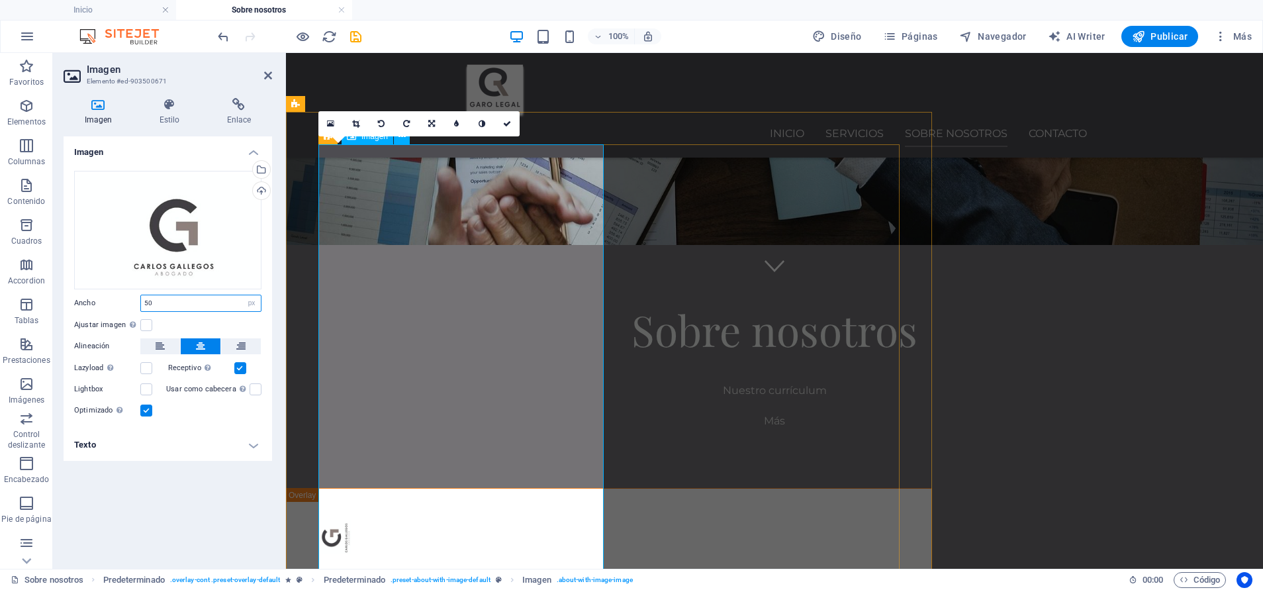
type input "50"
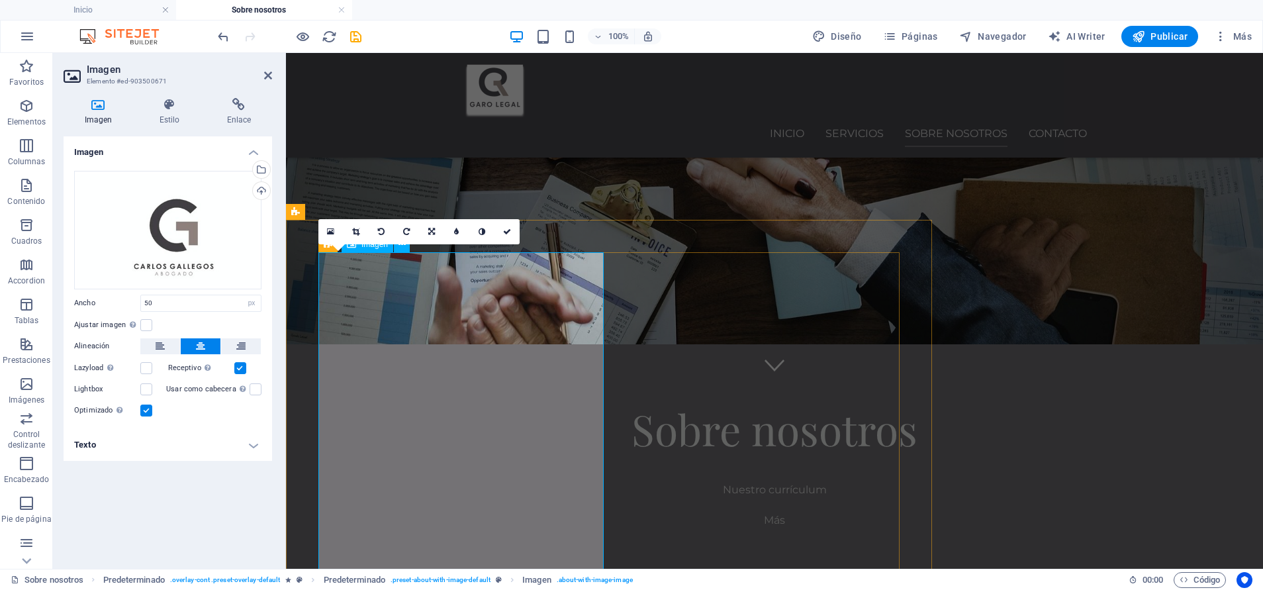
scroll to position [178, 0]
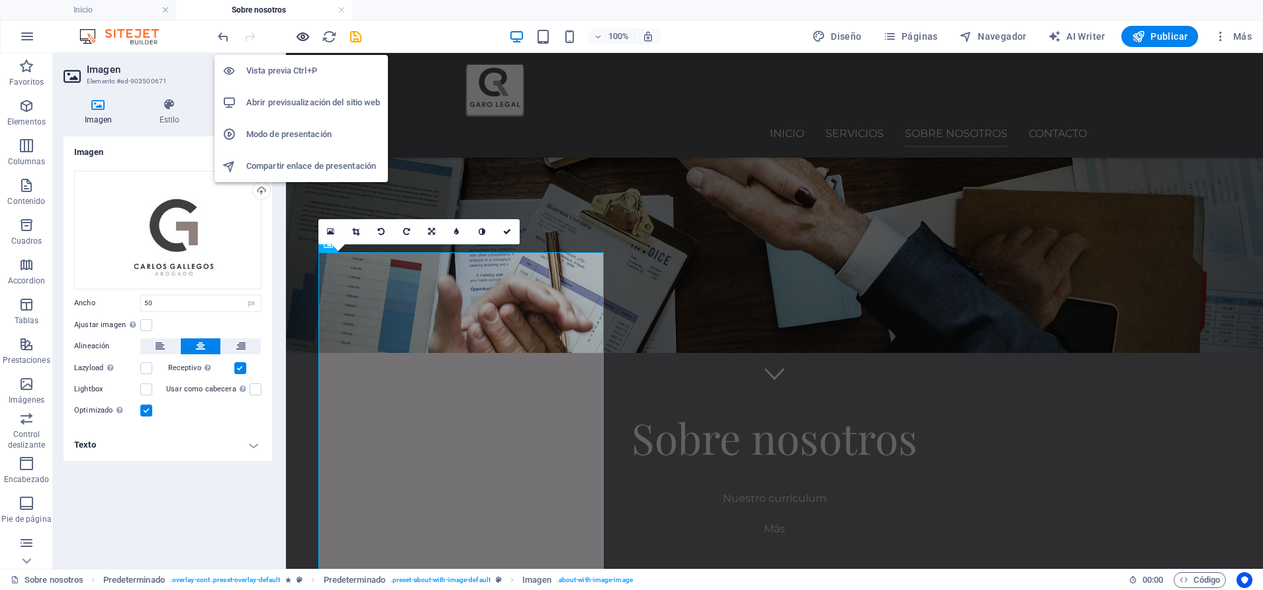
click at [304, 30] on icon "button" at bounding box center [302, 36] width 15 height 15
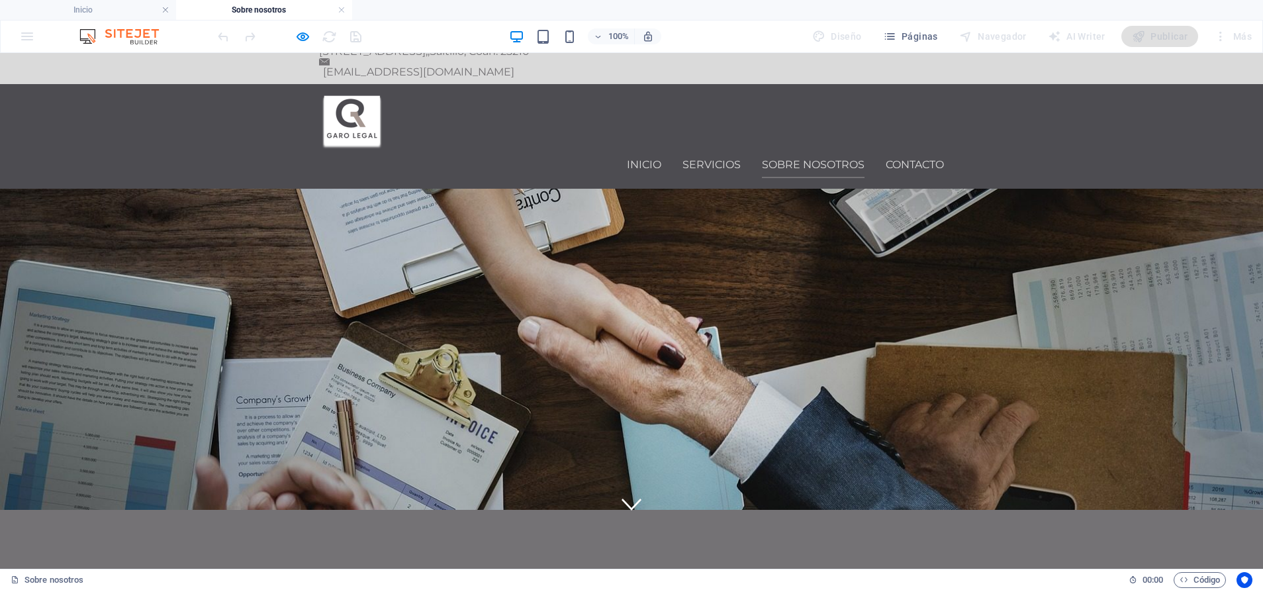
scroll to position [0, 0]
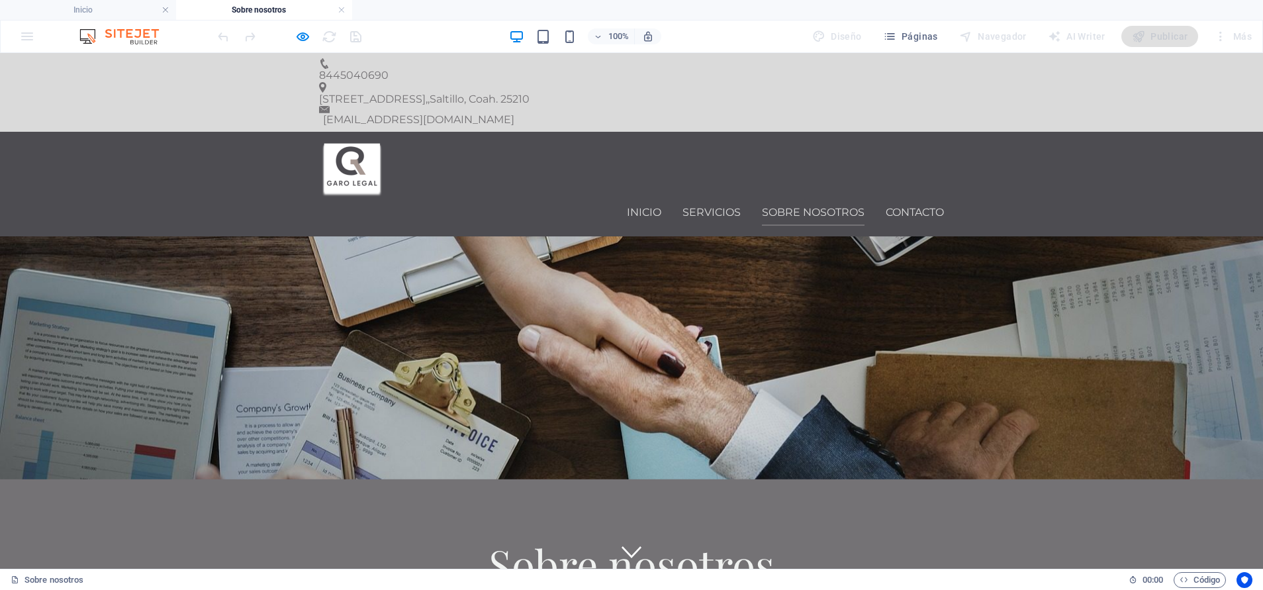
click at [626, 524] on icon at bounding box center [632, 551] width 20 height 20
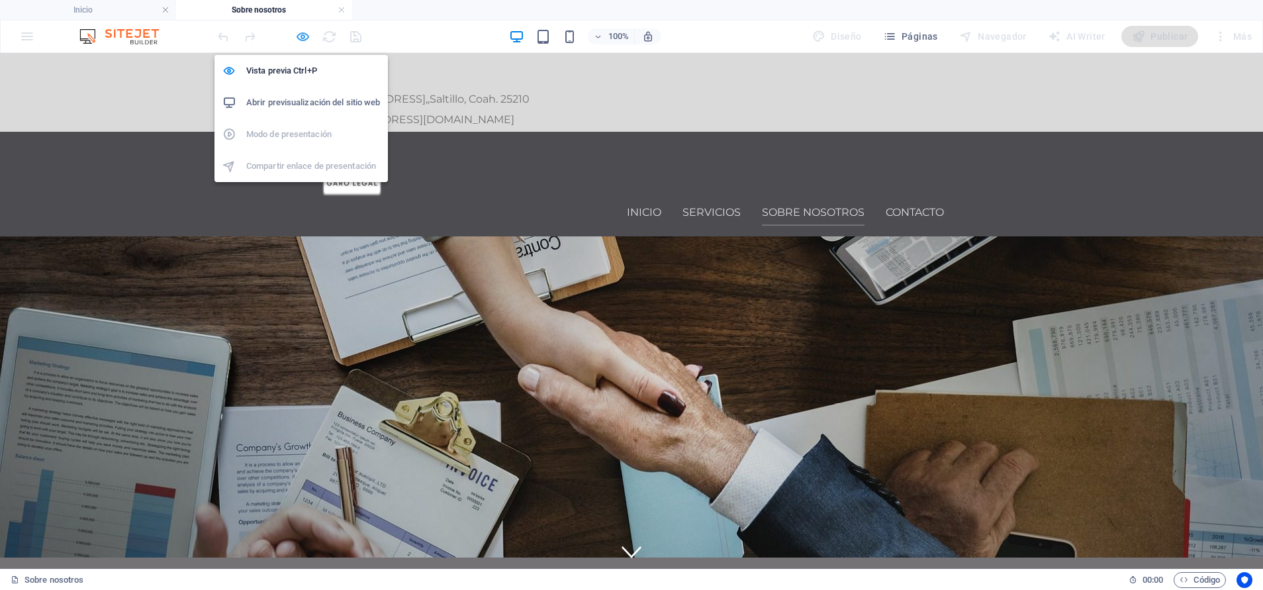
click at [298, 32] on icon "button" at bounding box center [302, 36] width 15 height 15
select select "px"
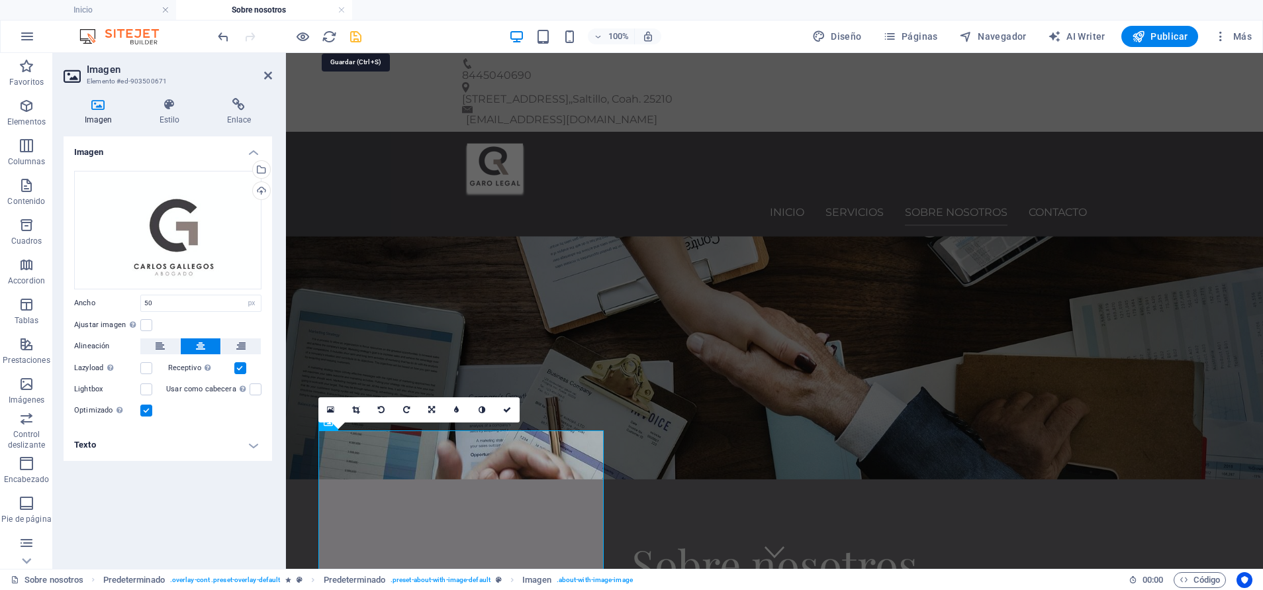
click at [357, 37] on icon "save" at bounding box center [355, 36] width 15 height 15
select select "px"
drag, startPoint x: 1177, startPoint y: 36, endPoint x: 1167, endPoint y: 47, distance: 15.0
click at [1122, 37] on span "Publicar" at bounding box center [1160, 36] width 56 height 13
select select "px"
